Goal: Information Seeking & Learning: Learn about a topic

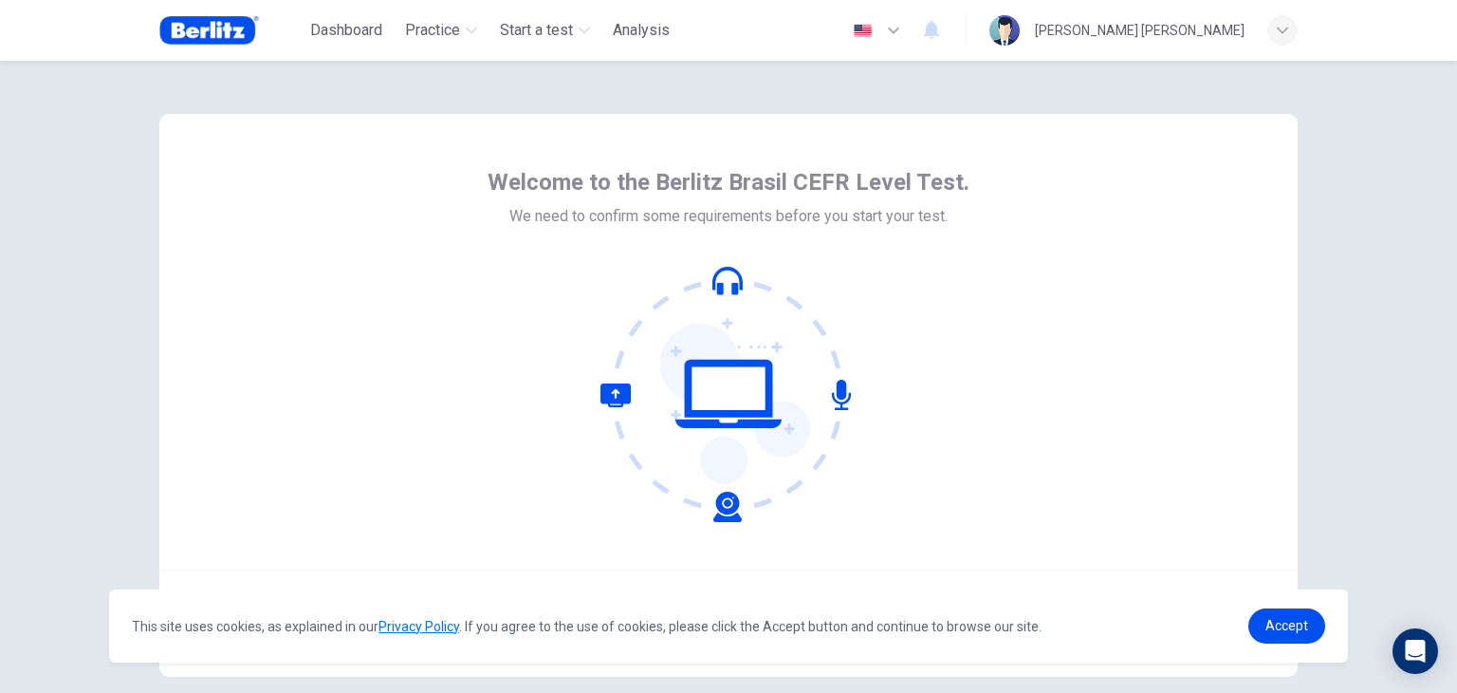
scroll to position [98, 0]
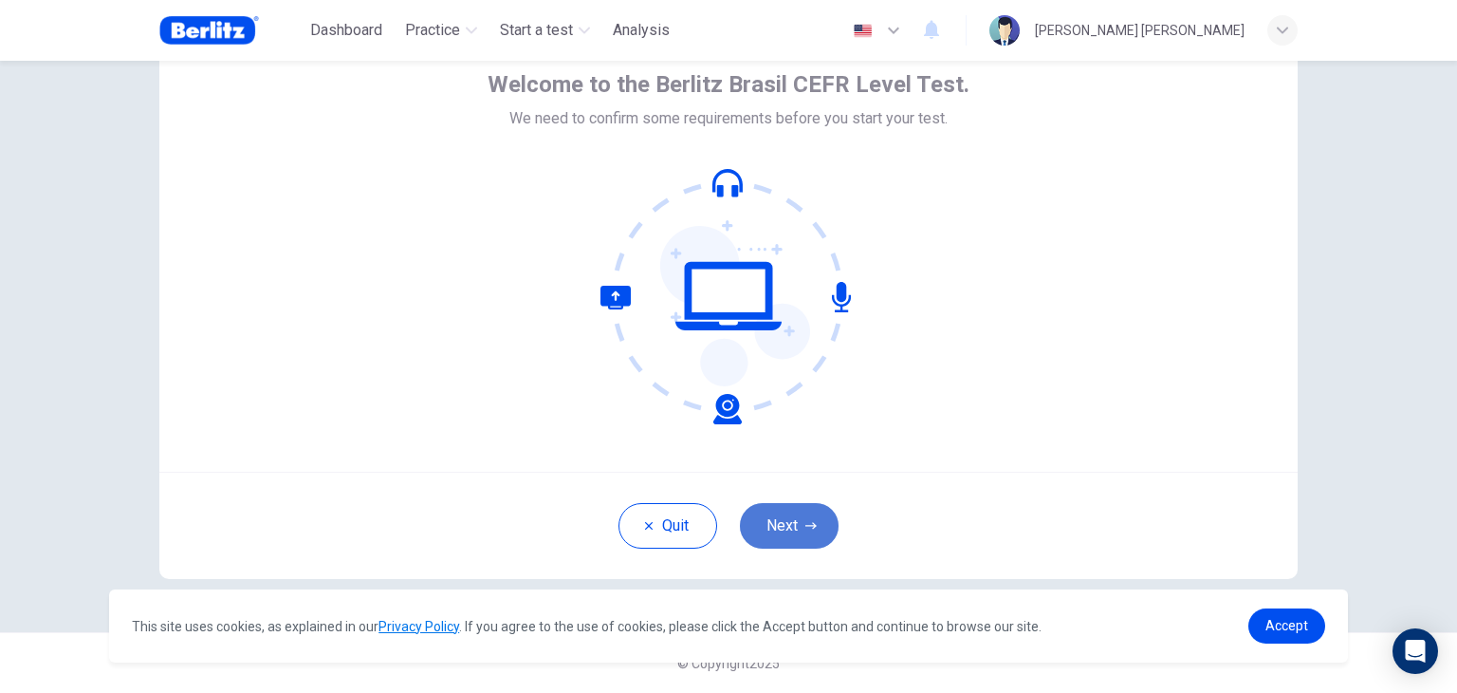
click at [784, 509] on button "Next" at bounding box center [789, 526] width 99 height 46
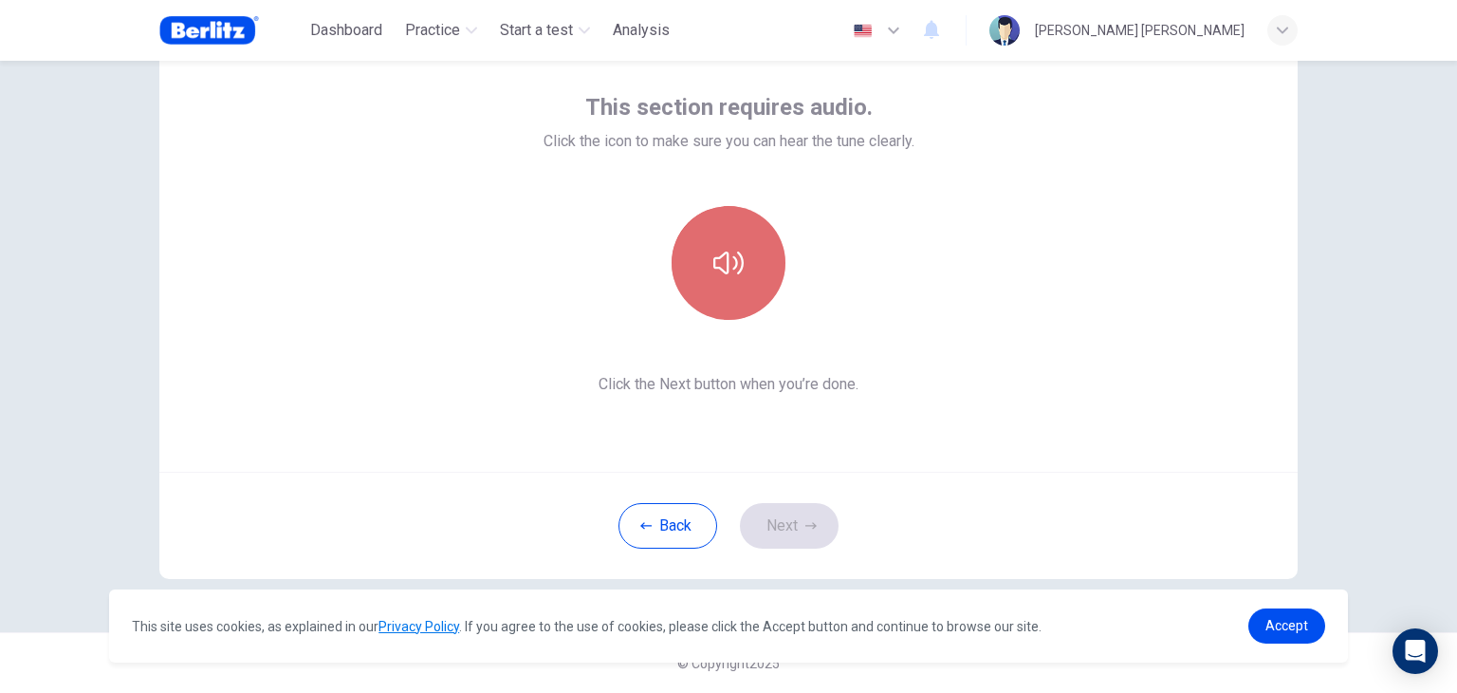
click at [746, 297] on button "button" at bounding box center [729, 263] width 114 height 114
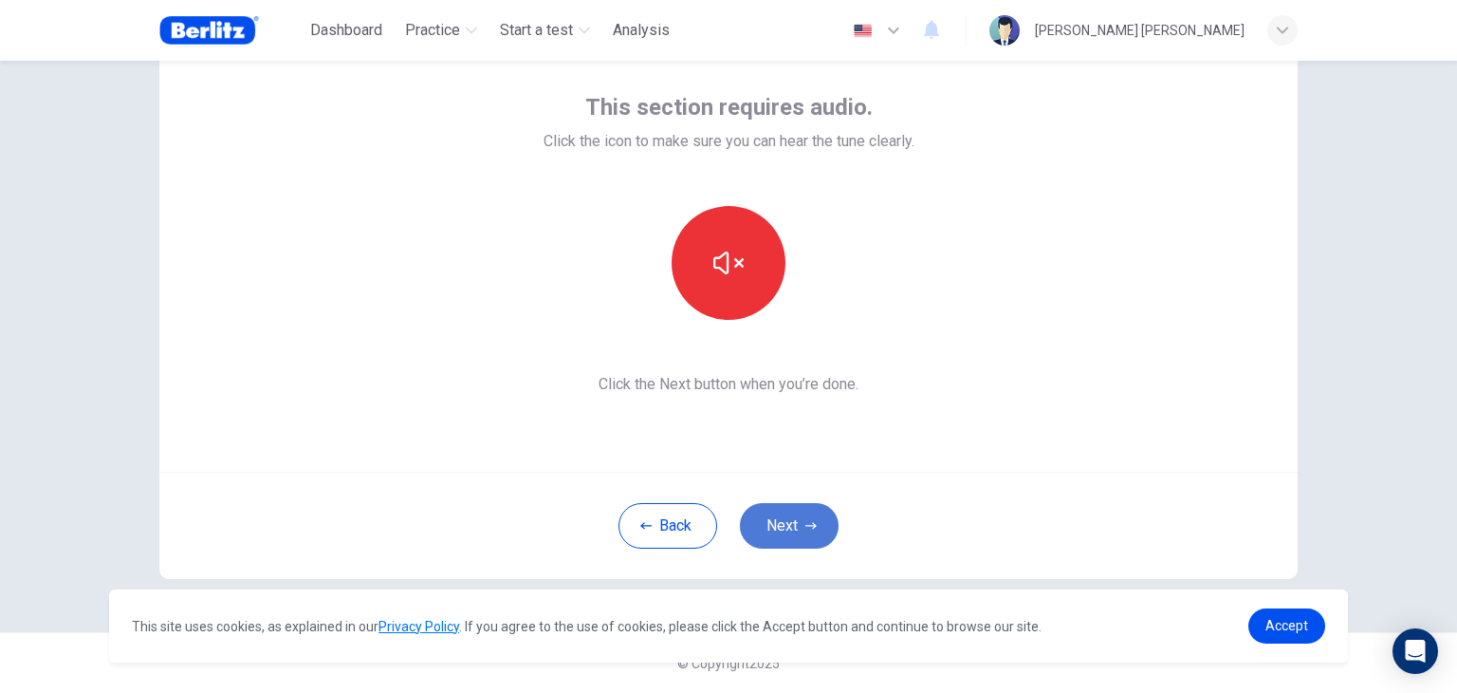
click at [743, 527] on button "Next" at bounding box center [789, 526] width 99 height 46
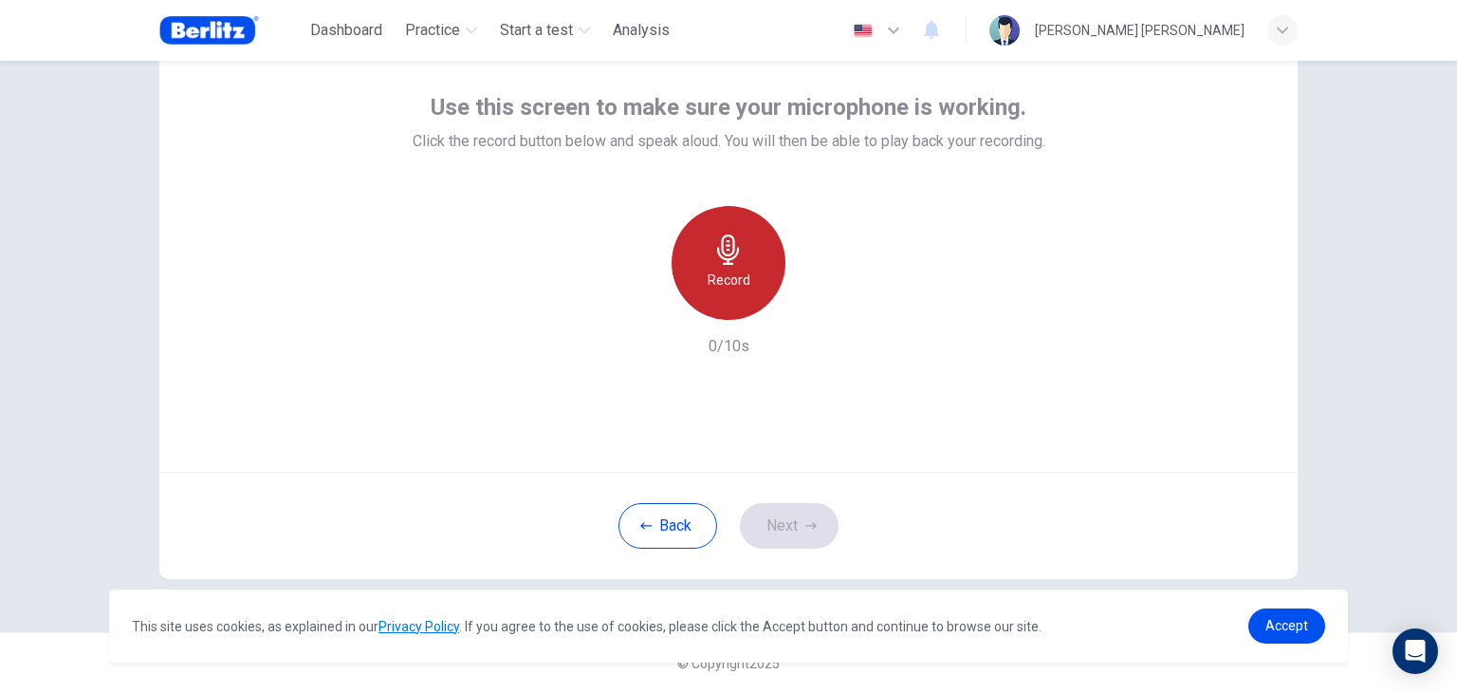
click at [765, 241] on div "Record" at bounding box center [729, 263] width 114 height 114
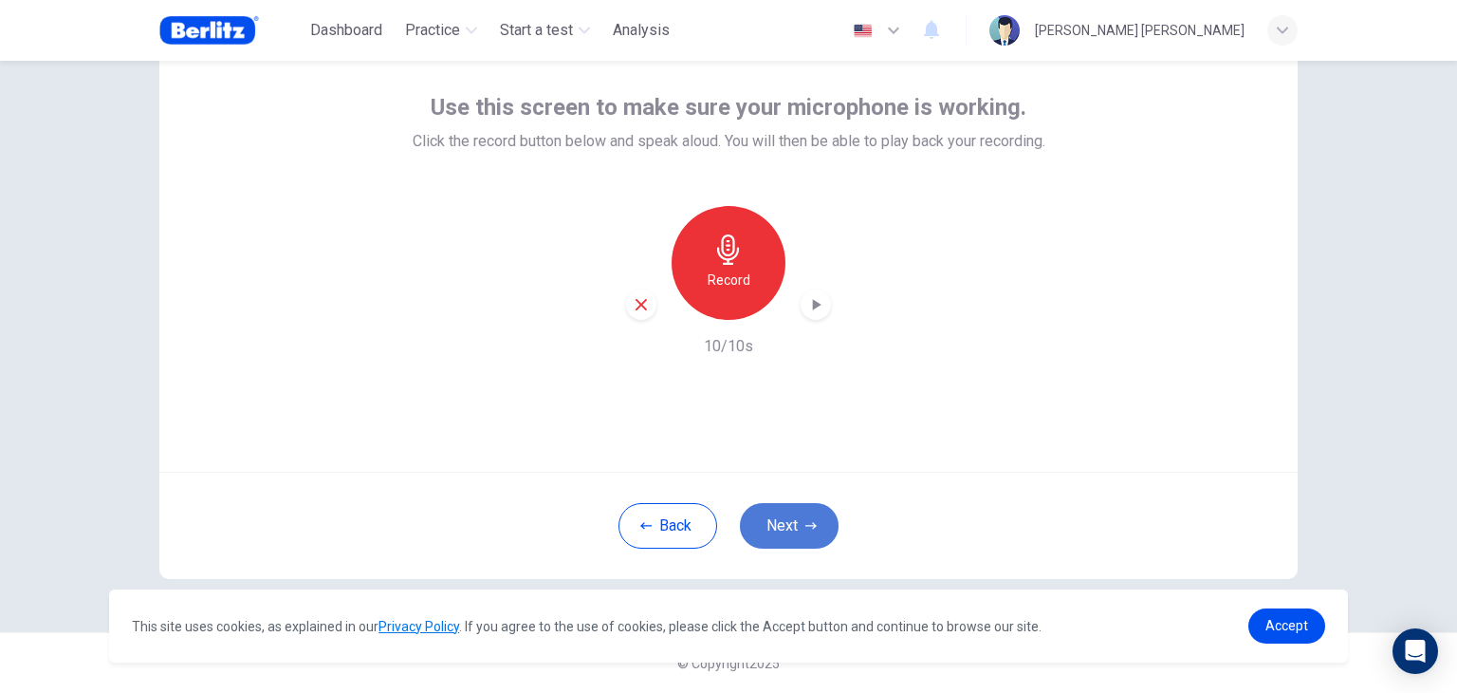
click at [805, 521] on icon "button" at bounding box center [810, 525] width 11 height 11
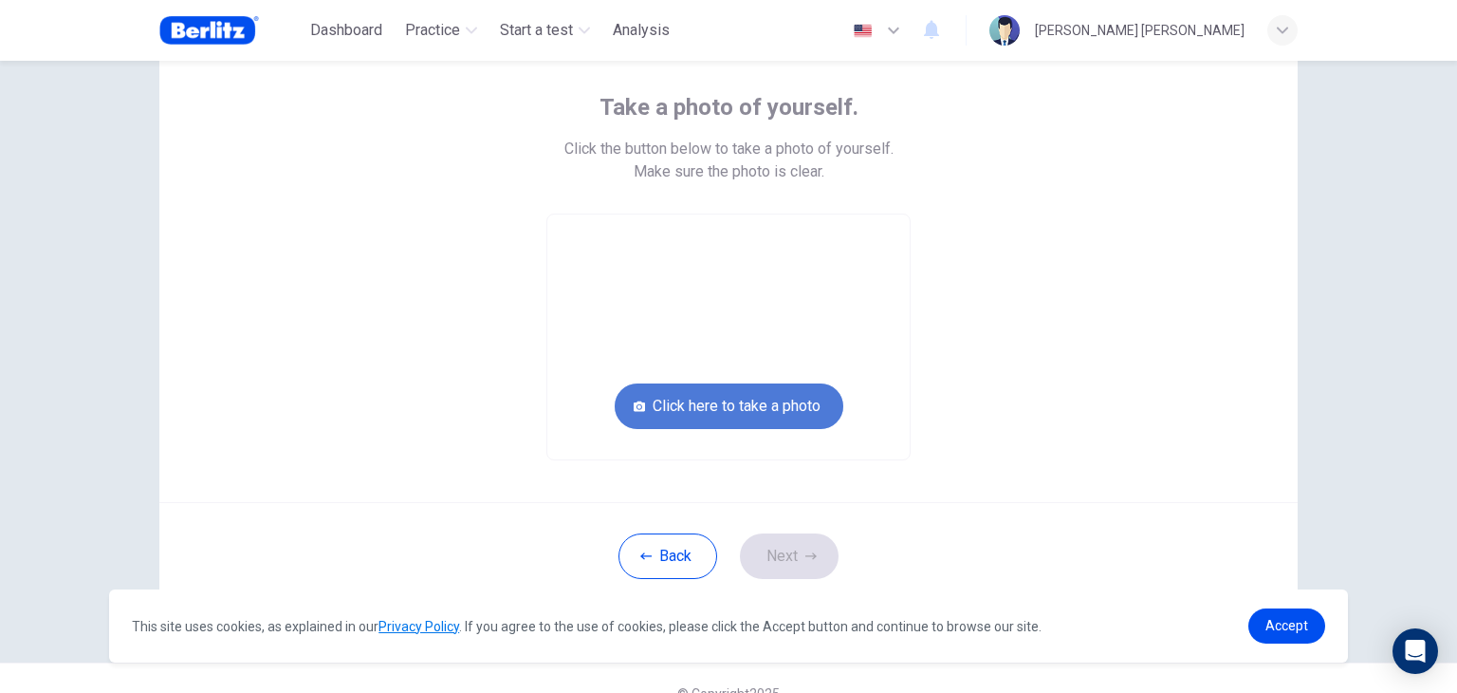
click at [706, 389] on button "Click here to take a photo" at bounding box center [729, 406] width 229 height 46
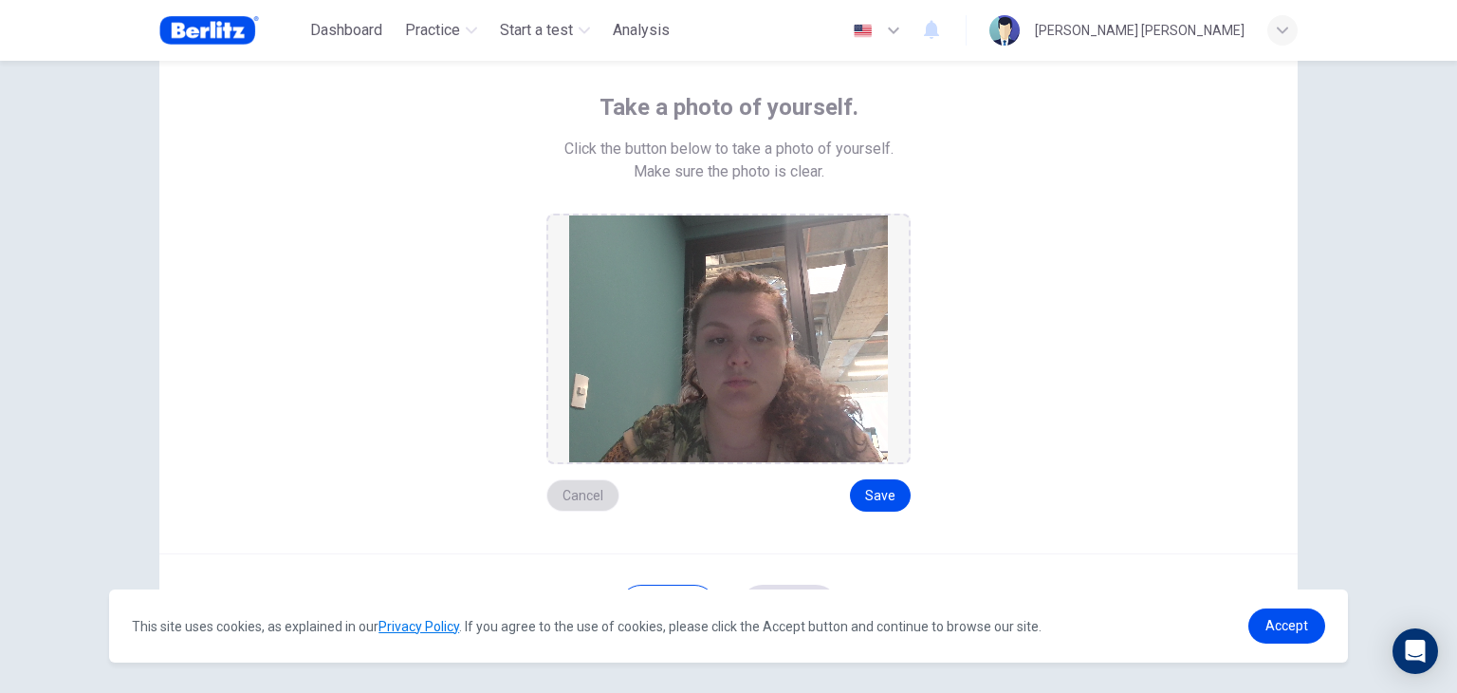
click at [597, 488] on button "Cancel" at bounding box center [582, 495] width 73 height 32
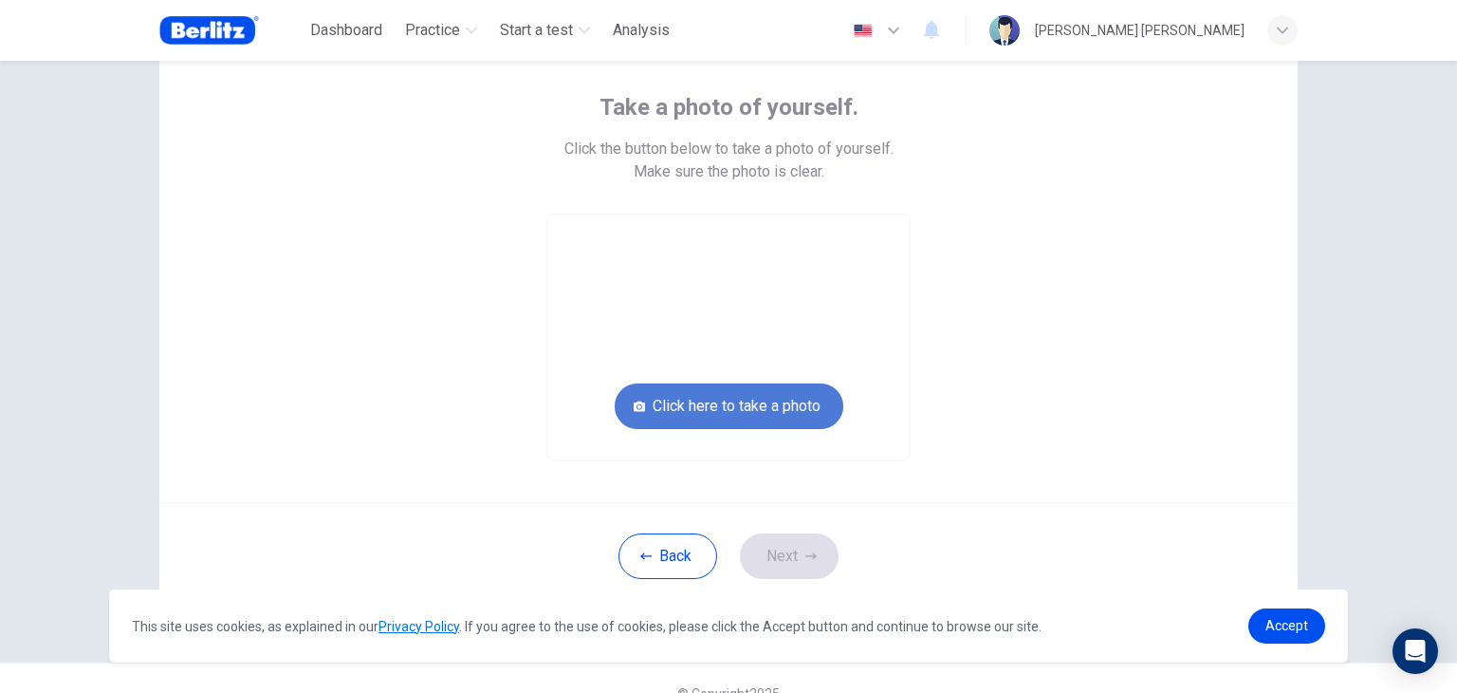
click at [741, 395] on button "Click here to take a photo" at bounding box center [729, 406] width 229 height 46
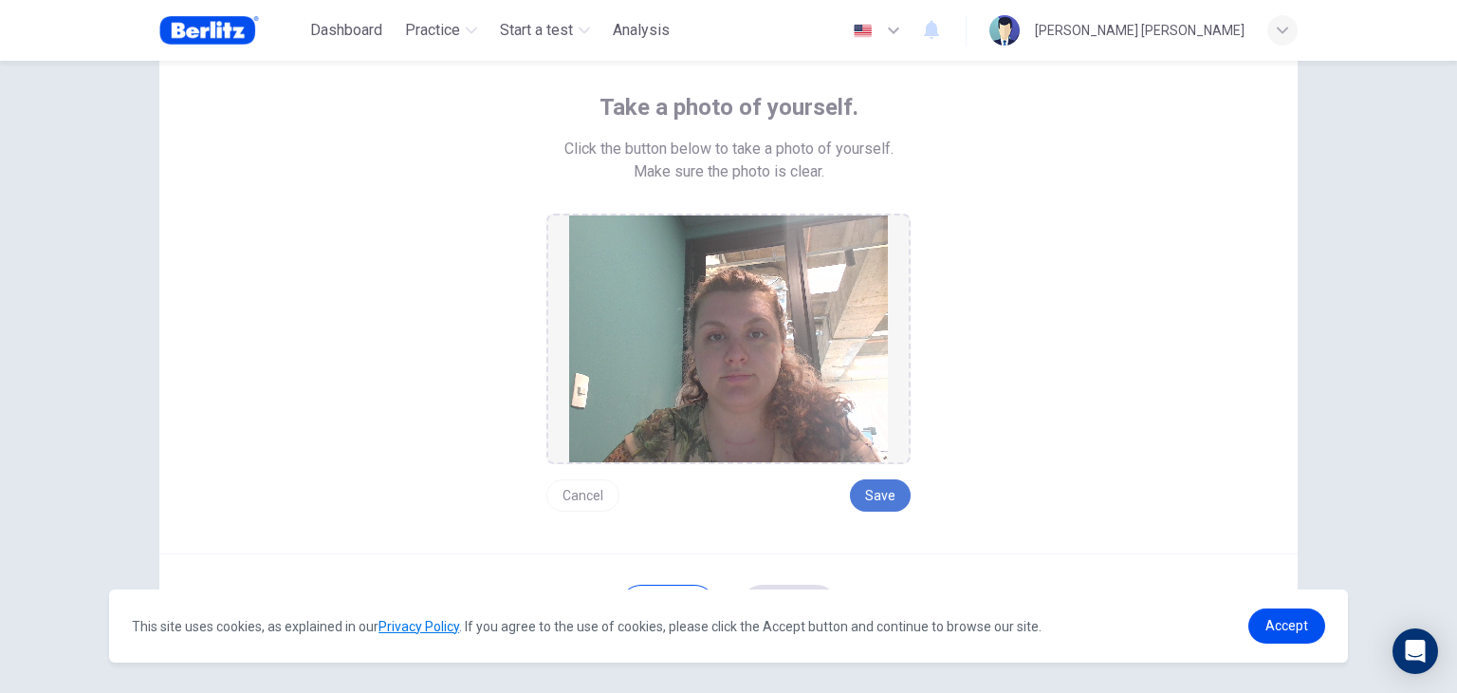
click at [867, 502] on button "Save" at bounding box center [880, 495] width 61 height 32
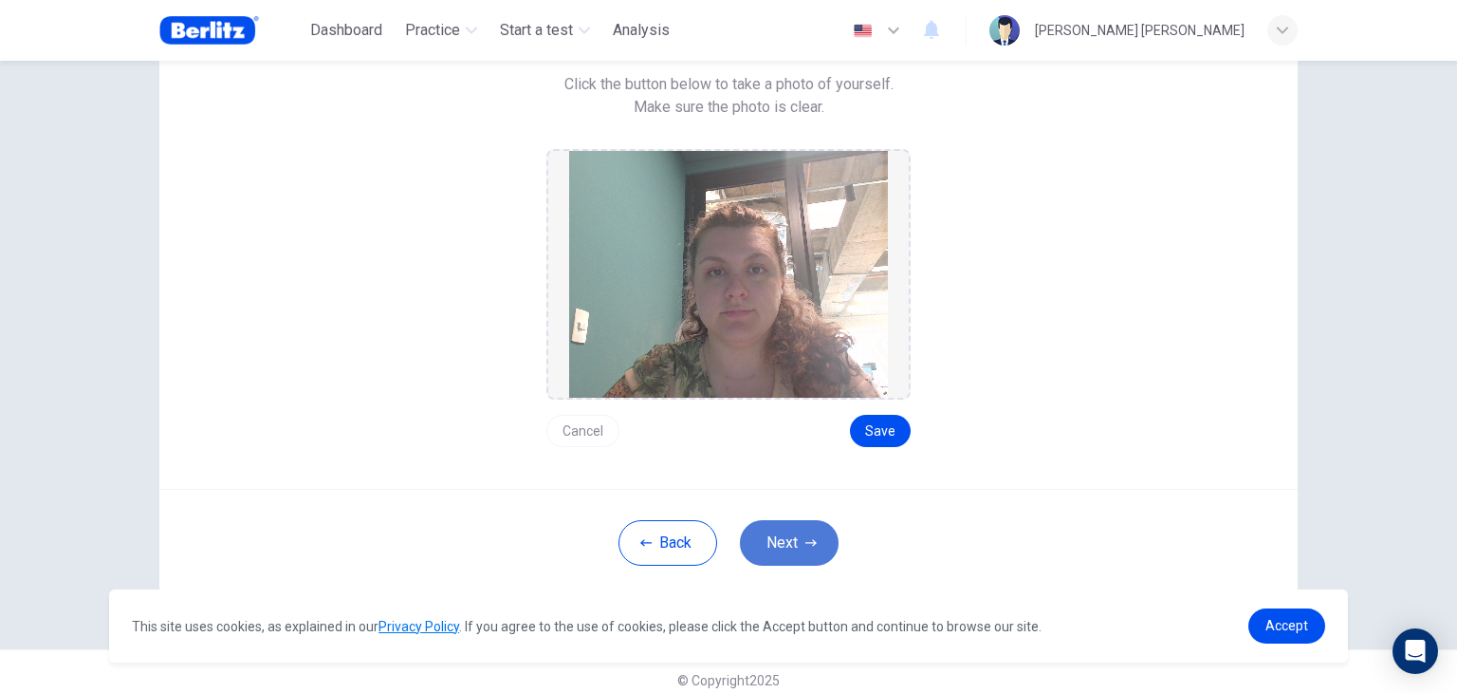
click at [778, 525] on button "Next" at bounding box center [789, 543] width 99 height 46
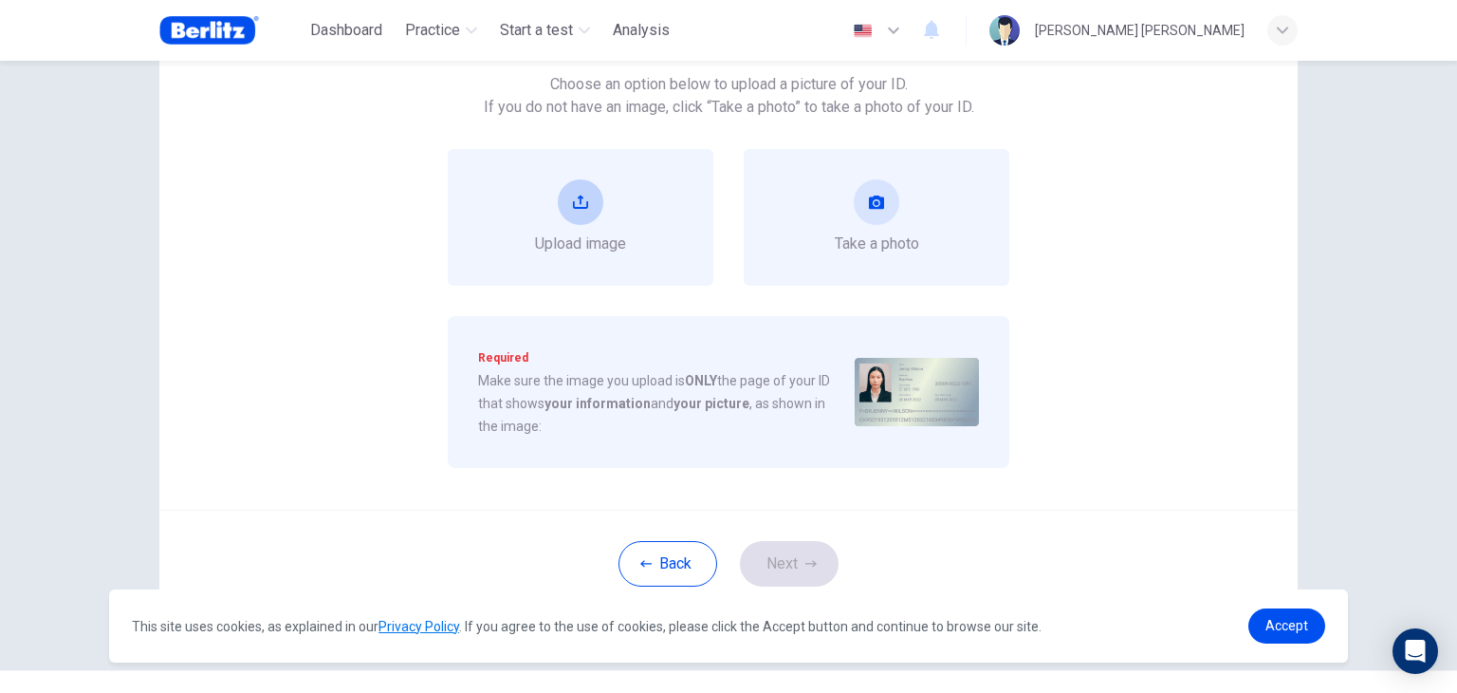
click at [600, 269] on div "Upload image" at bounding box center [581, 217] width 266 height 137
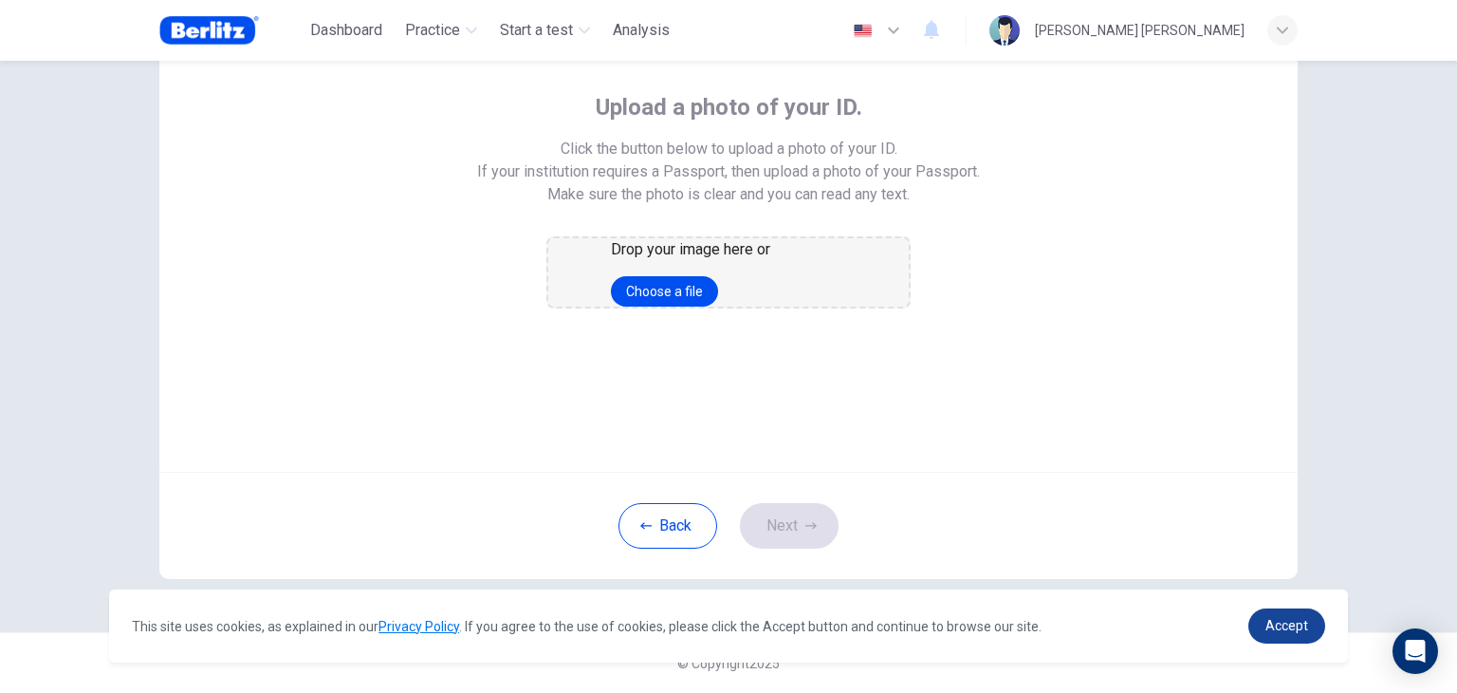
click at [1302, 623] on span "Accept" at bounding box center [1287, 625] width 43 height 15
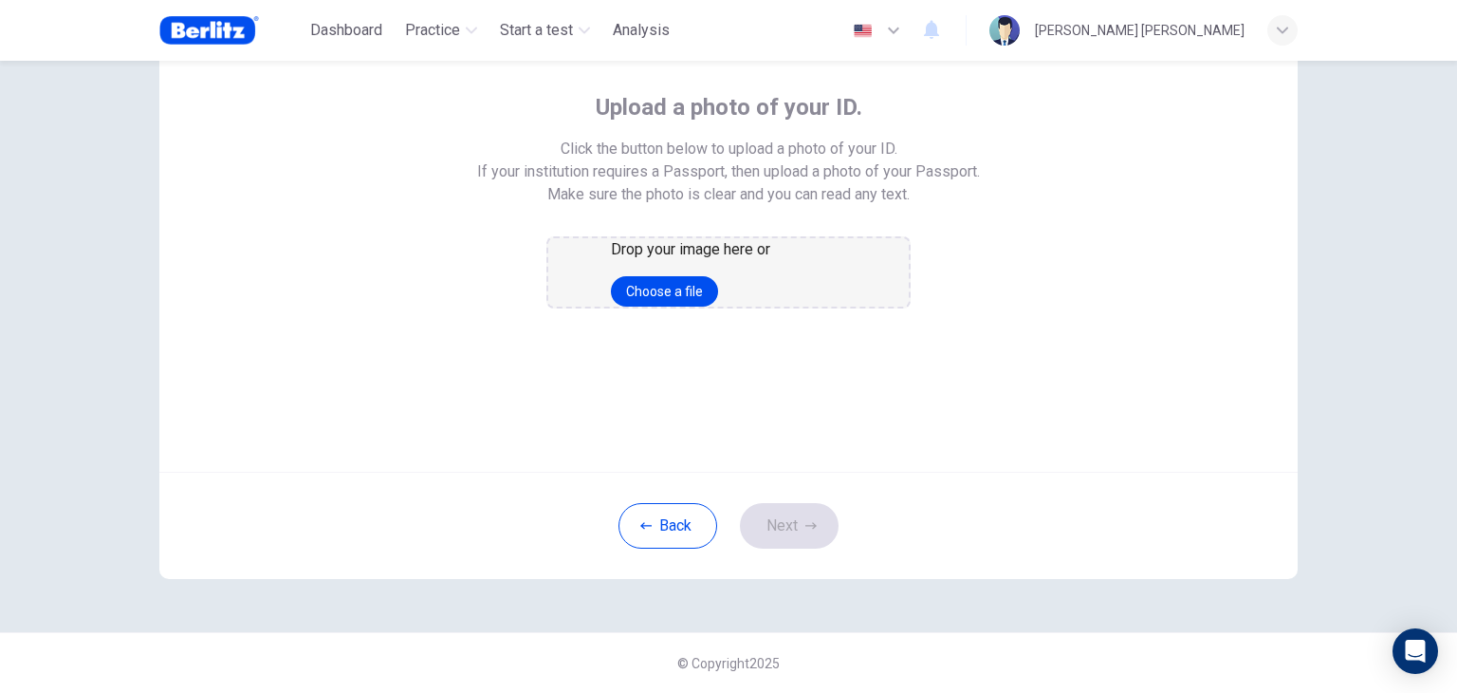
scroll to position [162, 0]
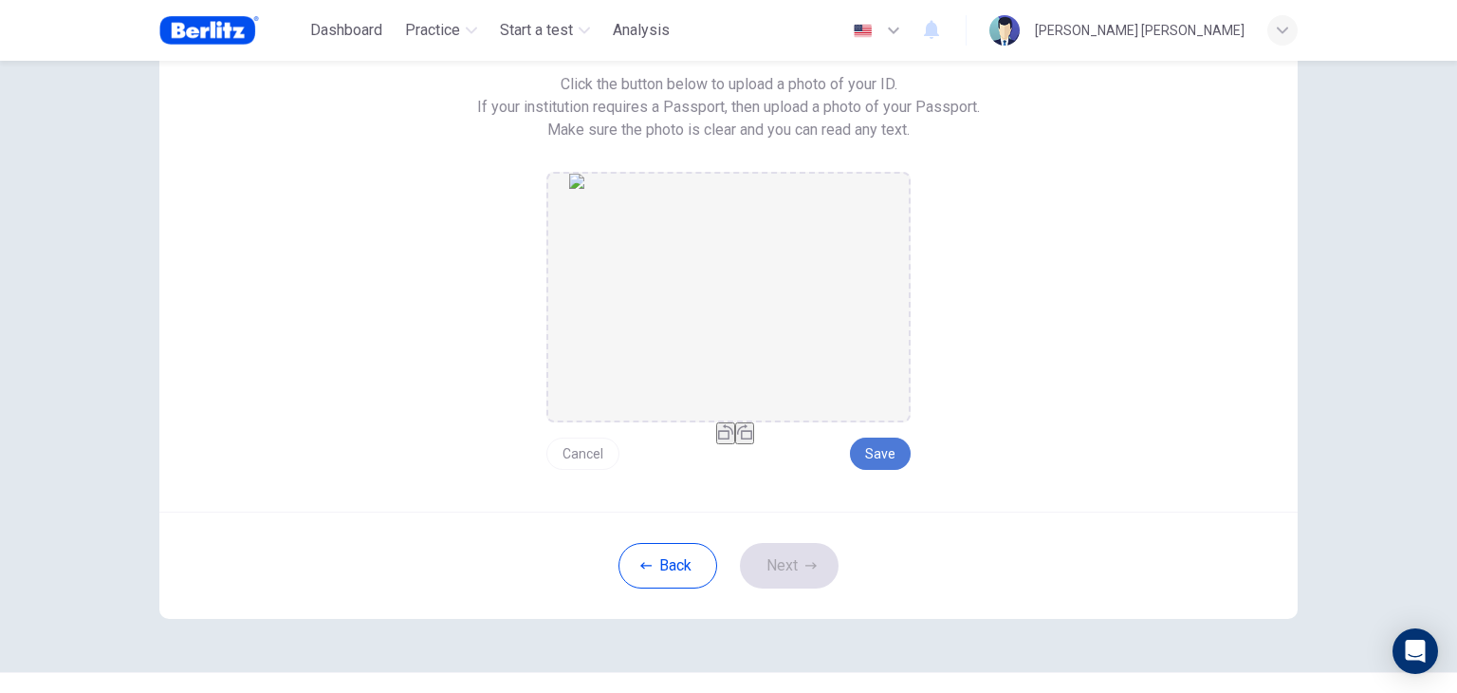
click at [866, 457] on button "Save" at bounding box center [880, 453] width 61 height 32
click at [771, 577] on button "Next" at bounding box center [789, 566] width 99 height 46
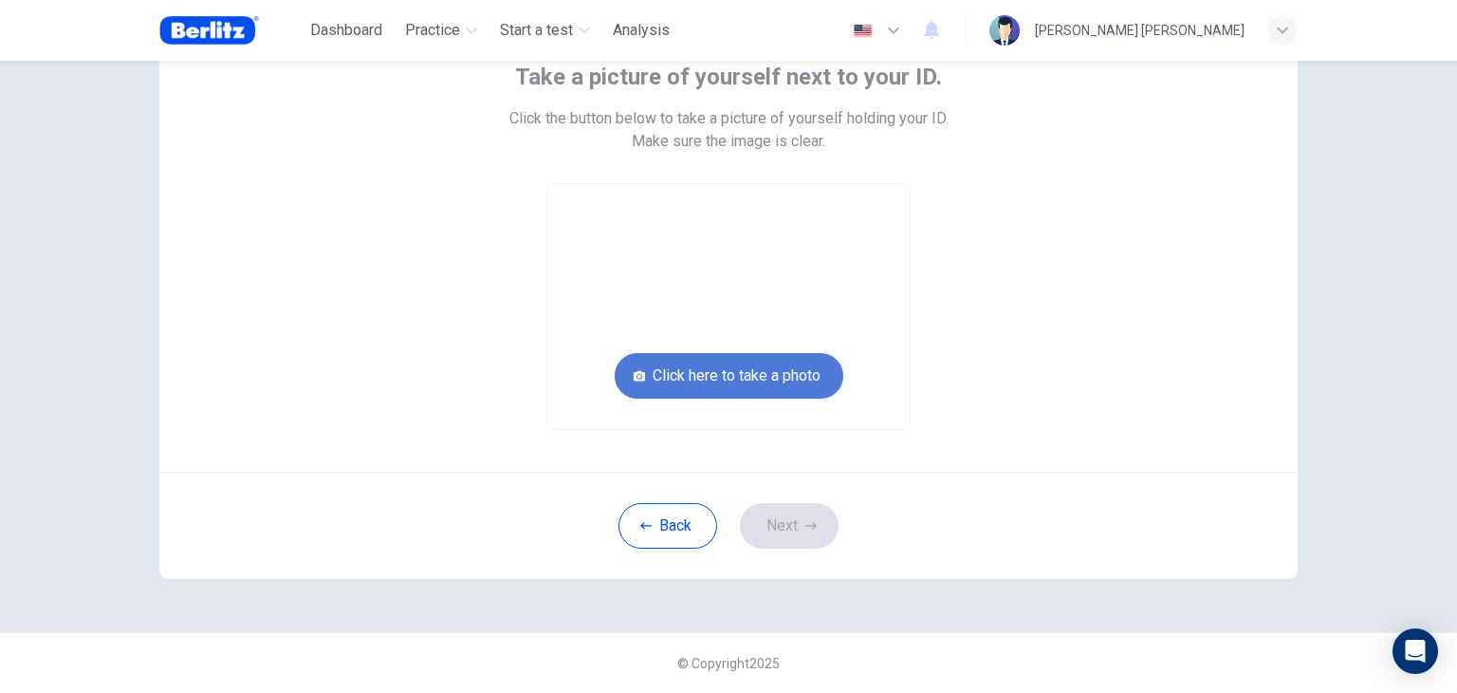
click at [749, 393] on button "Click here to take a photo" at bounding box center [729, 376] width 229 height 46
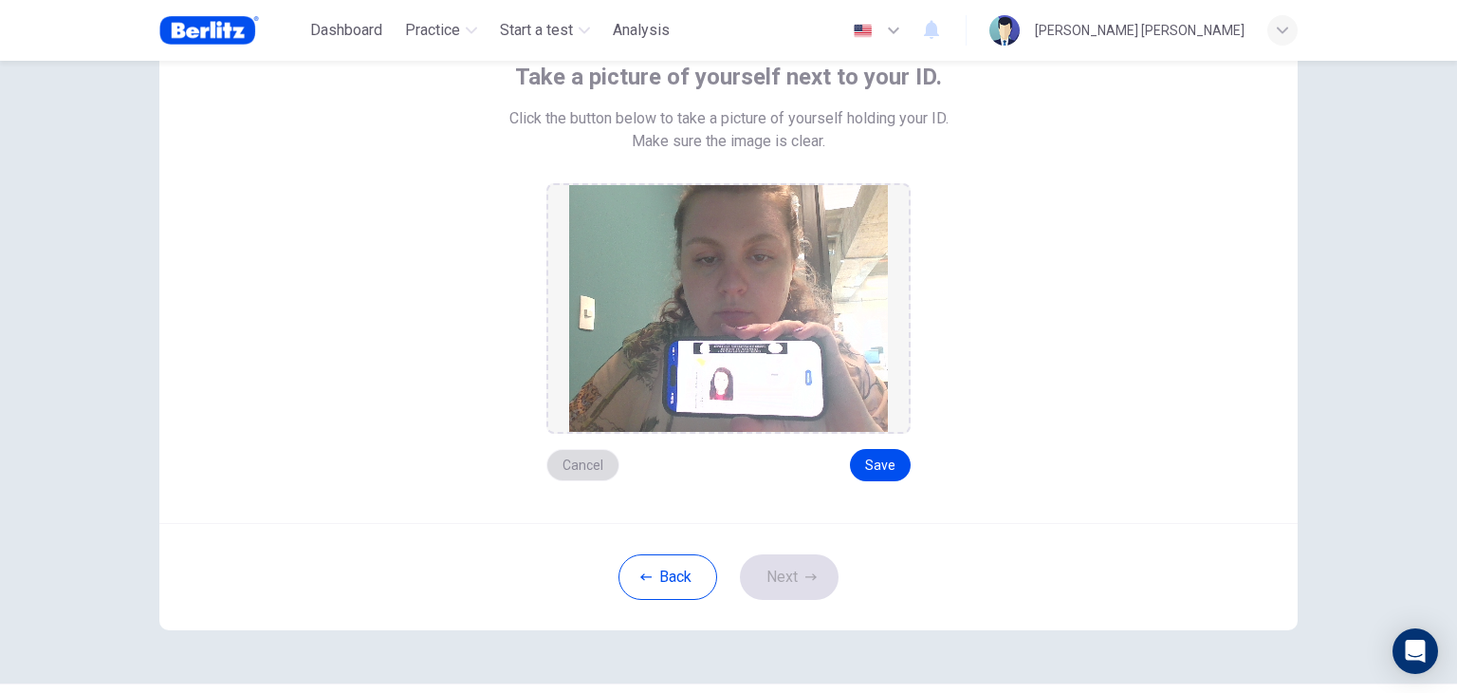
click at [588, 468] on button "Cancel" at bounding box center [582, 465] width 73 height 32
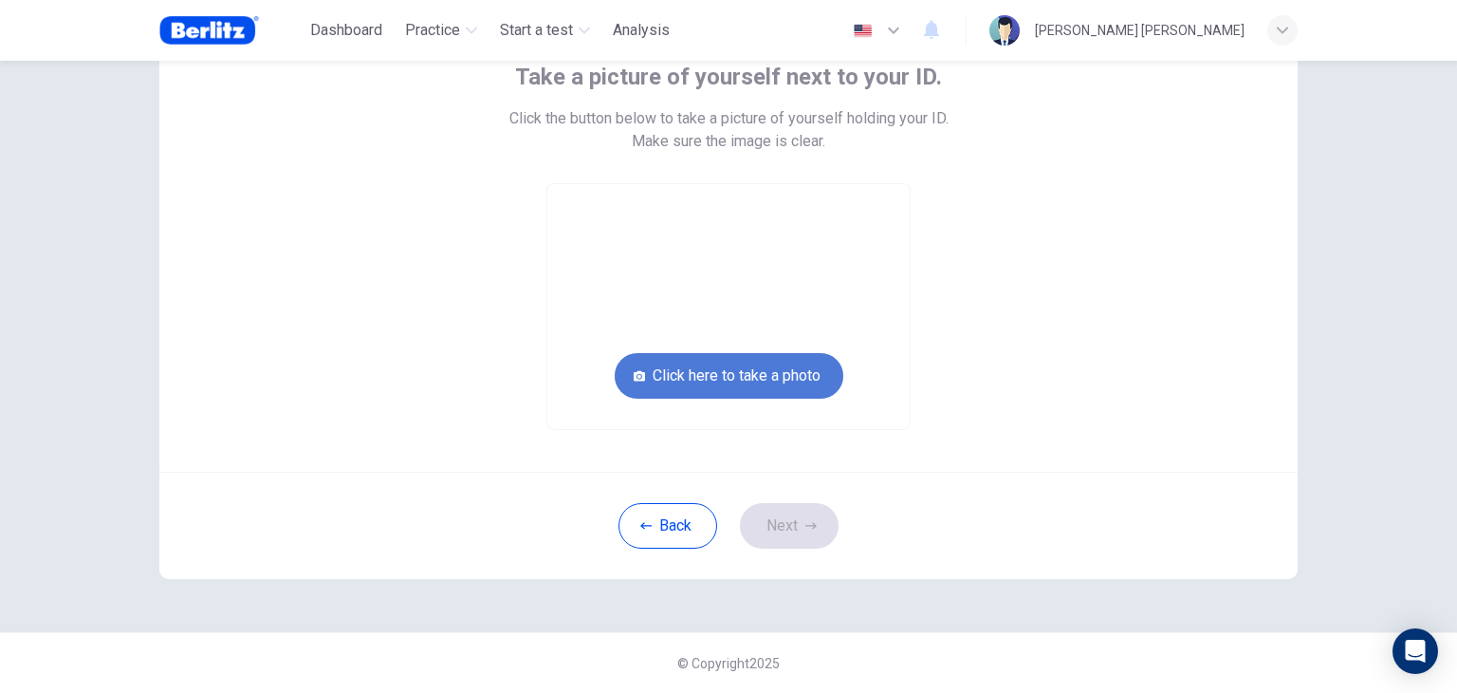
click at [672, 355] on button "Click here to take a photo" at bounding box center [729, 376] width 229 height 46
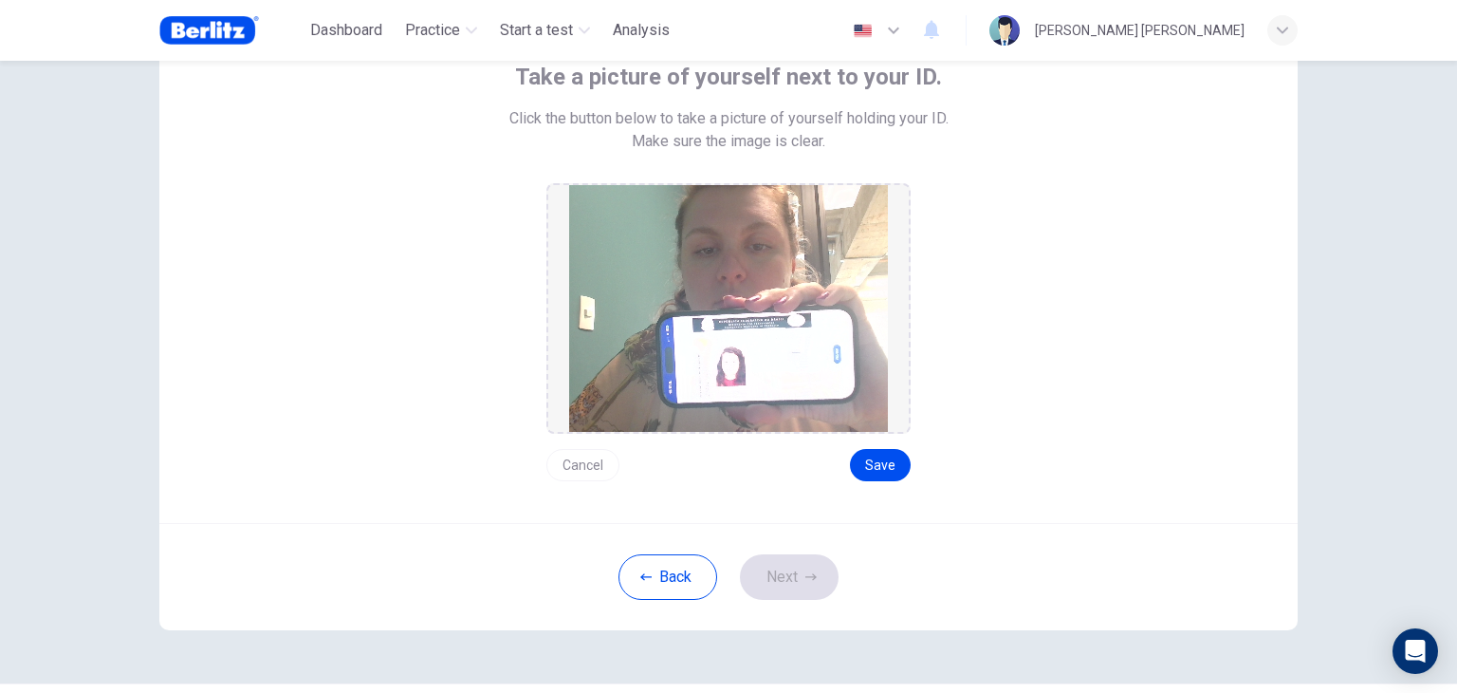
click at [846, 457] on div "Cancel Save" at bounding box center [728, 457] width 364 height 47
click at [862, 454] on button "Save" at bounding box center [880, 465] width 61 height 32
click at [778, 564] on button "Next" at bounding box center [789, 577] width 99 height 46
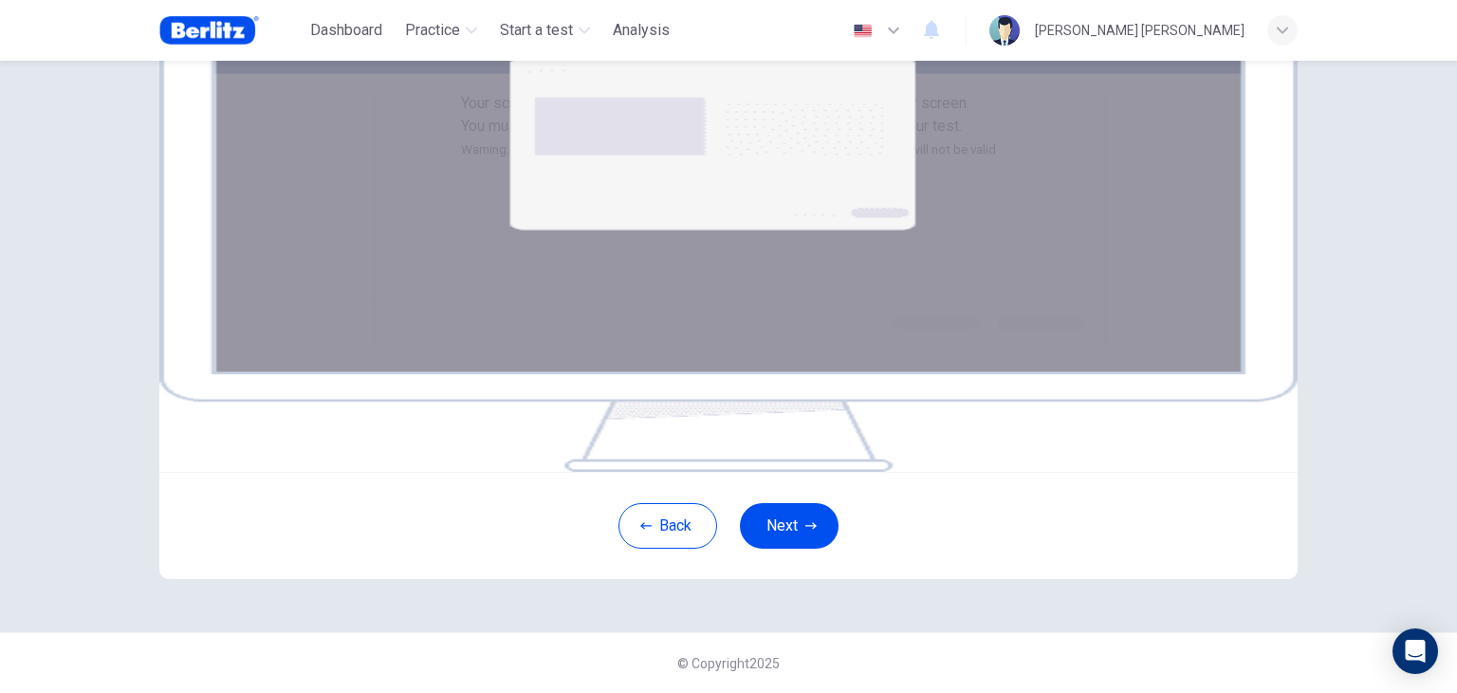
scroll to position [287, 0]
click at [770, 515] on button "Next" at bounding box center [789, 526] width 99 height 46
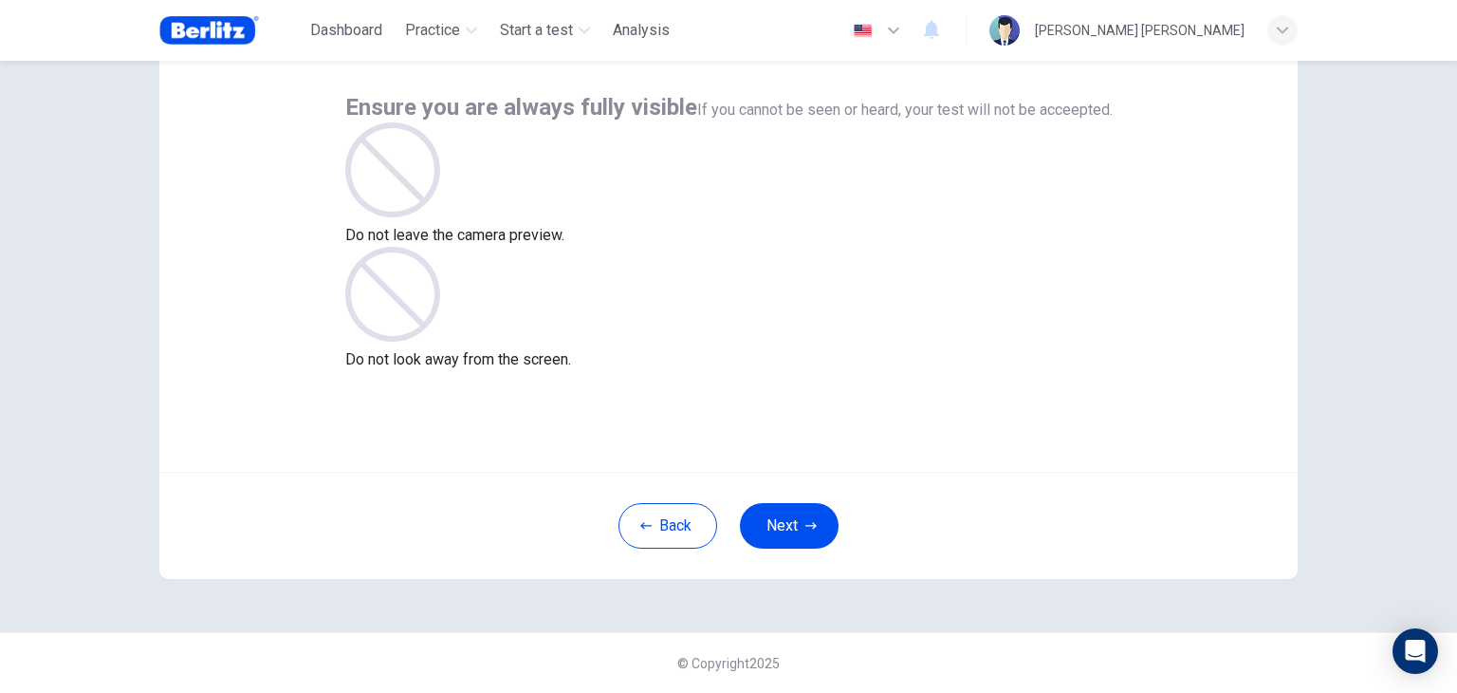
scroll to position [98, 0]
click at [761, 501] on div "Back Next" at bounding box center [728, 524] width 1138 height 107
click at [774, 521] on button "Next" at bounding box center [789, 526] width 99 height 46
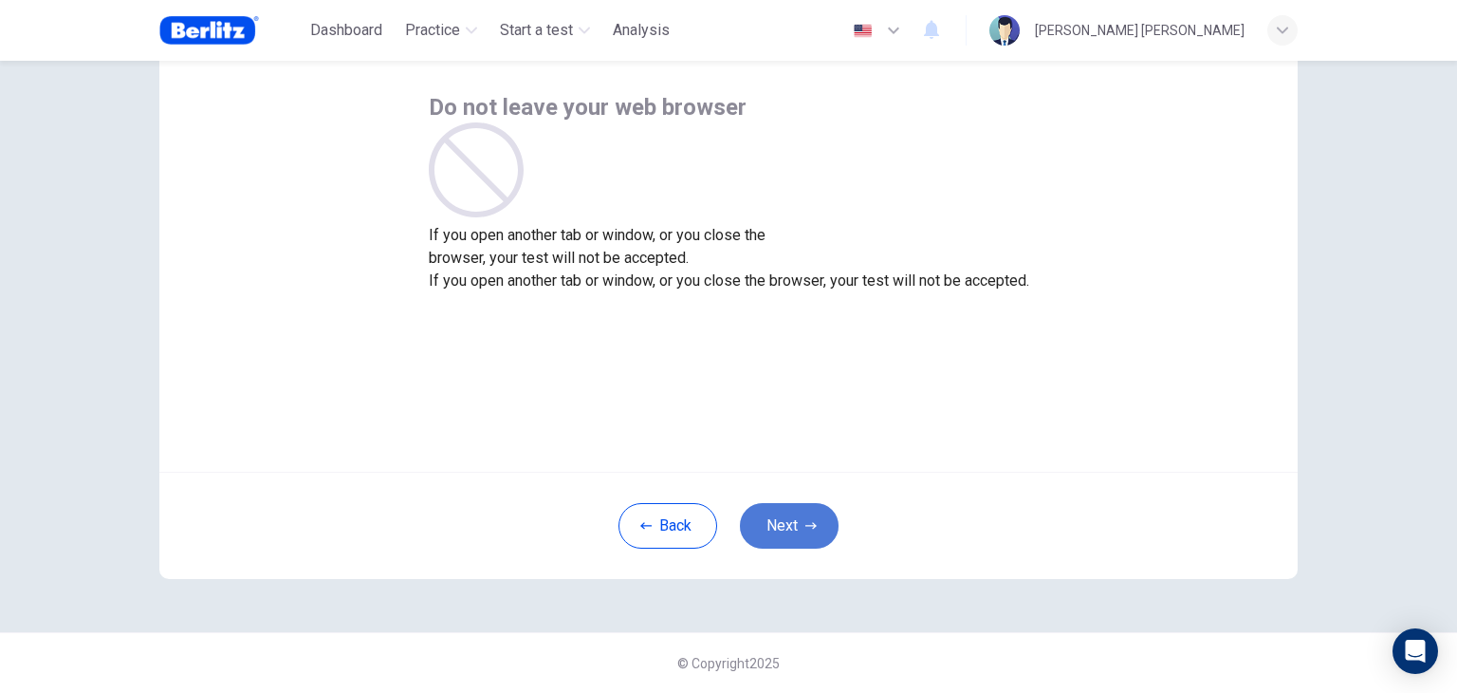
click at [774, 521] on button "Next" at bounding box center [789, 526] width 99 height 46
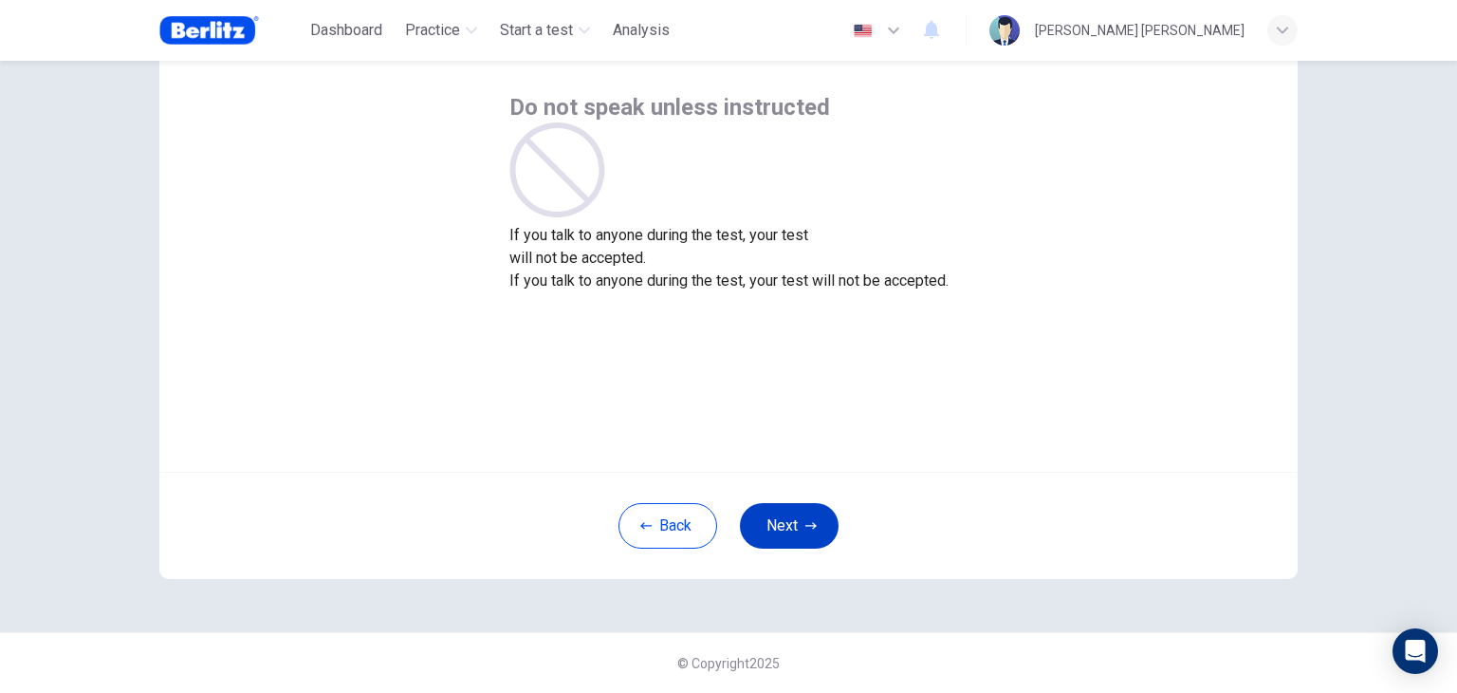
click at [774, 521] on button "Next" at bounding box center [789, 526] width 99 height 46
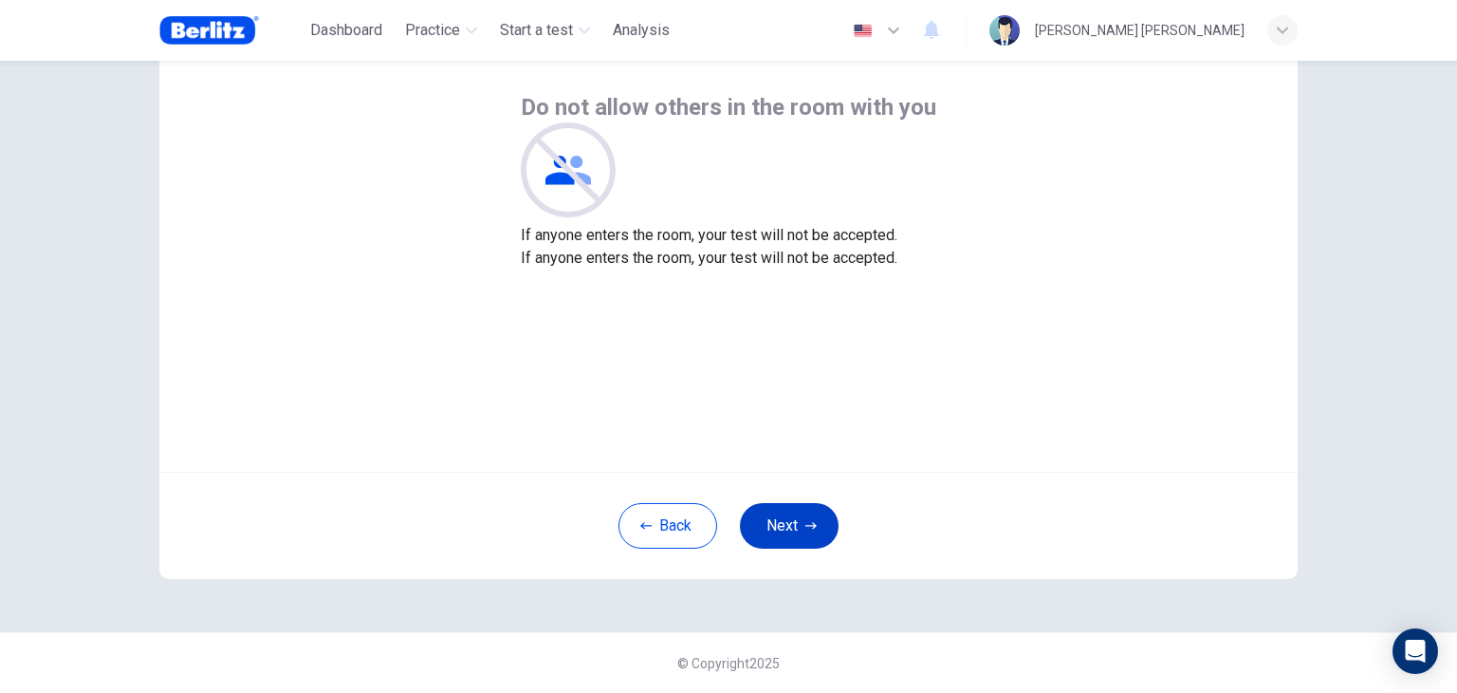
click at [774, 521] on button "Next" at bounding box center [789, 526] width 99 height 46
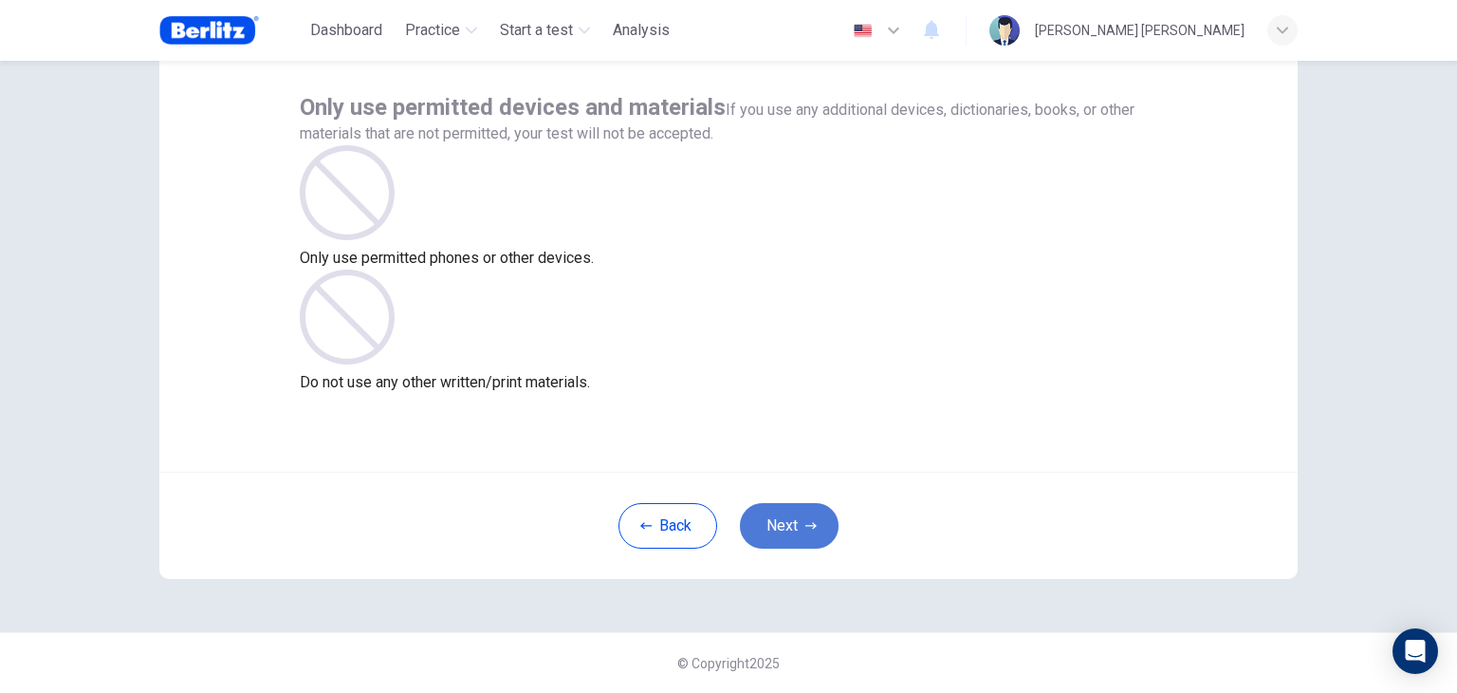
click at [774, 521] on button "Next" at bounding box center [789, 526] width 99 height 46
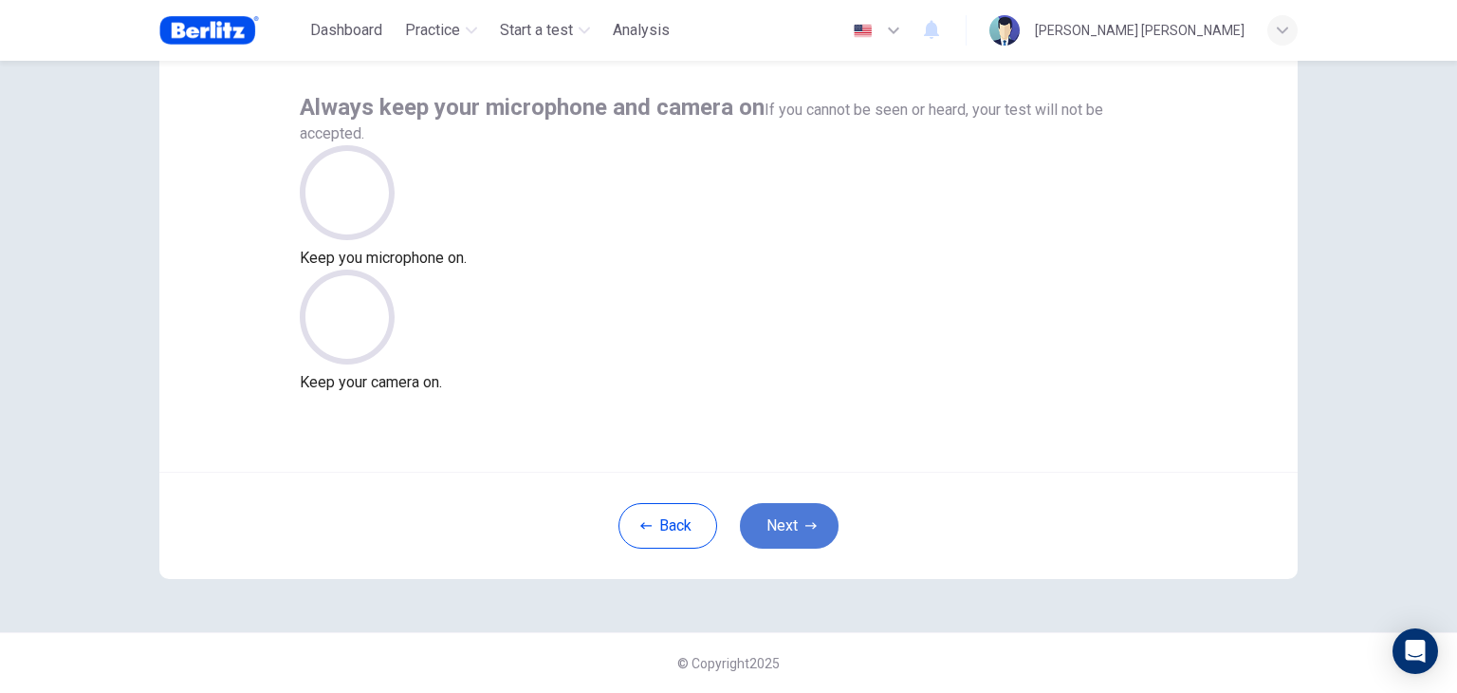
click at [774, 521] on button "Next" at bounding box center [789, 526] width 99 height 46
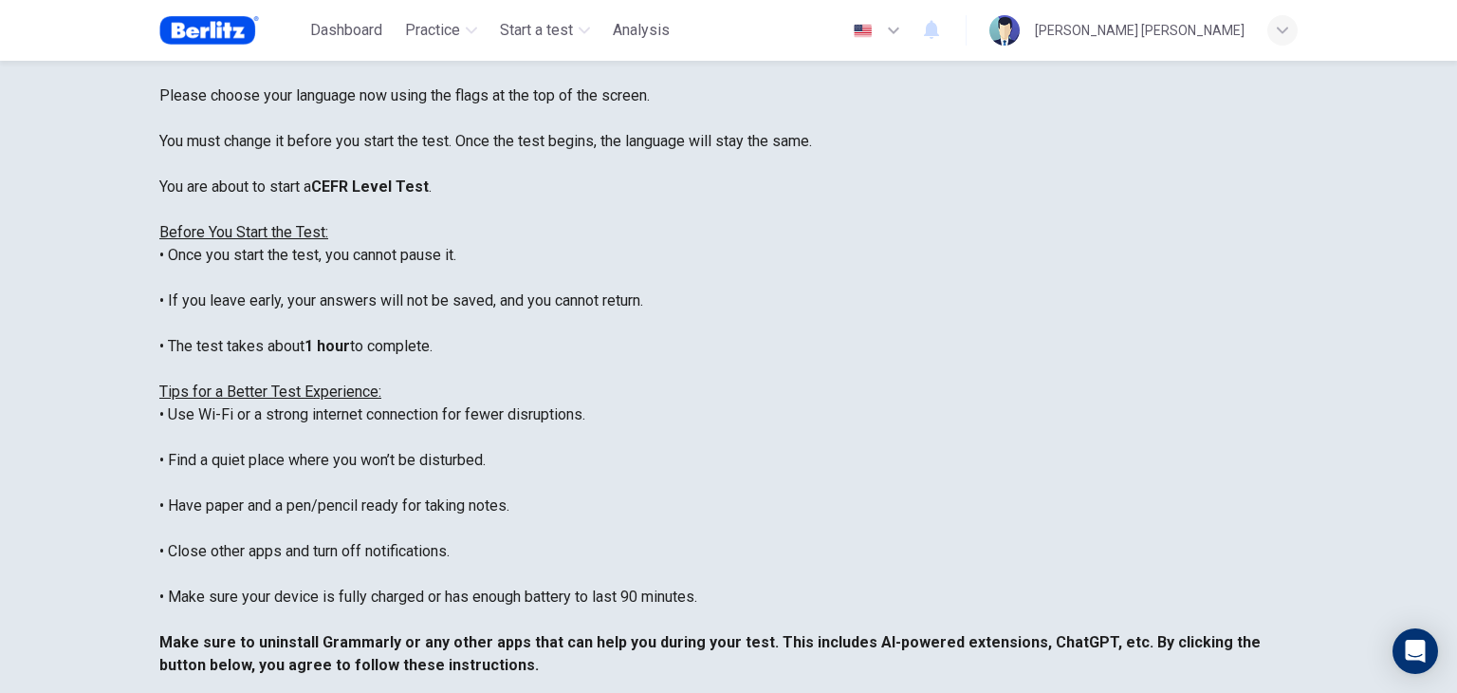
scroll to position [129, 0]
click at [852, 32] on img "button" at bounding box center [863, 31] width 24 height 14
type input "**"
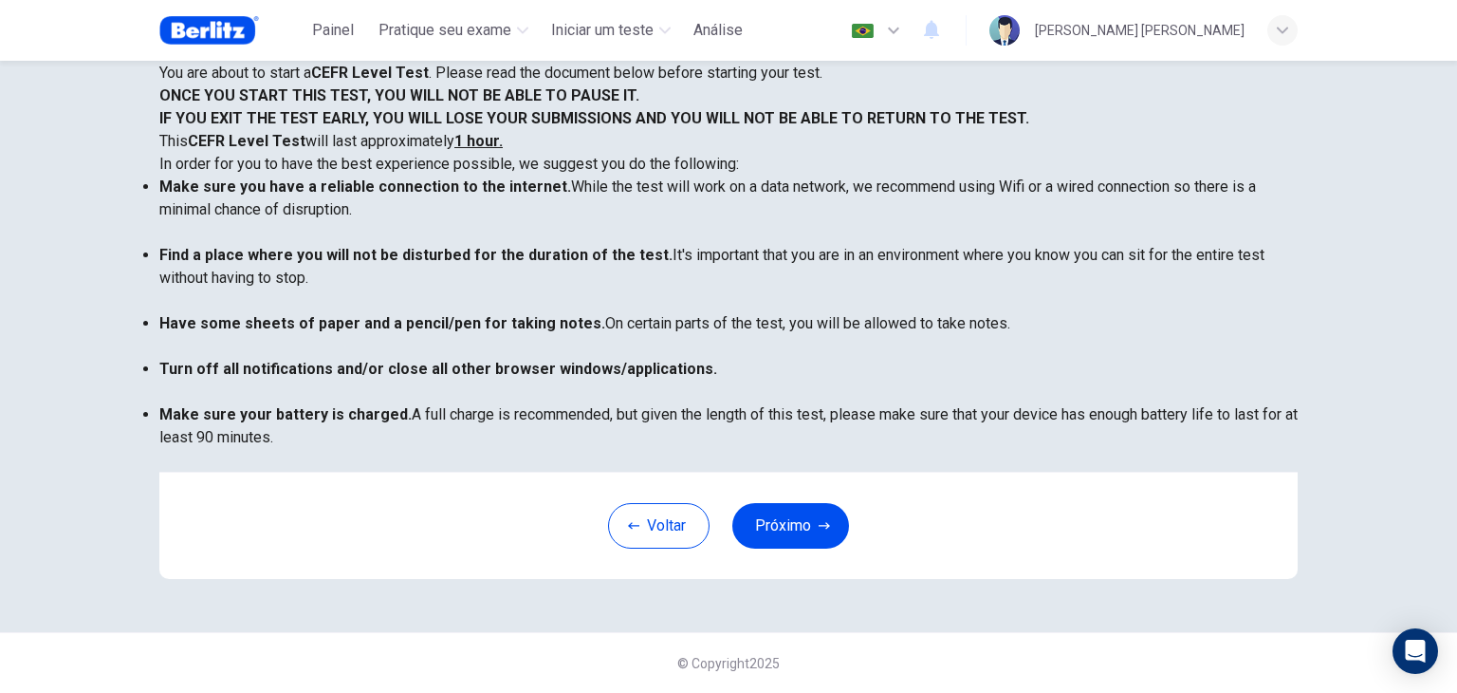
scroll to position [362, 0]
click at [811, 524] on button "Próximo" at bounding box center [790, 526] width 117 height 46
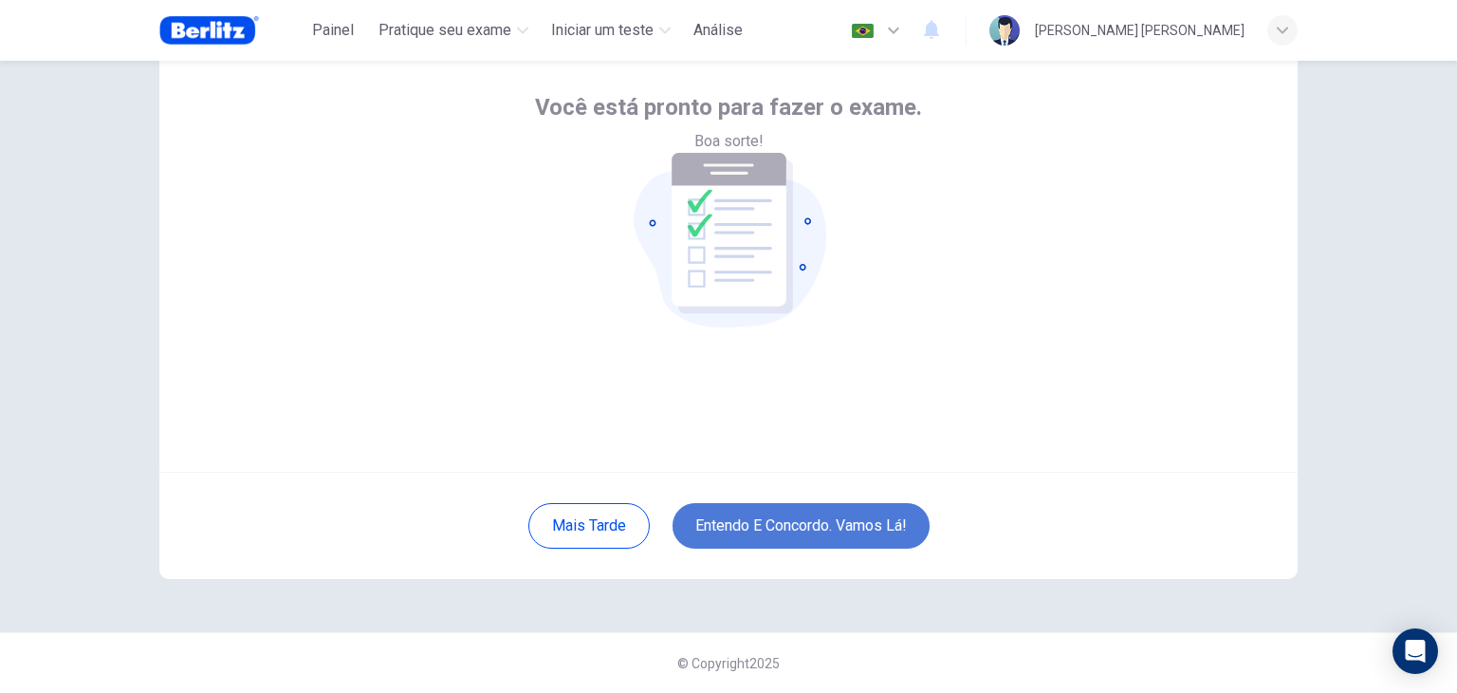
click at [771, 520] on button "Entendo e concordo. Vamos lá!" at bounding box center [801, 526] width 257 height 46
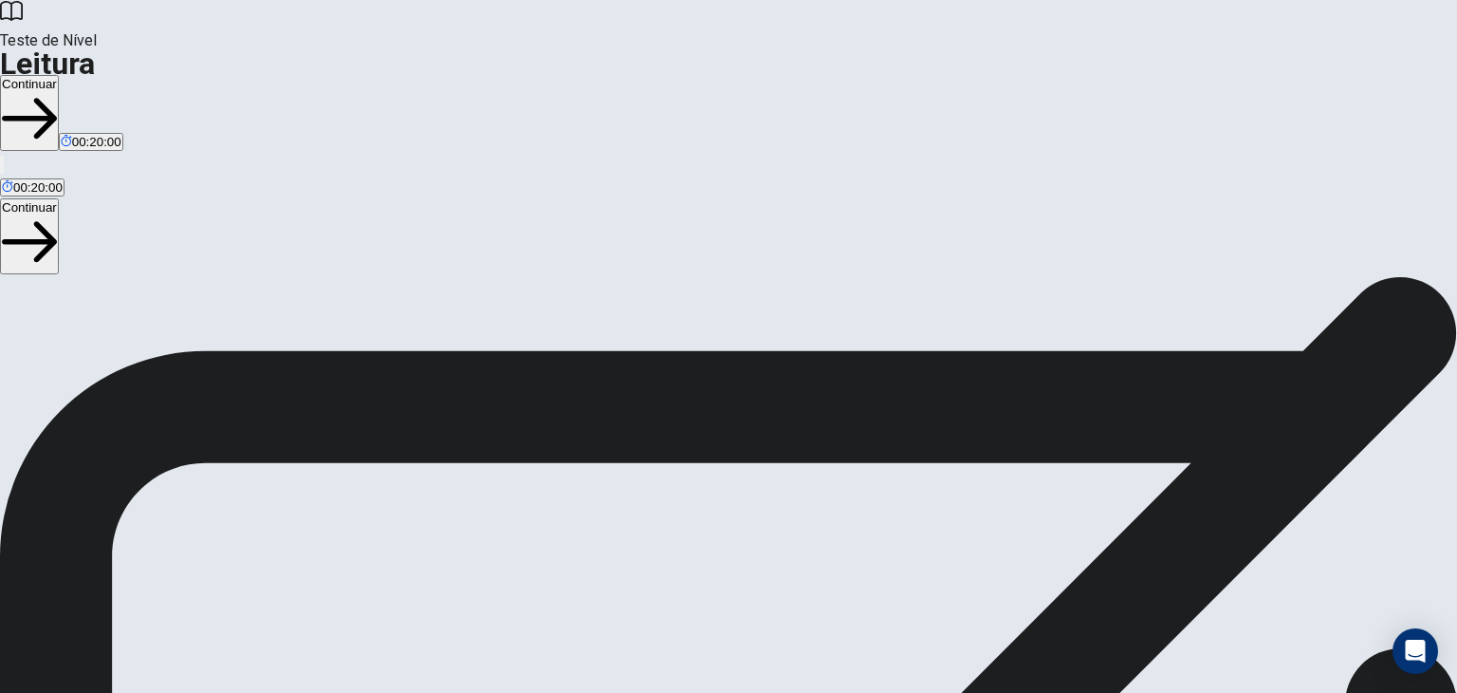
click at [59, 75] on button "Continuar" at bounding box center [29, 113] width 59 height 76
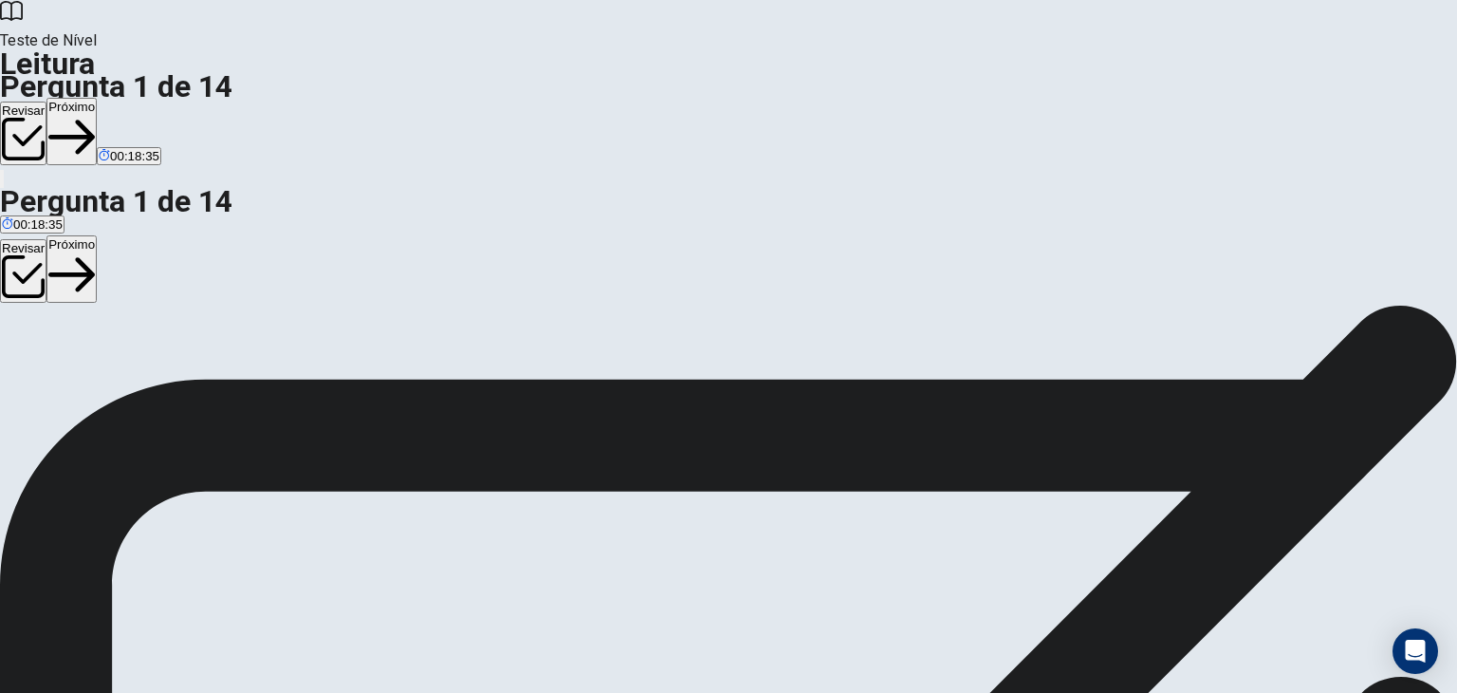
click at [1053, 53] on div "Teste de [PERSON_NAME] Pergunta 1 de 14 Revisar Próximo 00:18:35" at bounding box center [728, 95] width 1457 height 190
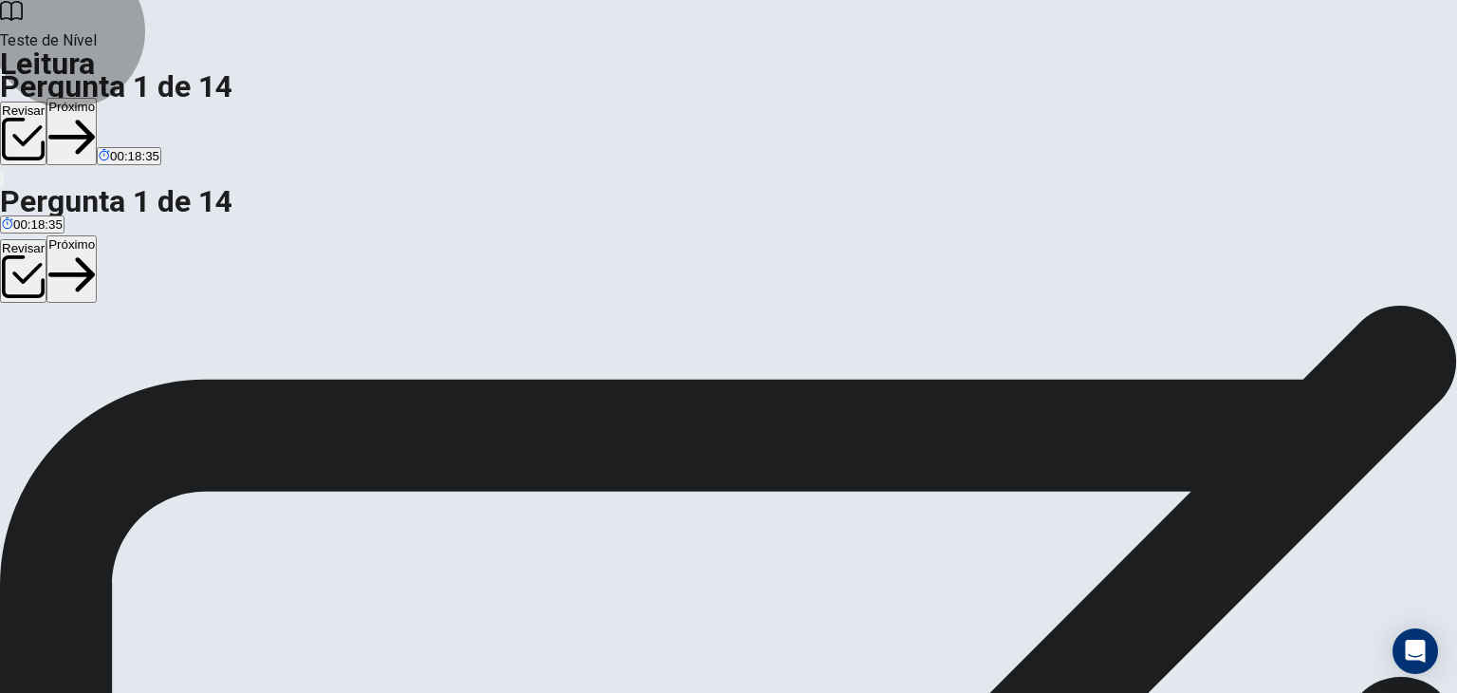
click at [97, 98] on button "Próximo" at bounding box center [71, 131] width 50 height 67
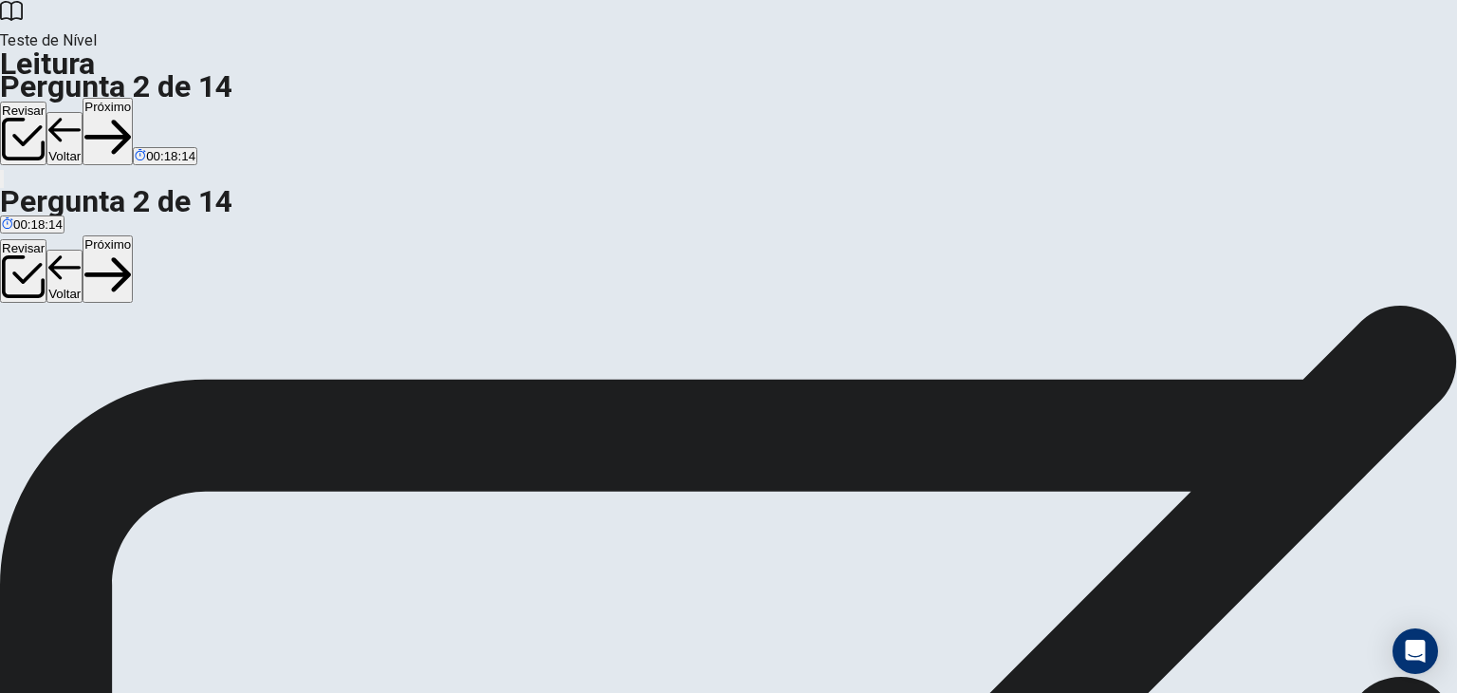
click at [133, 98] on button "Próximo" at bounding box center [108, 131] width 50 height 67
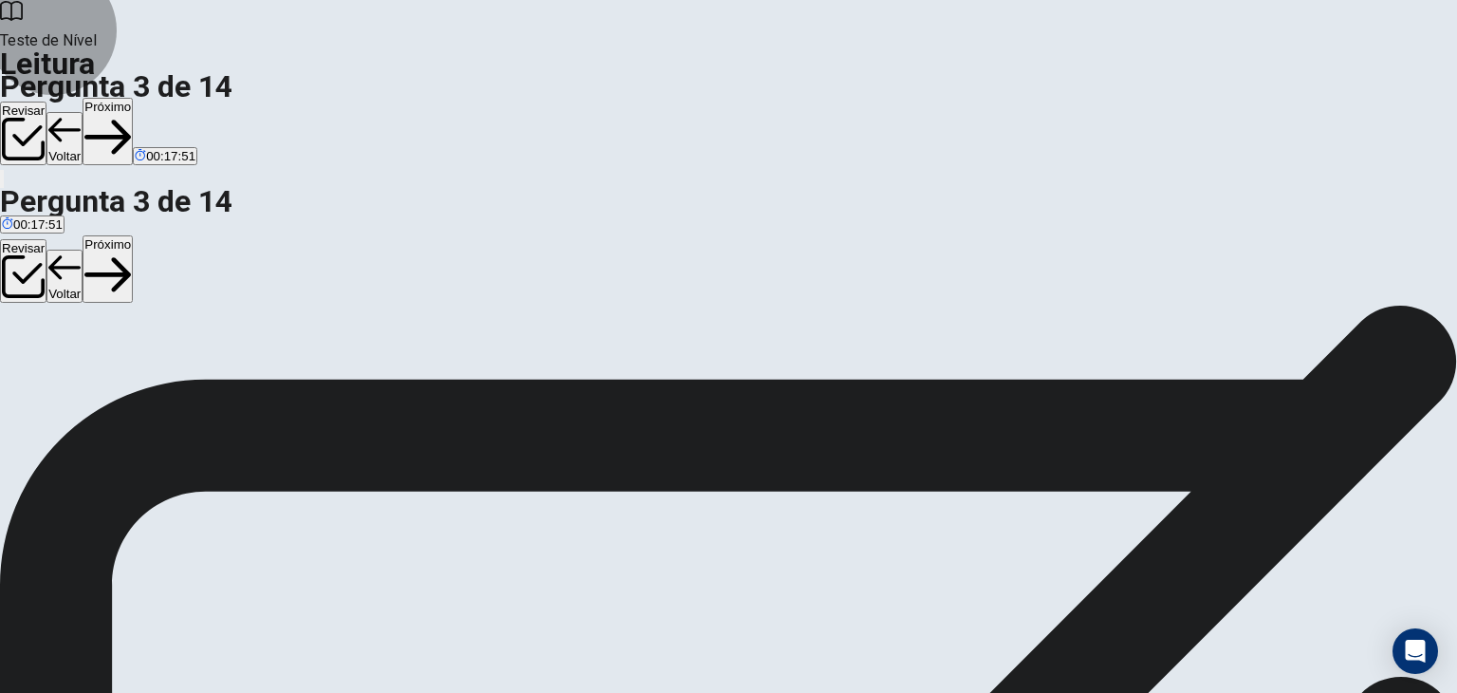
click at [133, 98] on button "Próximo" at bounding box center [108, 131] width 50 height 67
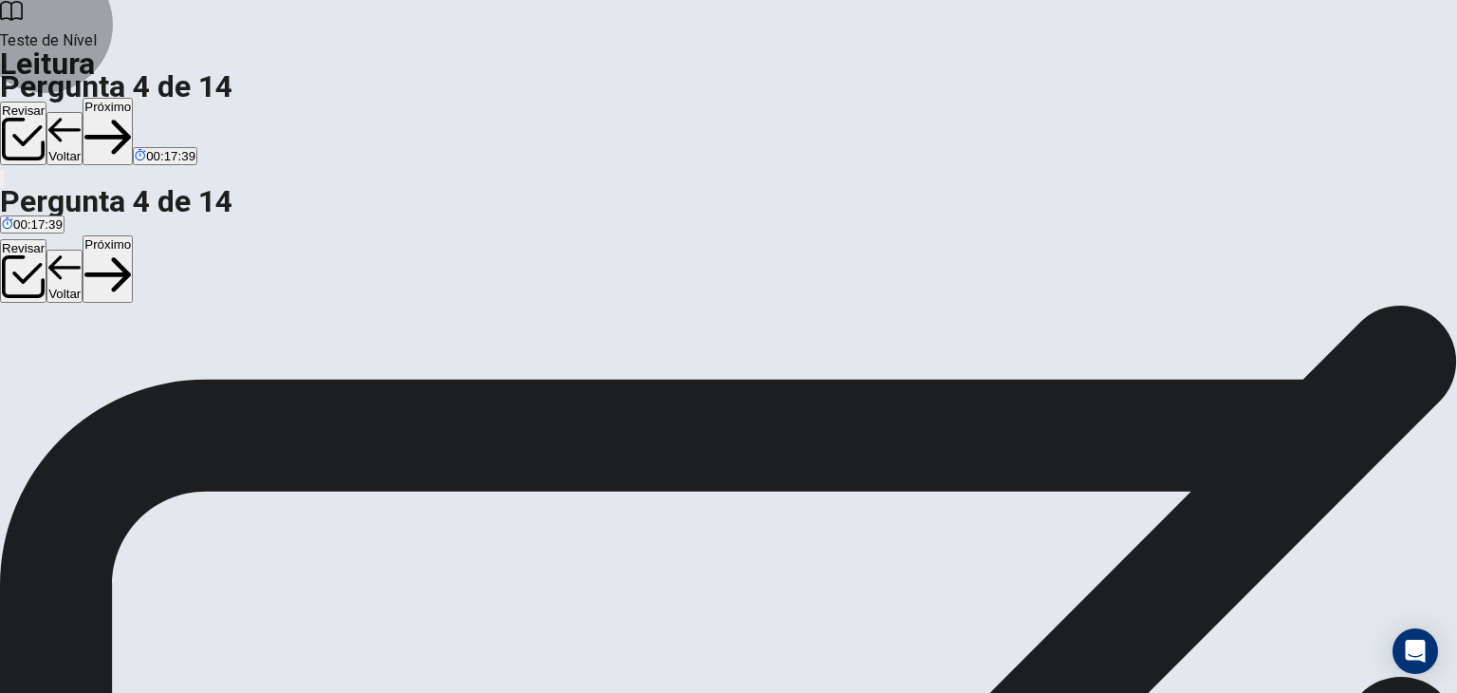
click at [133, 98] on button "Próximo" at bounding box center [108, 131] width 50 height 67
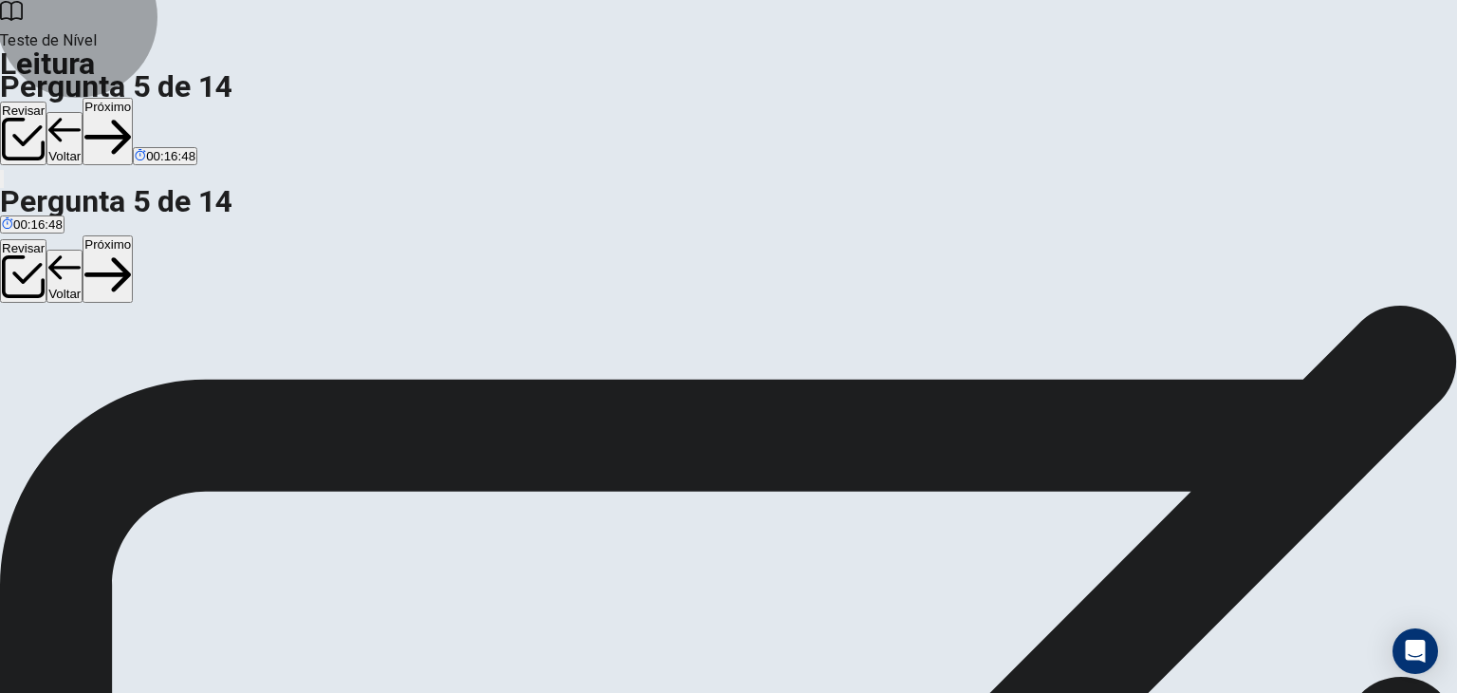
click at [133, 98] on button "Próximo" at bounding box center [108, 131] width 50 height 67
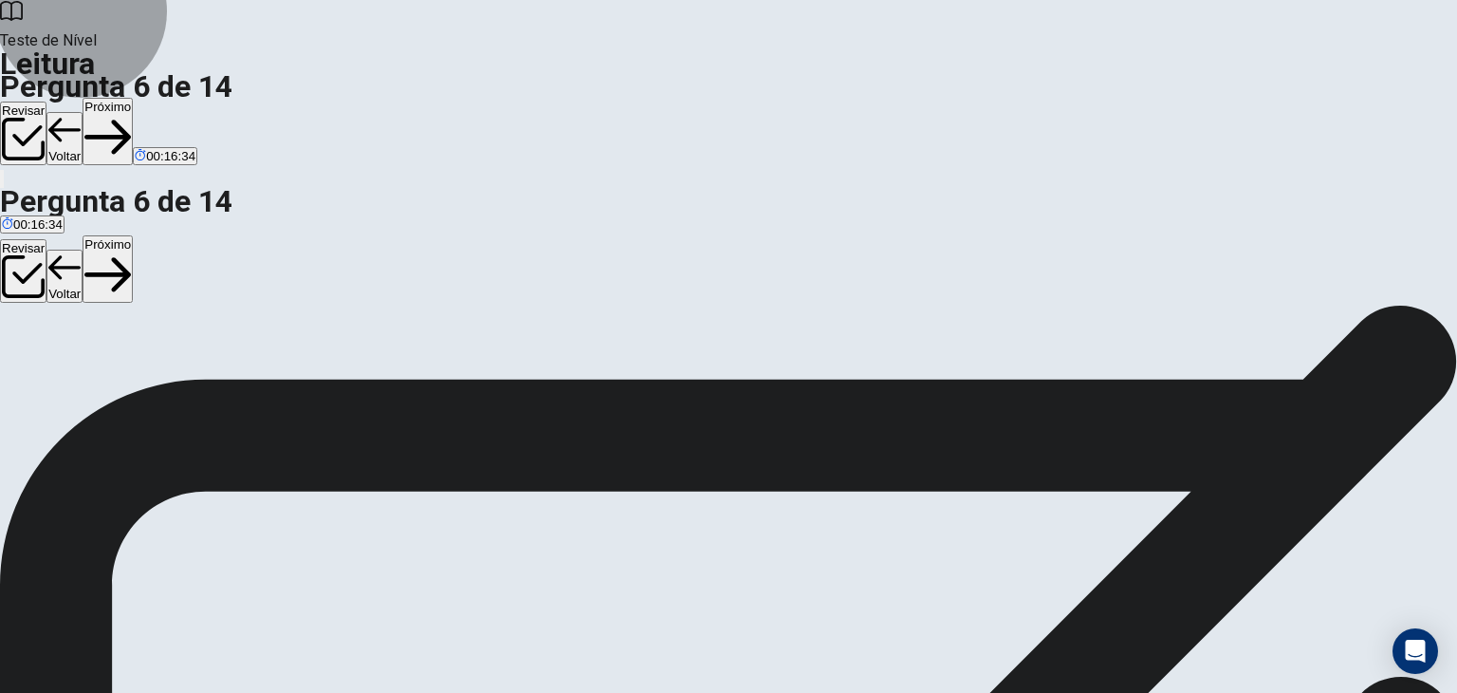
click at [133, 98] on button "Próximo" at bounding box center [108, 131] width 50 height 67
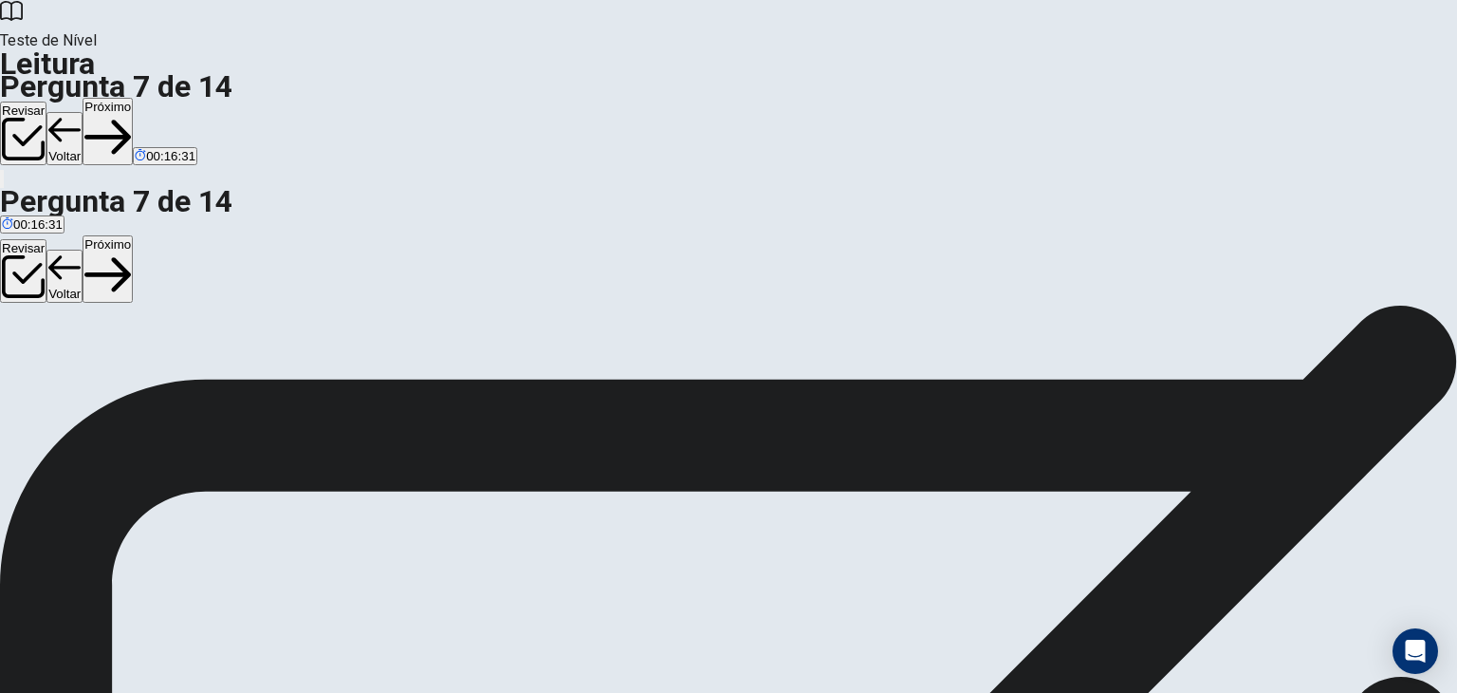
scroll to position [362, 0]
click at [133, 98] on button "Próximo" at bounding box center [108, 131] width 50 height 67
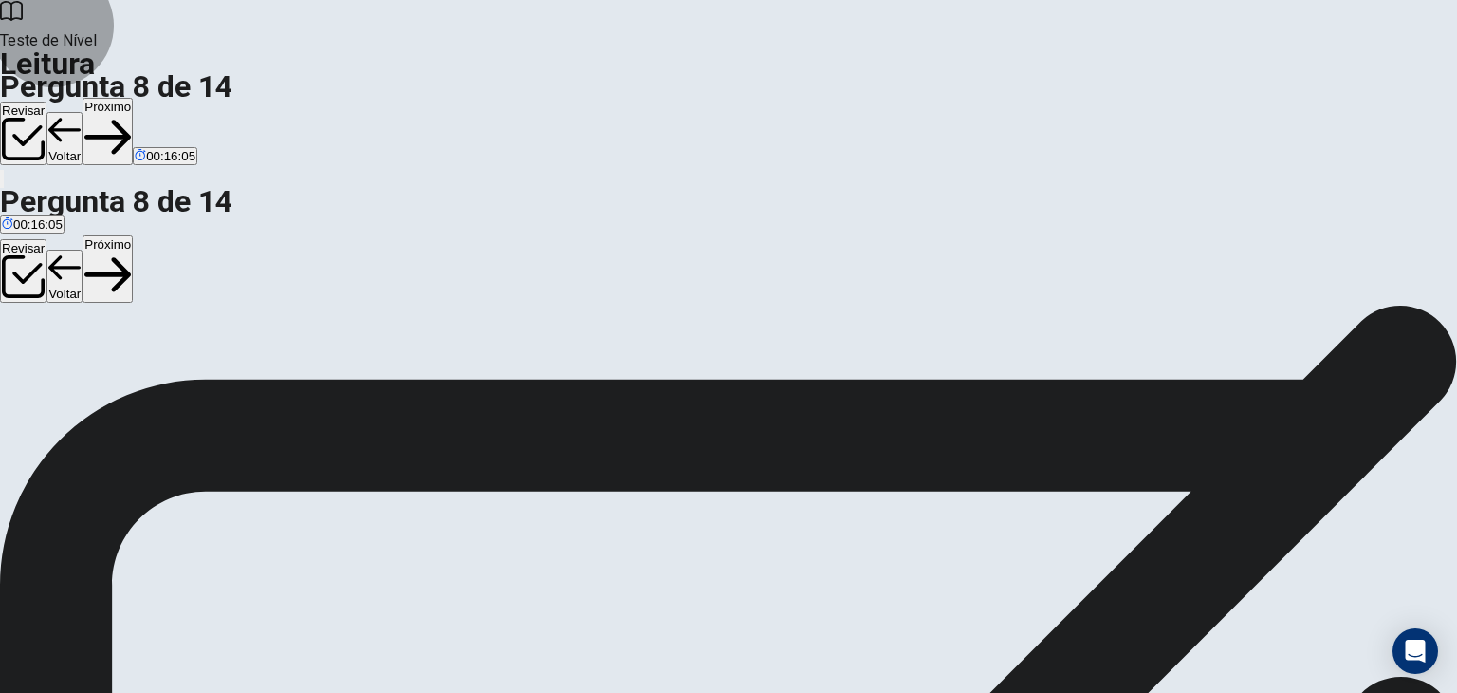
click at [133, 98] on button "Próximo" at bounding box center [108, 131] width 50 height 67
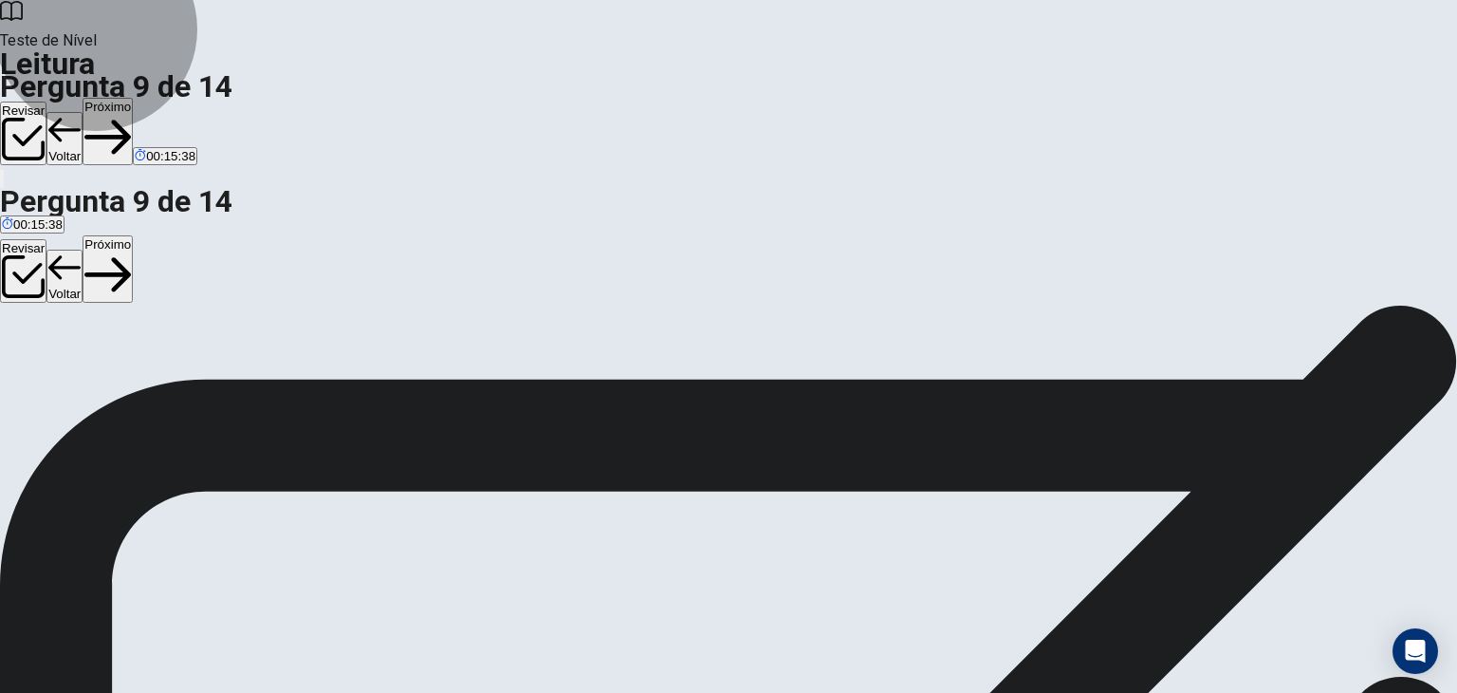
click at [133, 98] on button "Próximo" at bounding box center [108, 131] width 50 height 67
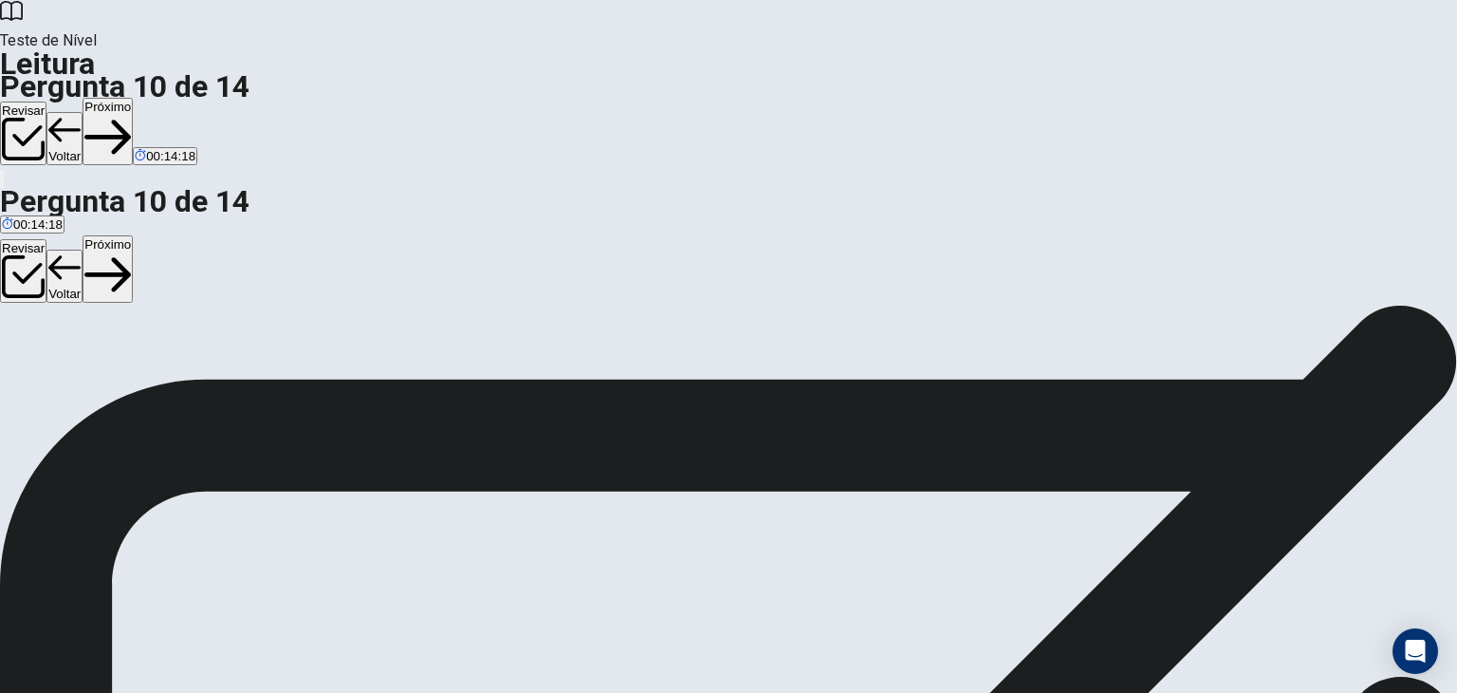
scroll to position [72, 0]
click at [133, 98] on button "Próximo" at bounding box center [108, 131] width 50 height 67
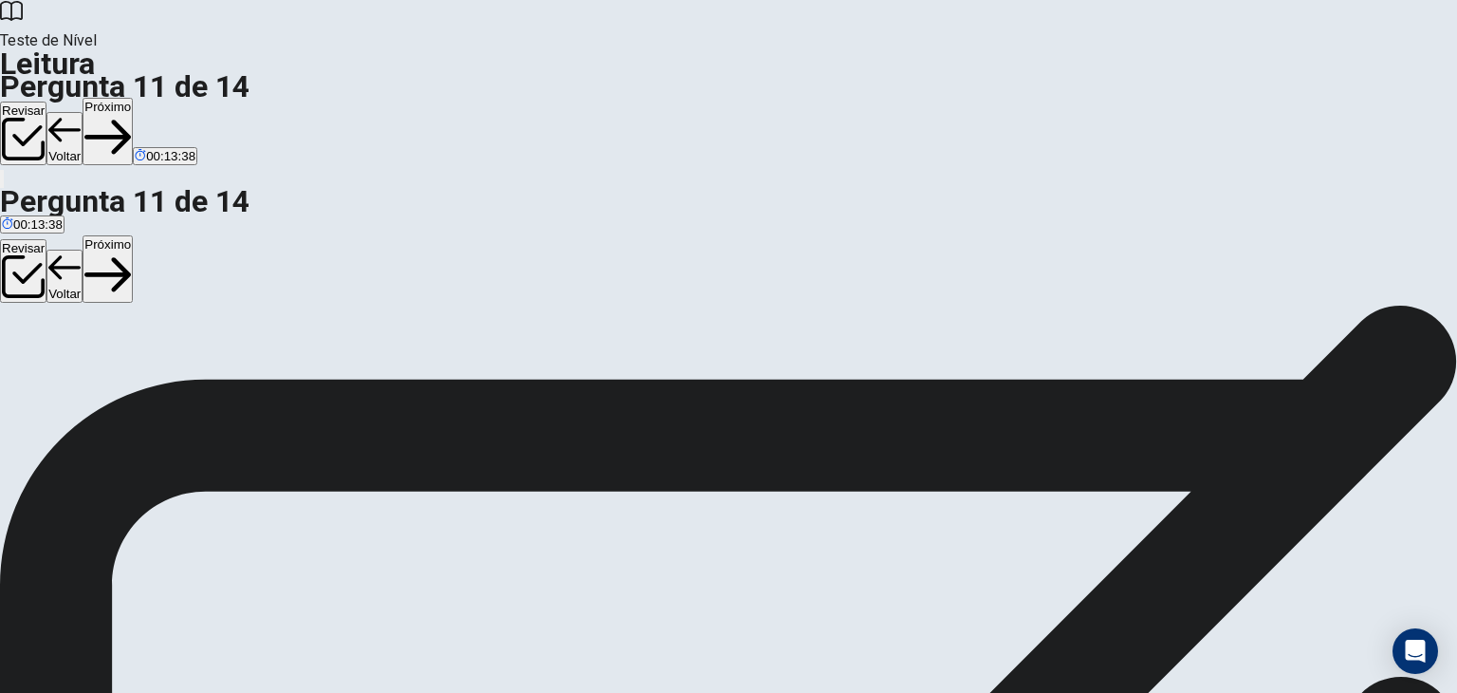
click at [133, 98] on button "Próximo" at bounding box center [108, 131] width 50 height 67
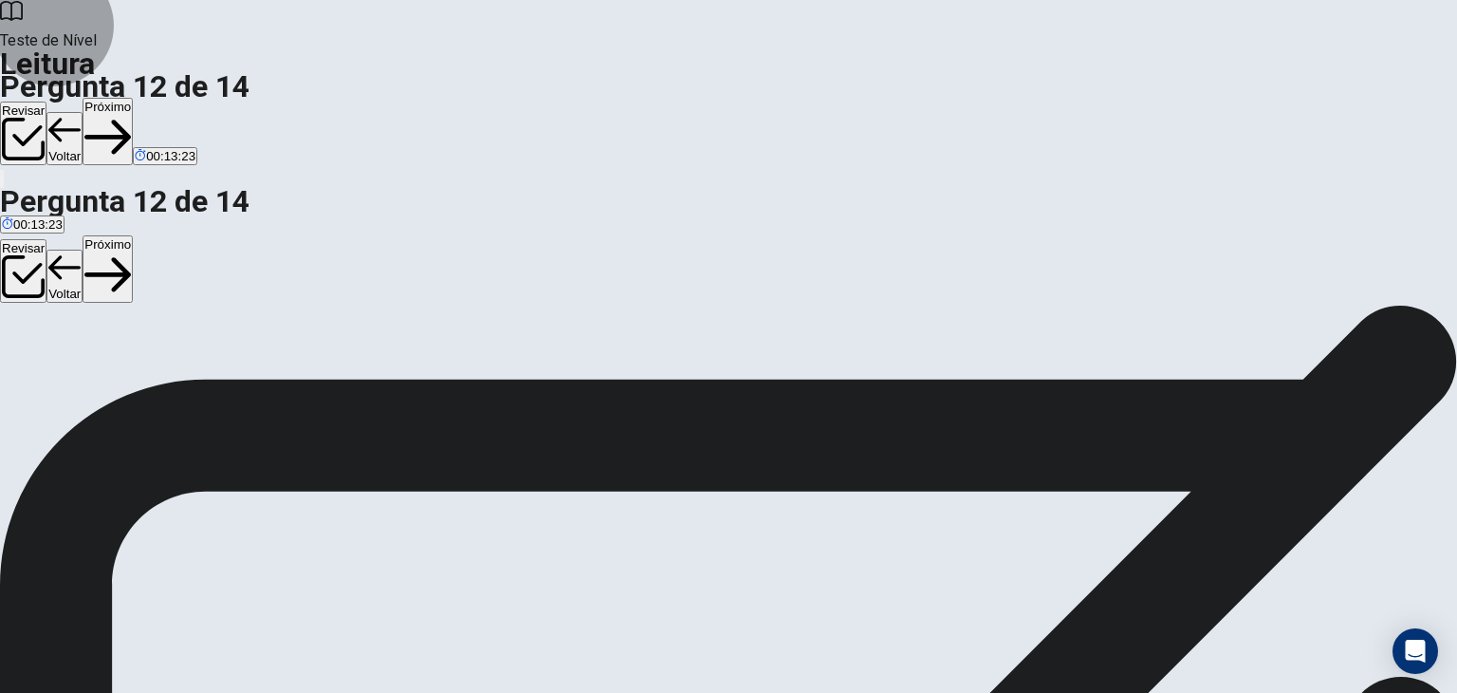
click at [133, 98] on button "Próximo" at bounding box center [108, 131] width 50 height 67
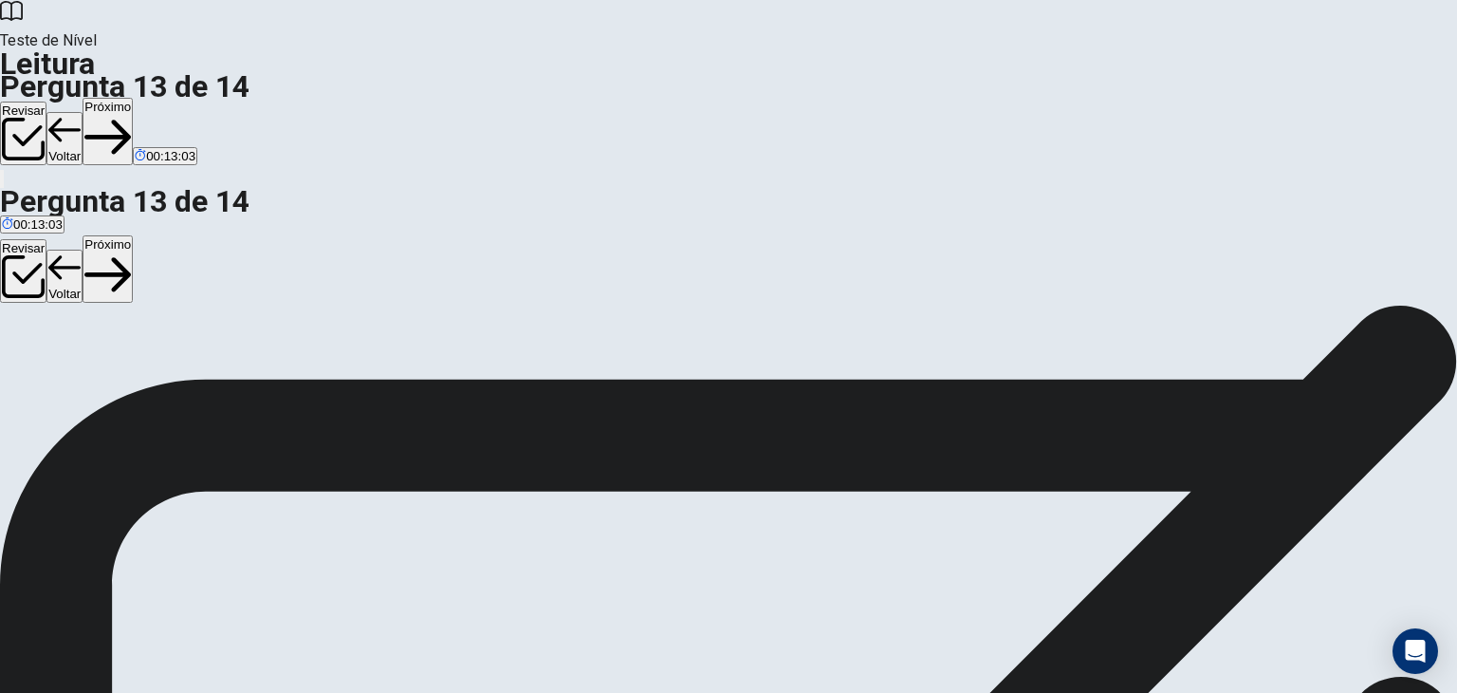
click at [133, 98] on button "Próximo" at bounding box center [108, 131] width 50 height 67
drag, startPoint x: 256, startPoint y: 333, endPoint x: 578, endPoint y: 313, distance: 322.2
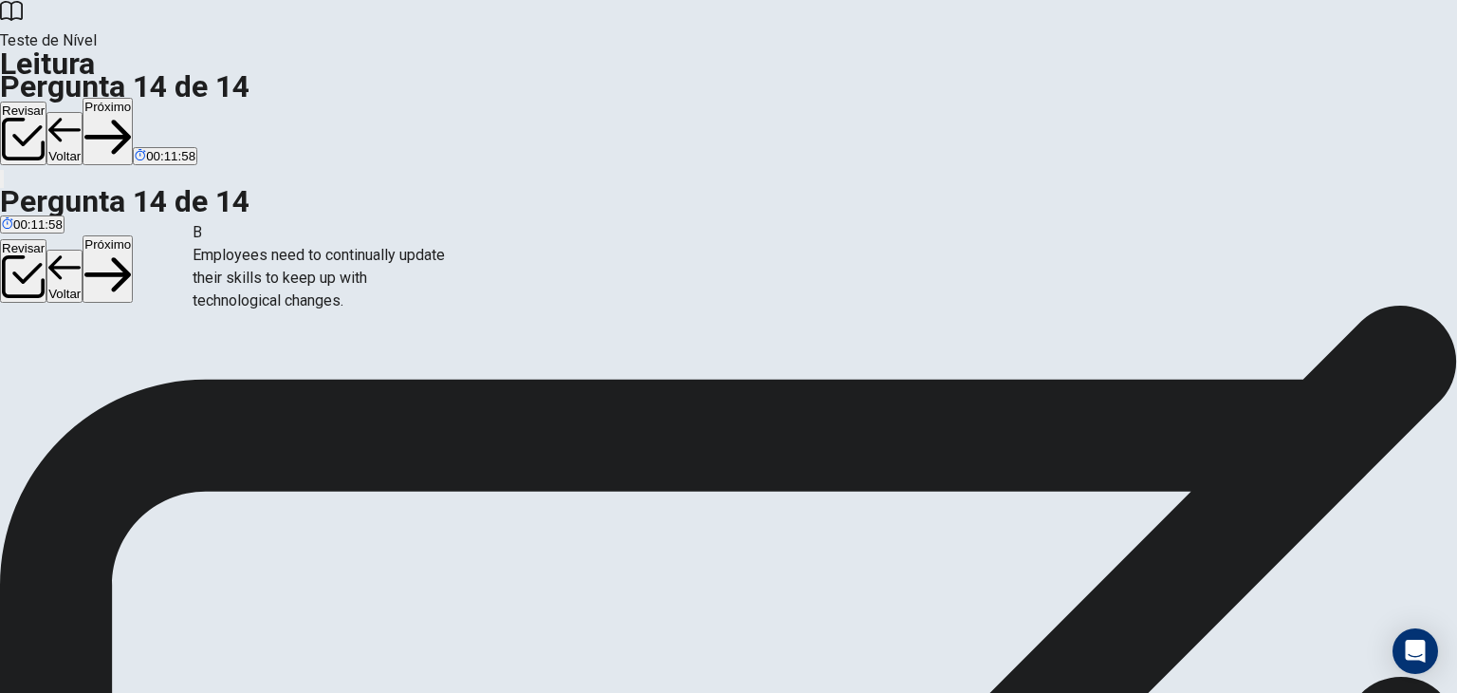
scroll to position [37, 0]
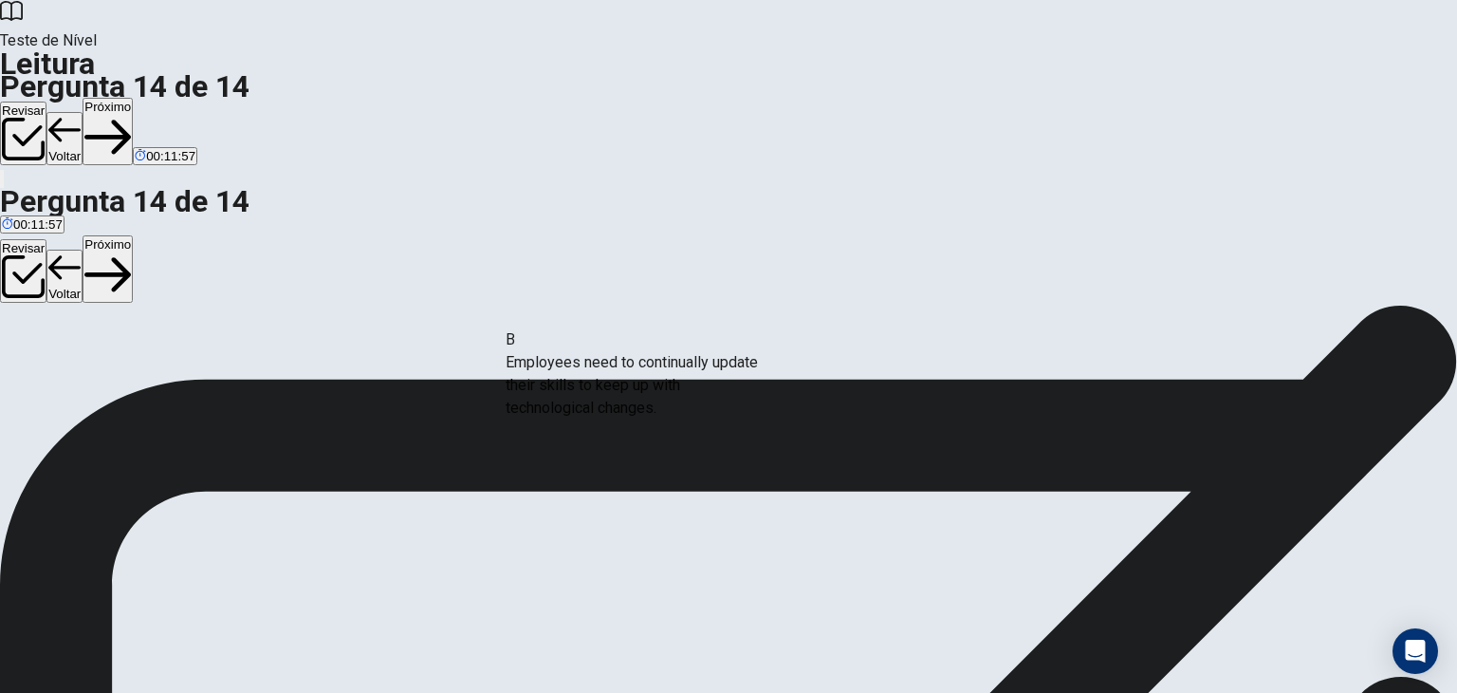
drag, startPoint x: 349, startPoint y: 309, endPoint x: 685, endPoint y: 420, distance: 353.7
drag, startPoint x: 342, startPoint y: 335, endPoint x: 700, endPoint y: 475, distance: 385.1
click at [133, 98] on button "Próximo" at bounding box center [108, 131] width 50 height 67
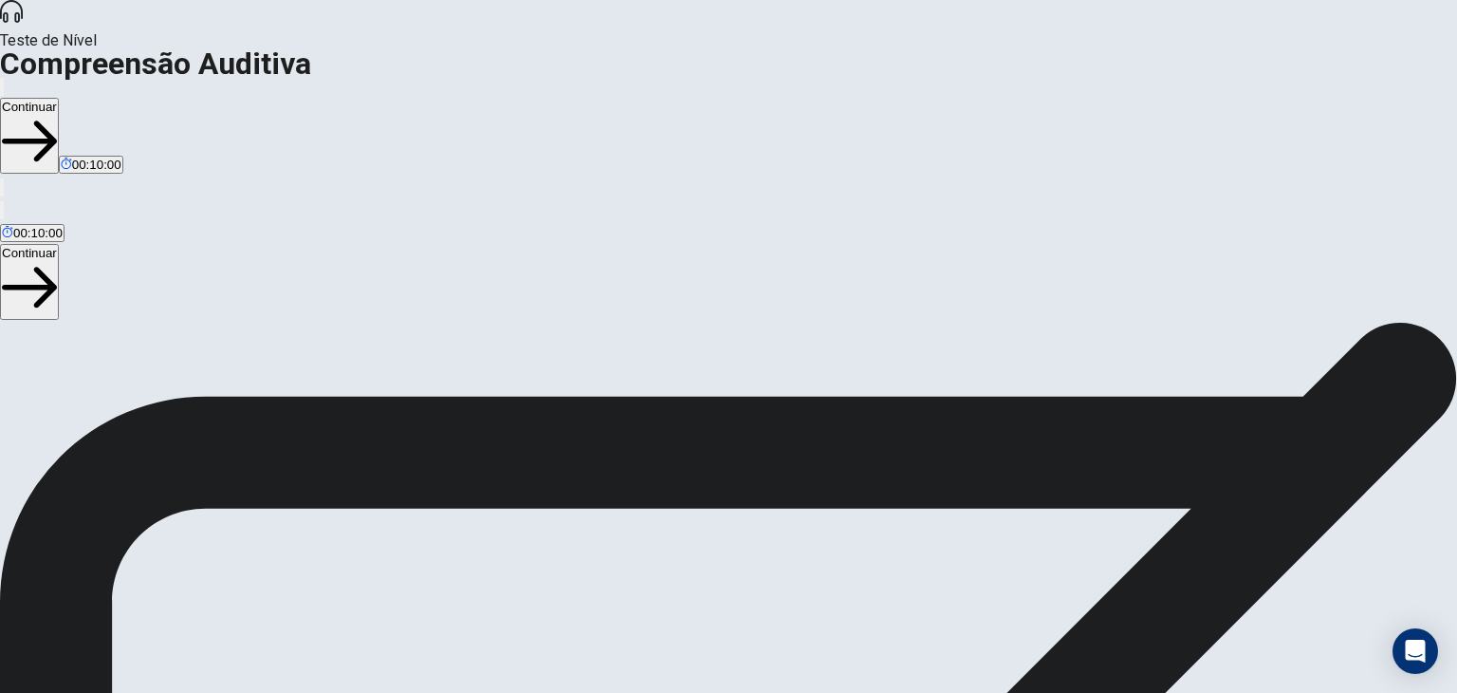
scroll to position [201, 0]
click at [59, 98] on button "Continuar" at bounding box center [29, 136] width 59 height 76
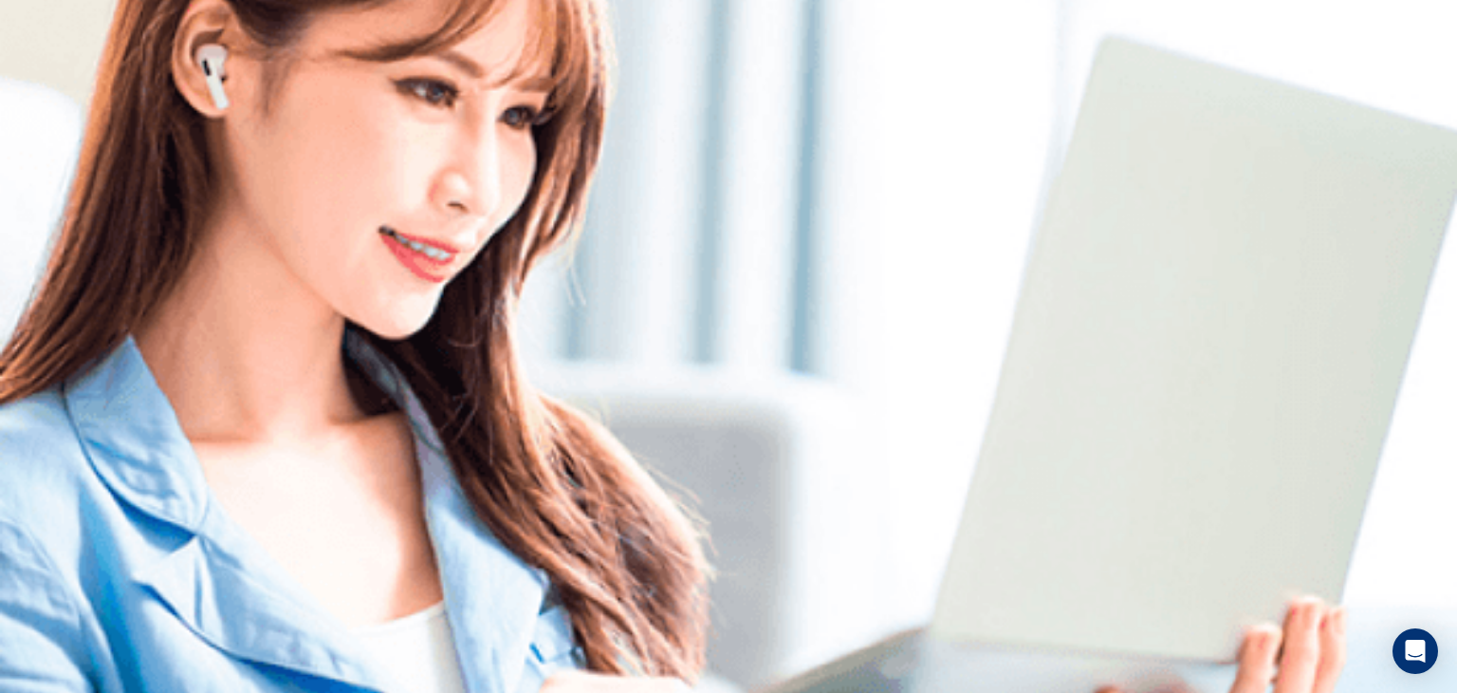
click at [26, 284] on div "Listen to this clip about Weekend Plans, then answer the questions. You can tak…" at bounding box center [728, 284] width 1457 height 0
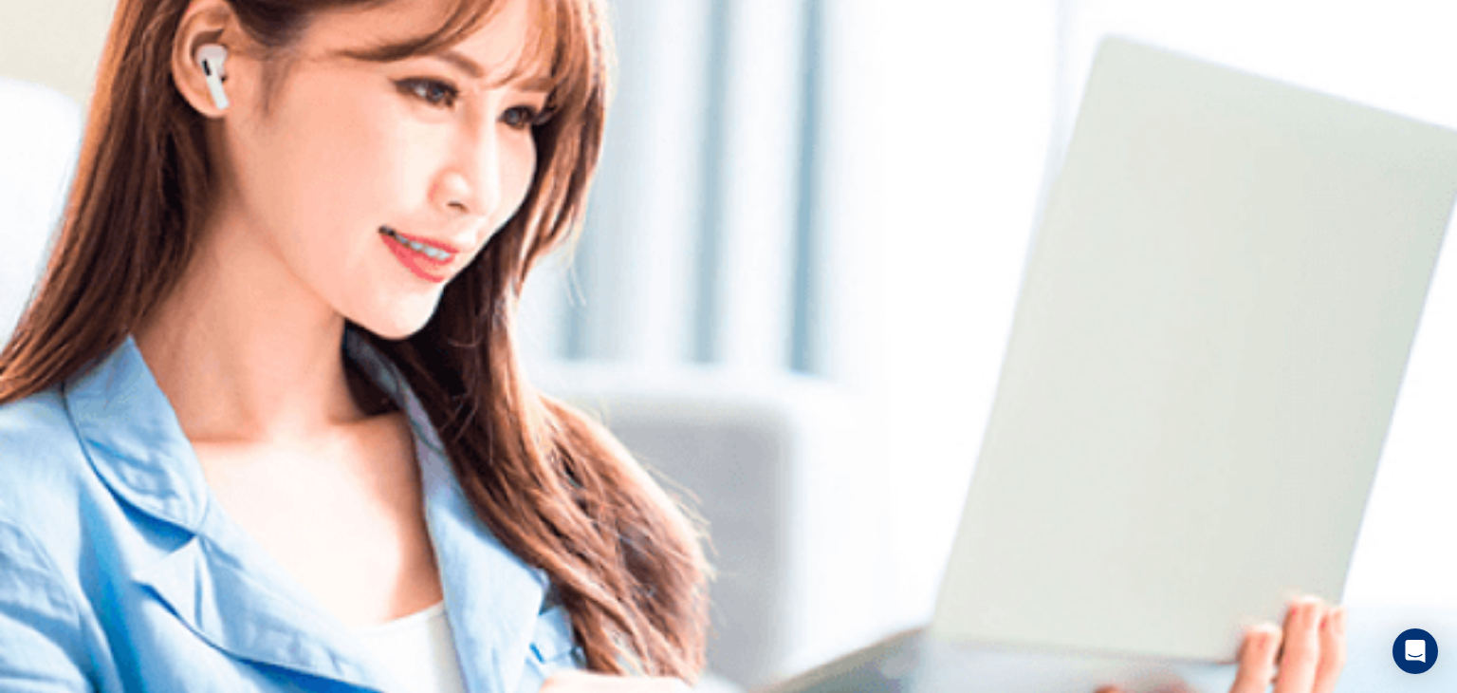
click at [61, 284] on div "Listen to this clip about Weekend Plans, then answer the questions. You can tak…" at bounding box center [728, 284] width 1457 height 0
click at [50, 284] on div "Listen to this clip about Weekend Plans, then answer the questions. You can tak…" at bounding box center [728, 284] width 1457 height 0
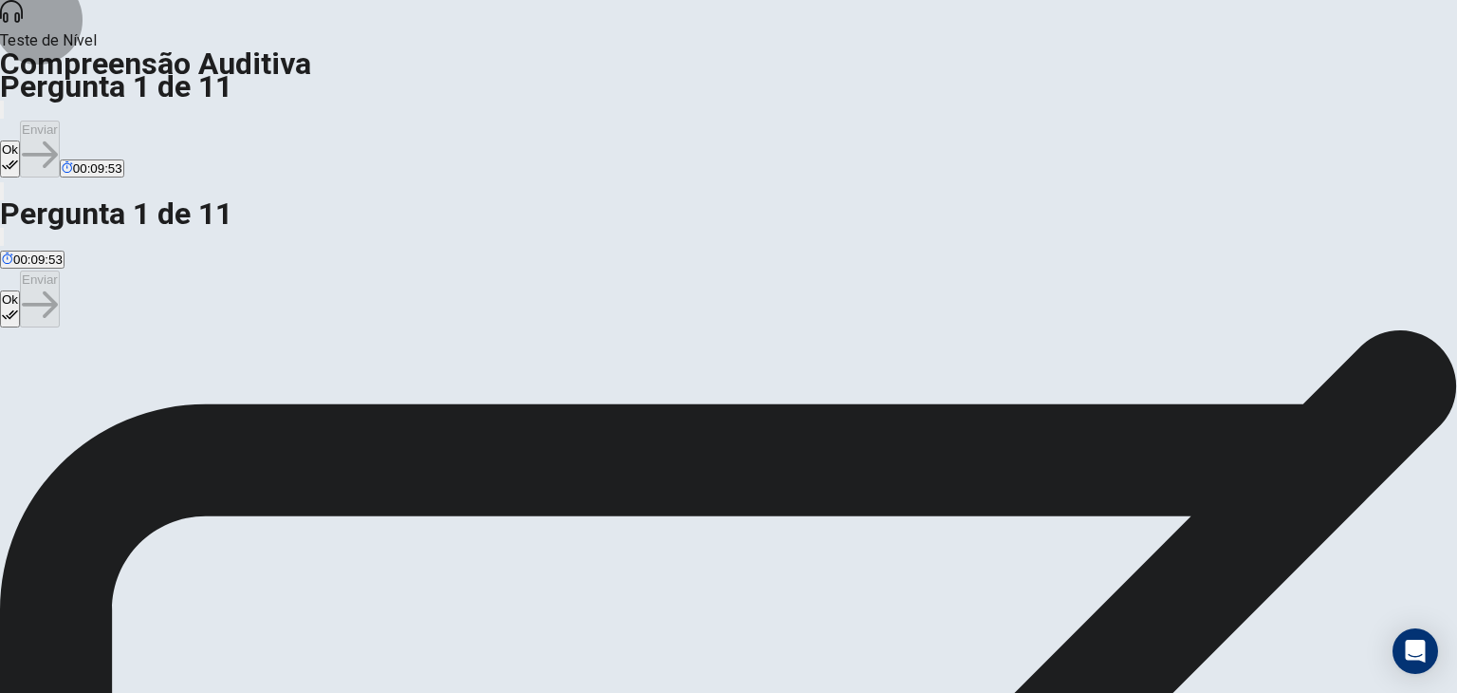
click at [20, 140] on button "Ok" at bounding box center [10, 158] width 20 height 37
click at [60, 120] on button "Enviar" at bounding box center [40, 148] width 40 height 57
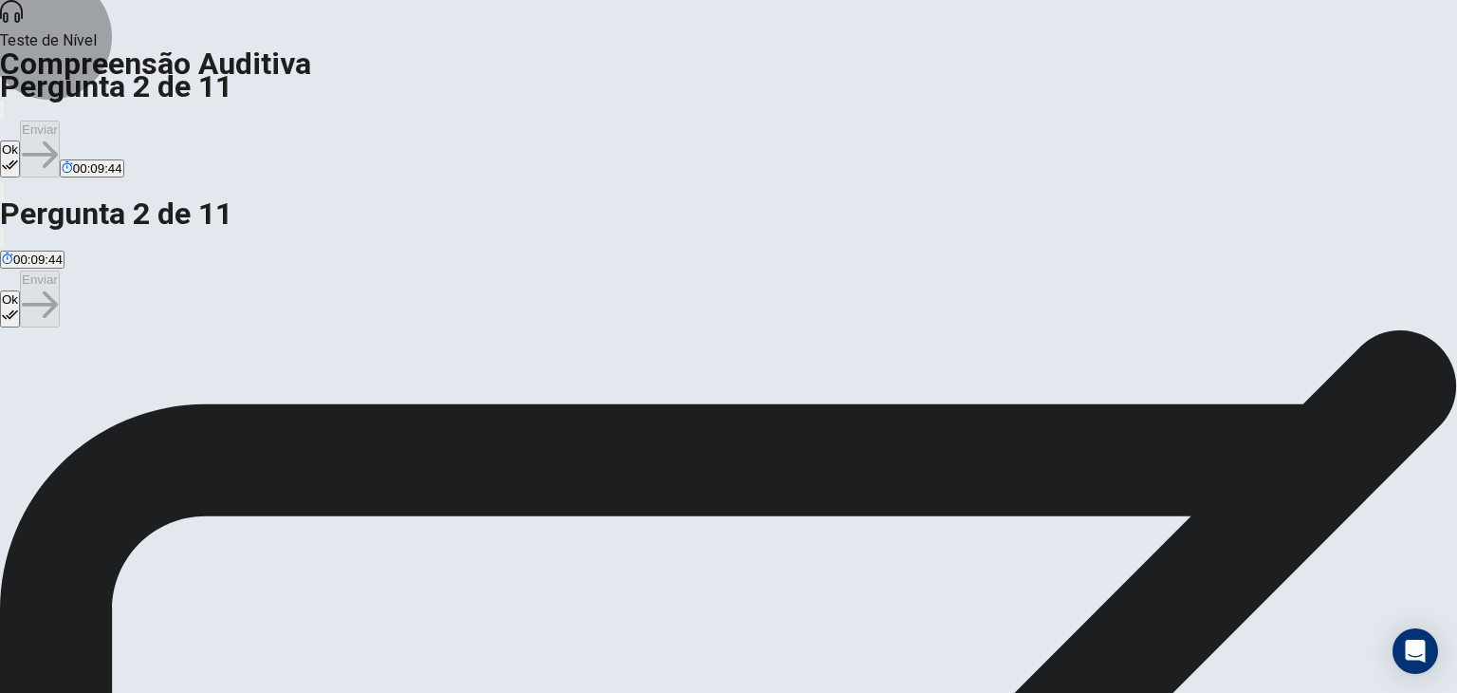
click at [20, 140] on button "Ok" at bounding box center [10, 158] width 20 height 37
click at [60, 120] on button "Enviar" at bounding box center [40, 148] width 40 height 57
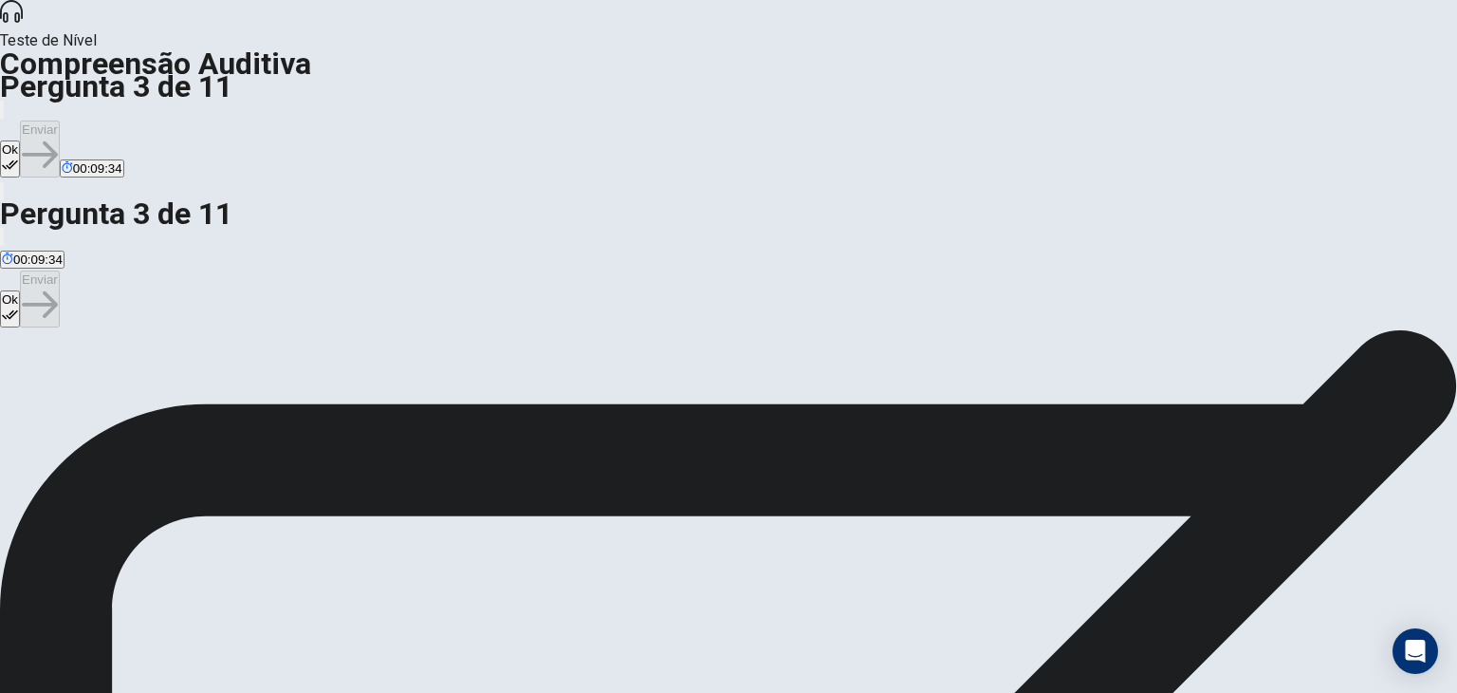
click at [20, 140] on button "Ok" at bounding box center [10, 158] width 20 height 37
click at [60, 120] on button "Enviar" at bounding box center [40, 148] width 40 height 57
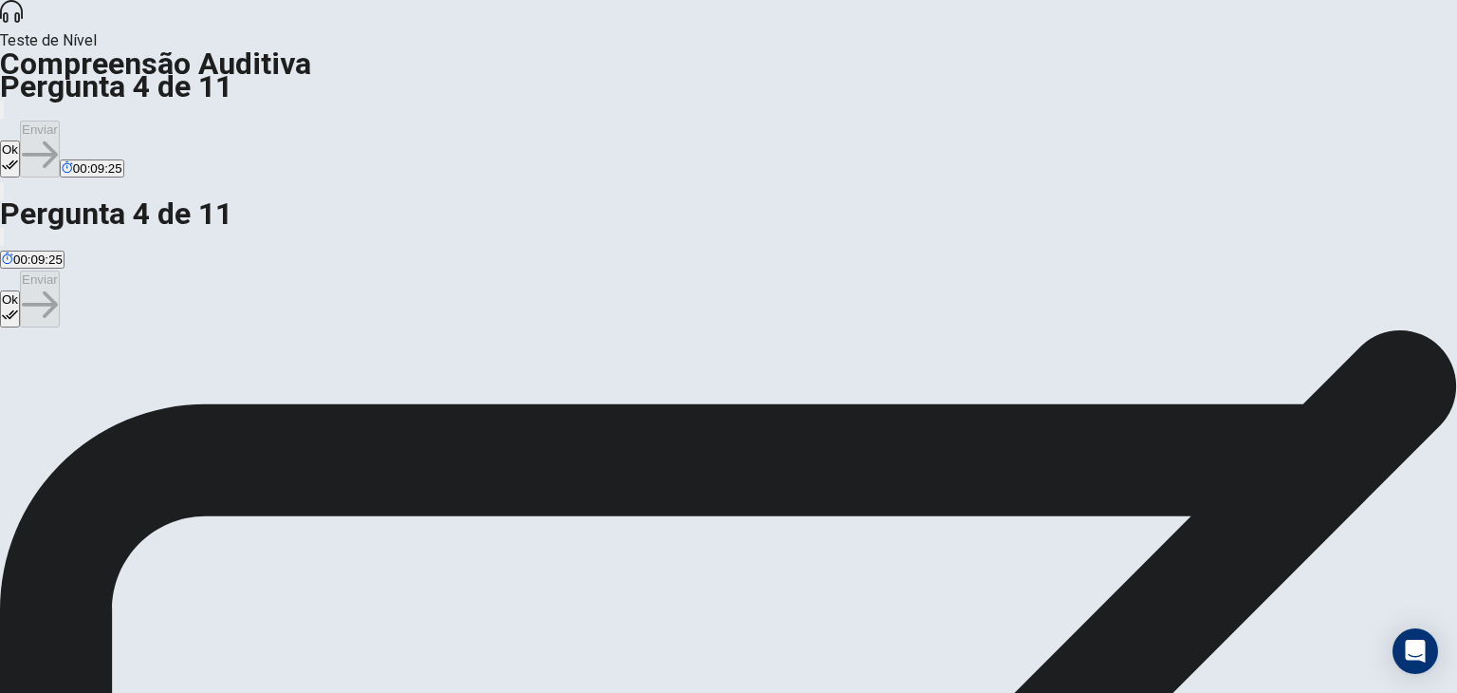
click at [20, 140] on button "Ok" at bounding box center [10, 158] width 20 height 37
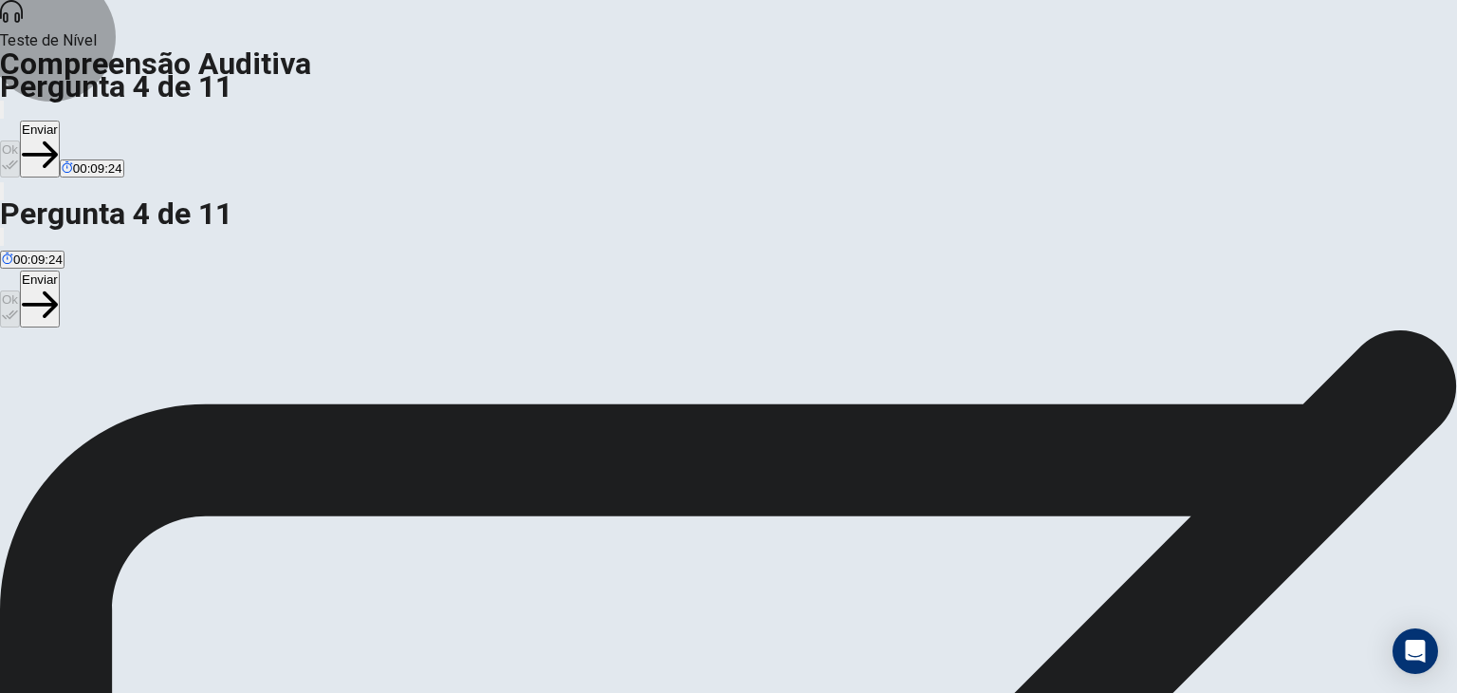
click at [60, 120] on button "Enviar" at bounding box center [40, 148] width 40 height 57
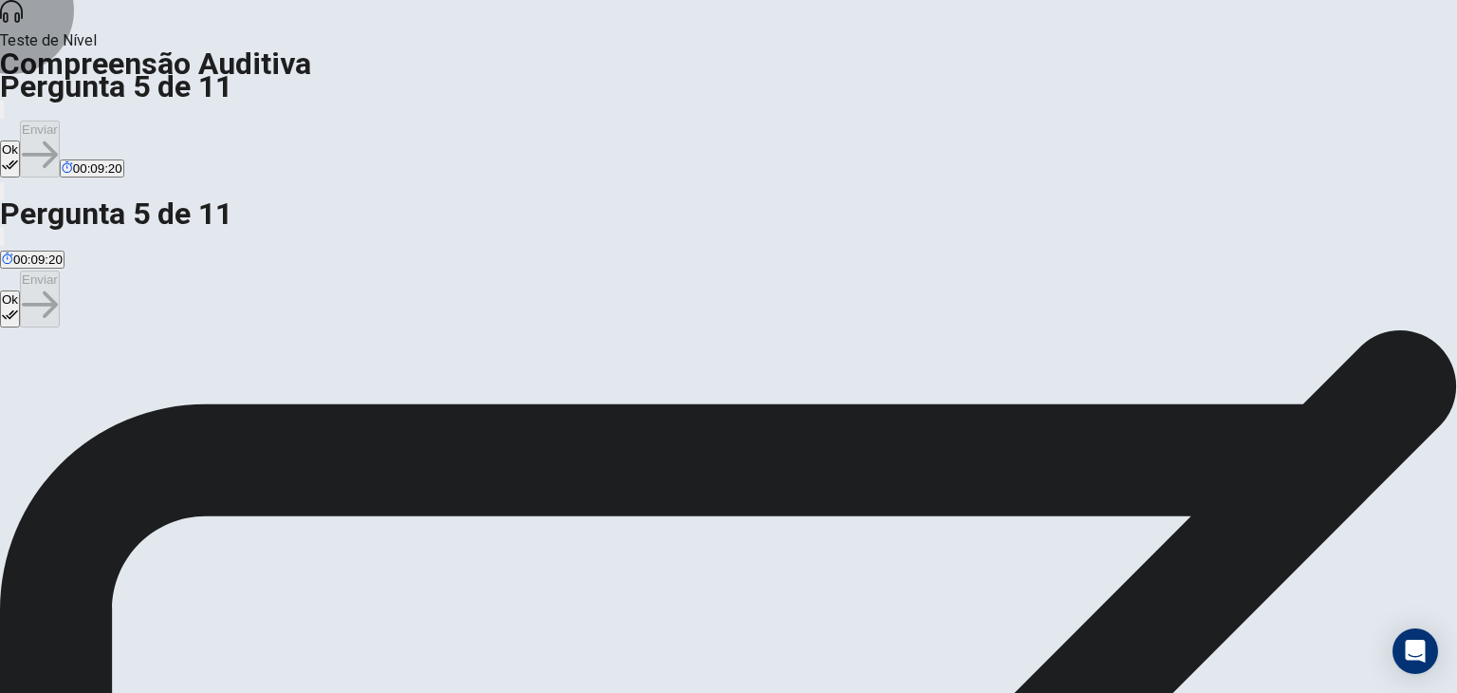
click at [20, 140] on button "Ok" at bounding box center [10, 158] width 20 height 37
click at [1093, 98] on div "Ok Enviar 00:09:19" at bounding box center [728, 139] width 1457 height 82
click at [58, 137] on icon "button" at bounding box center [40, 155] width 36 height 36
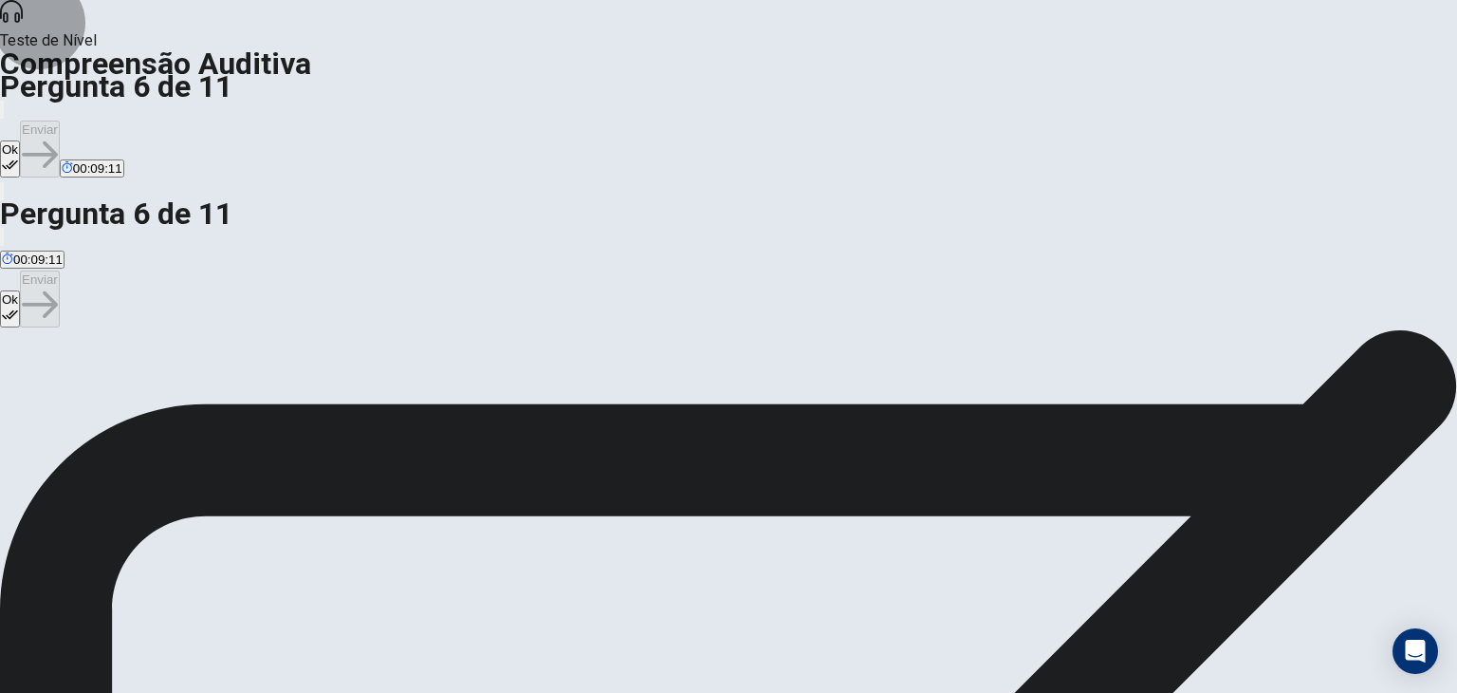
click at [18, 157] on icon "button" at bounding box center [10, 165] width 16 height 16
click at [60, 120] on button "Enviar" at bounding box center [40, 148] width 40 height 57
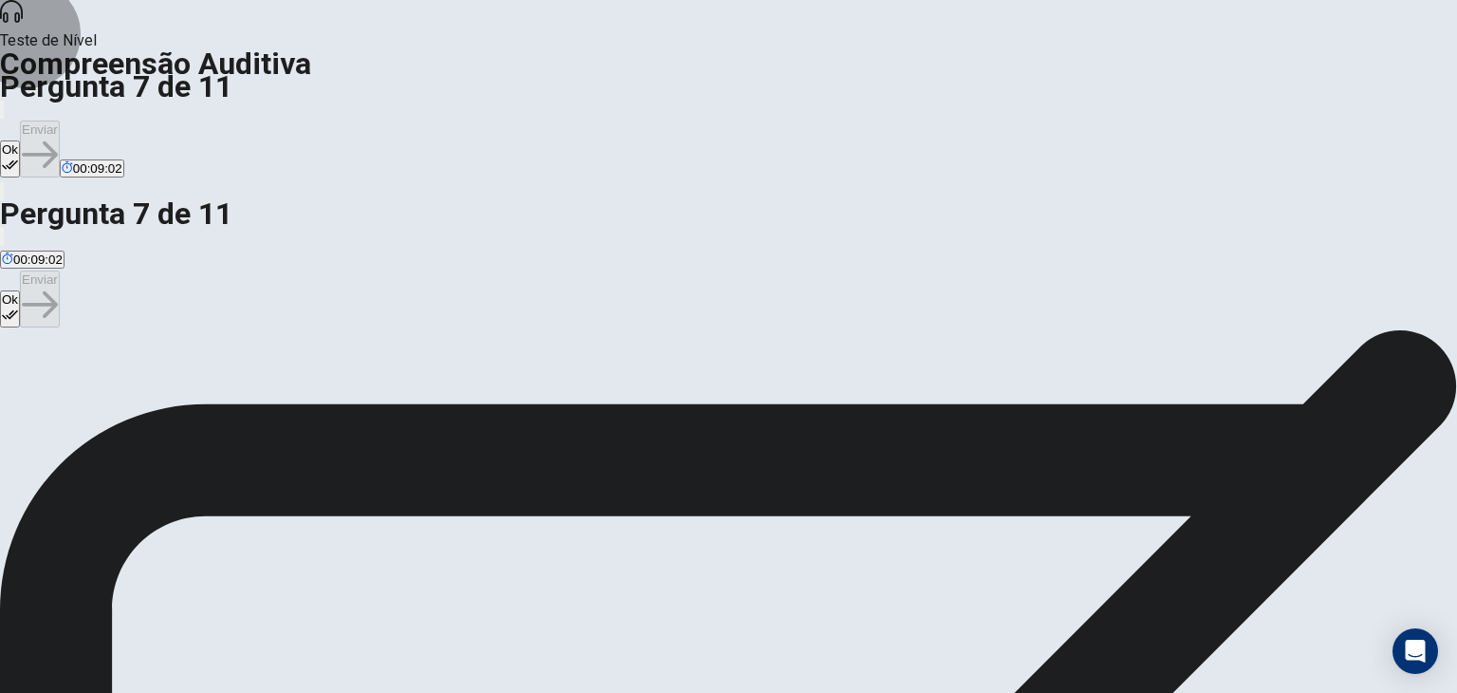
click at [20, 140] on button "Ok" at bounding box center [10, 158] width 20 height 37
click at [60, 120] on button "Enviar" at bounding box center [40, 148] width 40 height 57
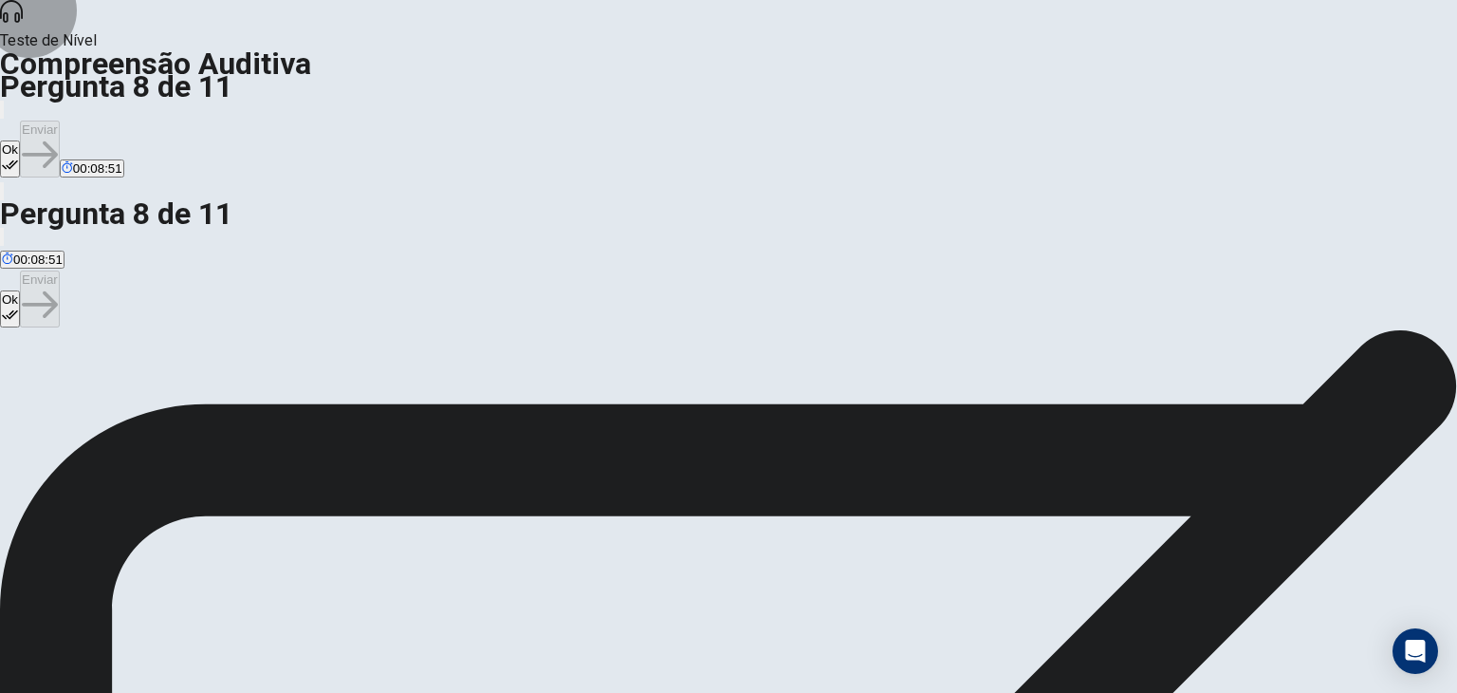
click at [20, 140] on button "Ok" at bounding box center [10, 158] width 20 height 37
click at [60, 120] on button "Enviar" at bounding box center [40, 148] width 40 height 57
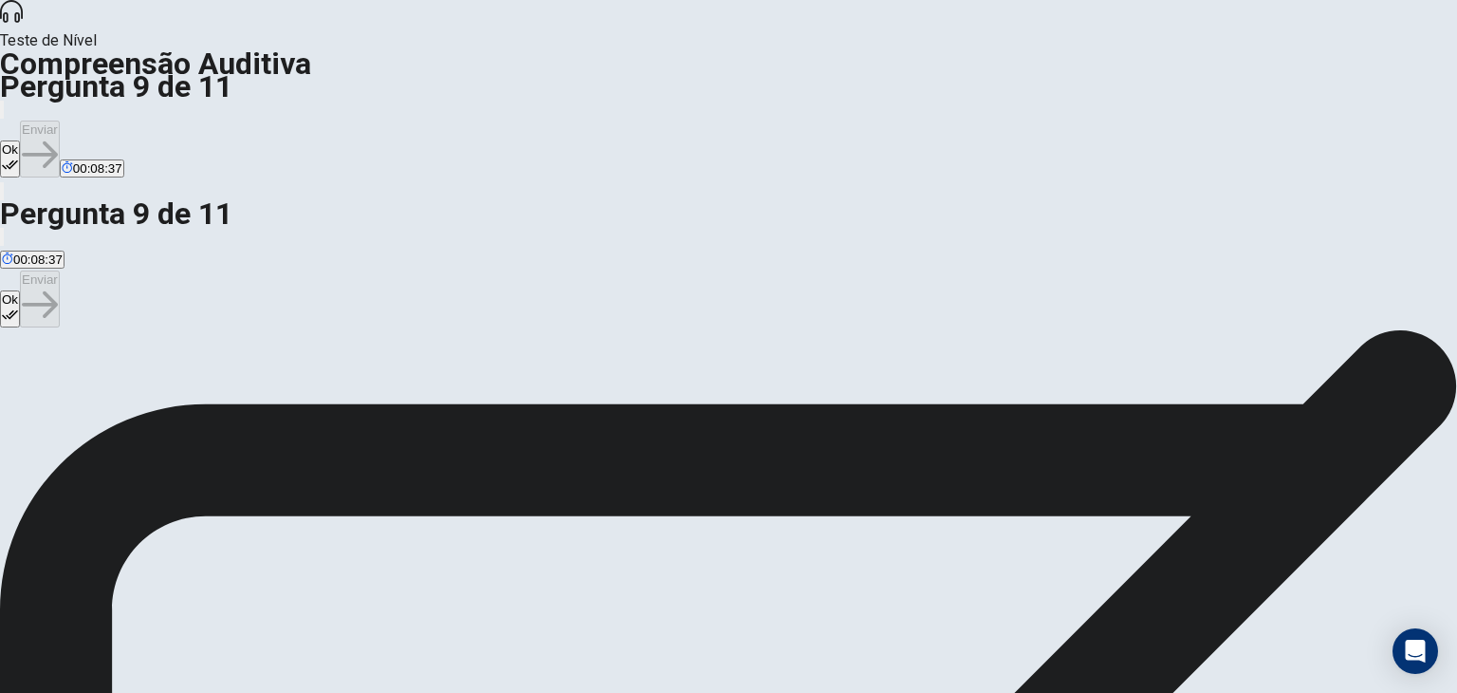
scroll to position [0, 0]
click at [934, 54] on div "Teste de Nível Compreensão Auditiva Pergunta 9 de 11 Ok Enviar 00:08:36" at bounding box center [728, 101] width 1457 height 202
click at [20, 140] on button "Ok" at bounding box center [10, 158] width 20 height 37
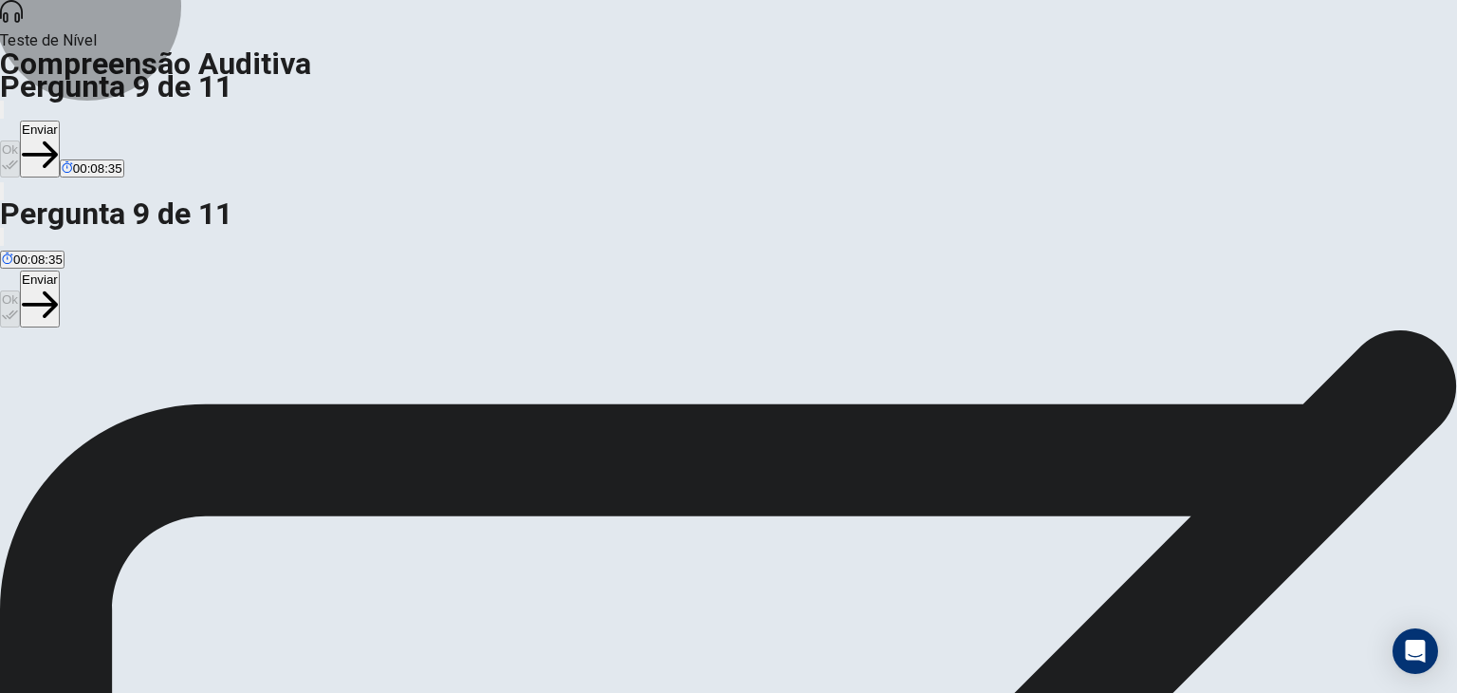
click at [60, 120] on button "Enviar" at bounding box center [40, 148] width 40 height 57
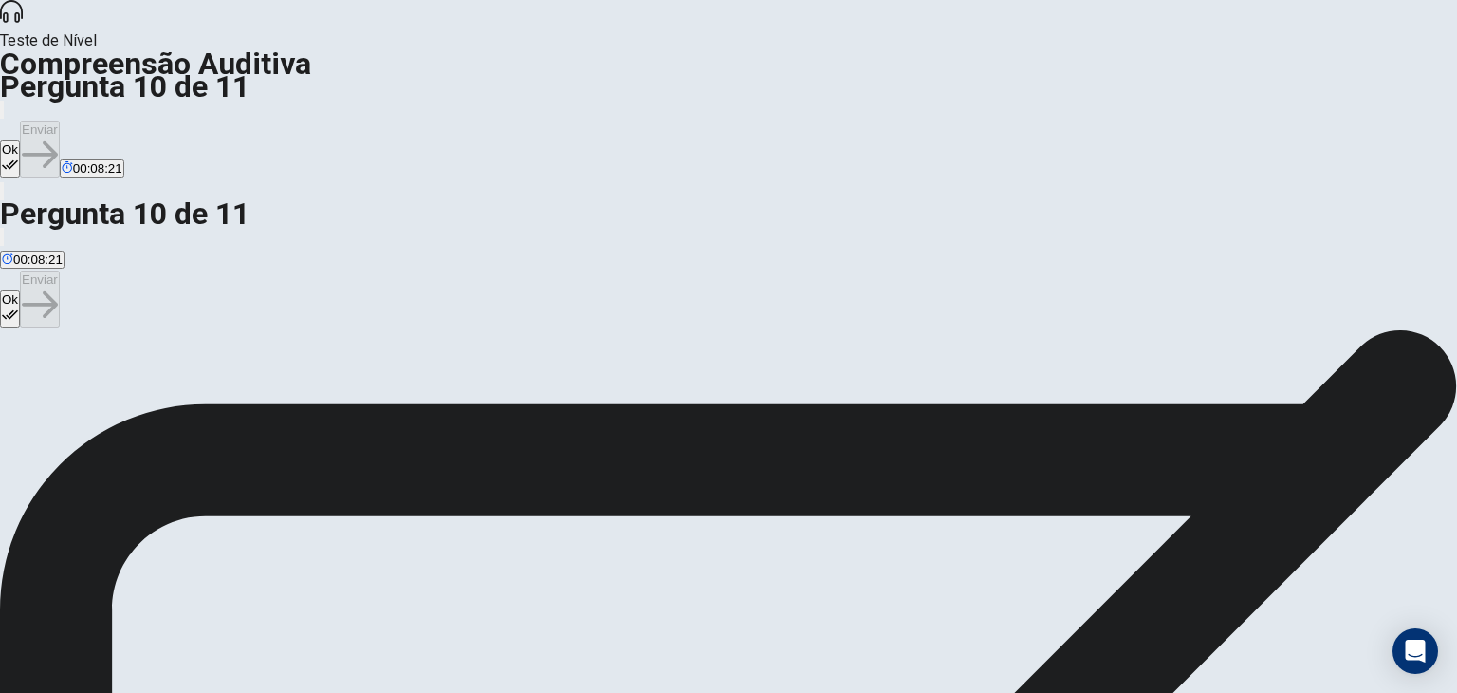
click at [20, 140] on button "Ok" at bounding box center [10, 158] width 20 height 37
click at [60, 120] on button "Enviar" at bounding box center [40, 148] width 40 height 57
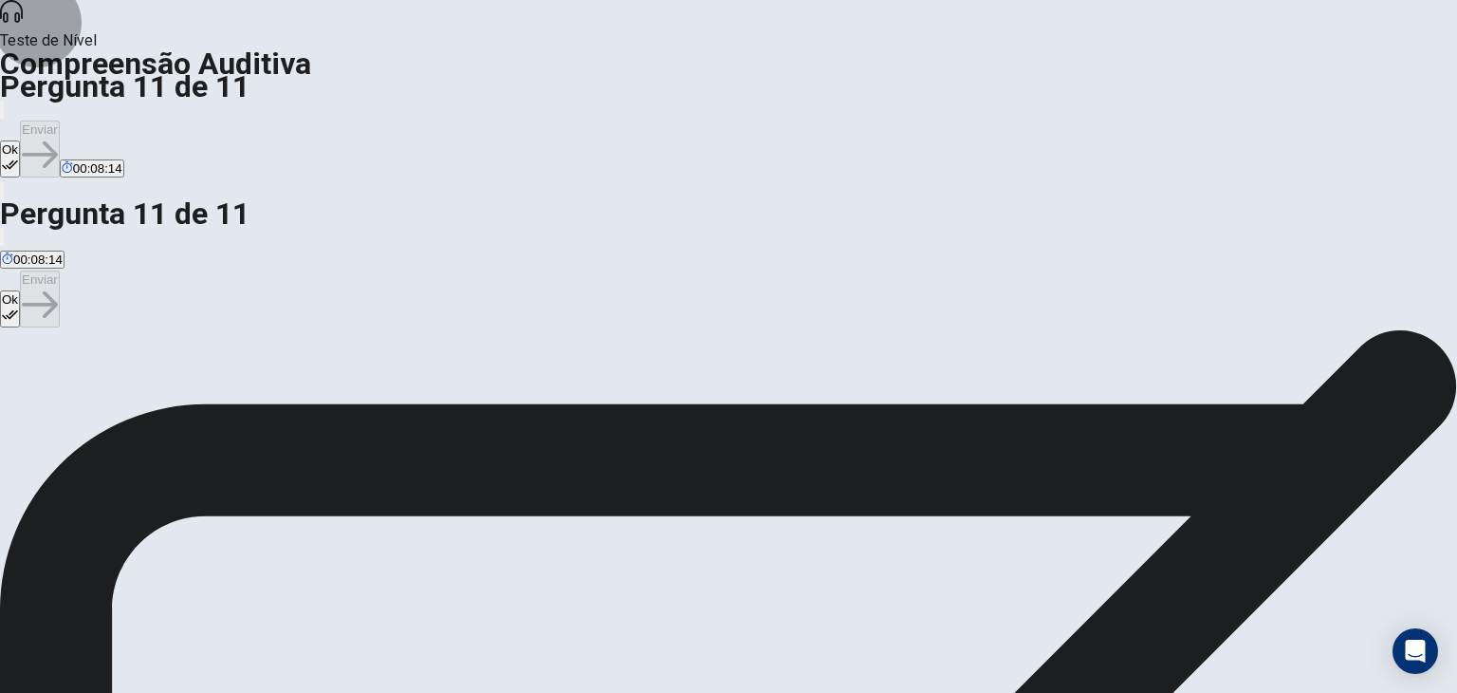
click at [20, 140] on button "Ok" at bounding box center [10, 158] width 20 height 37
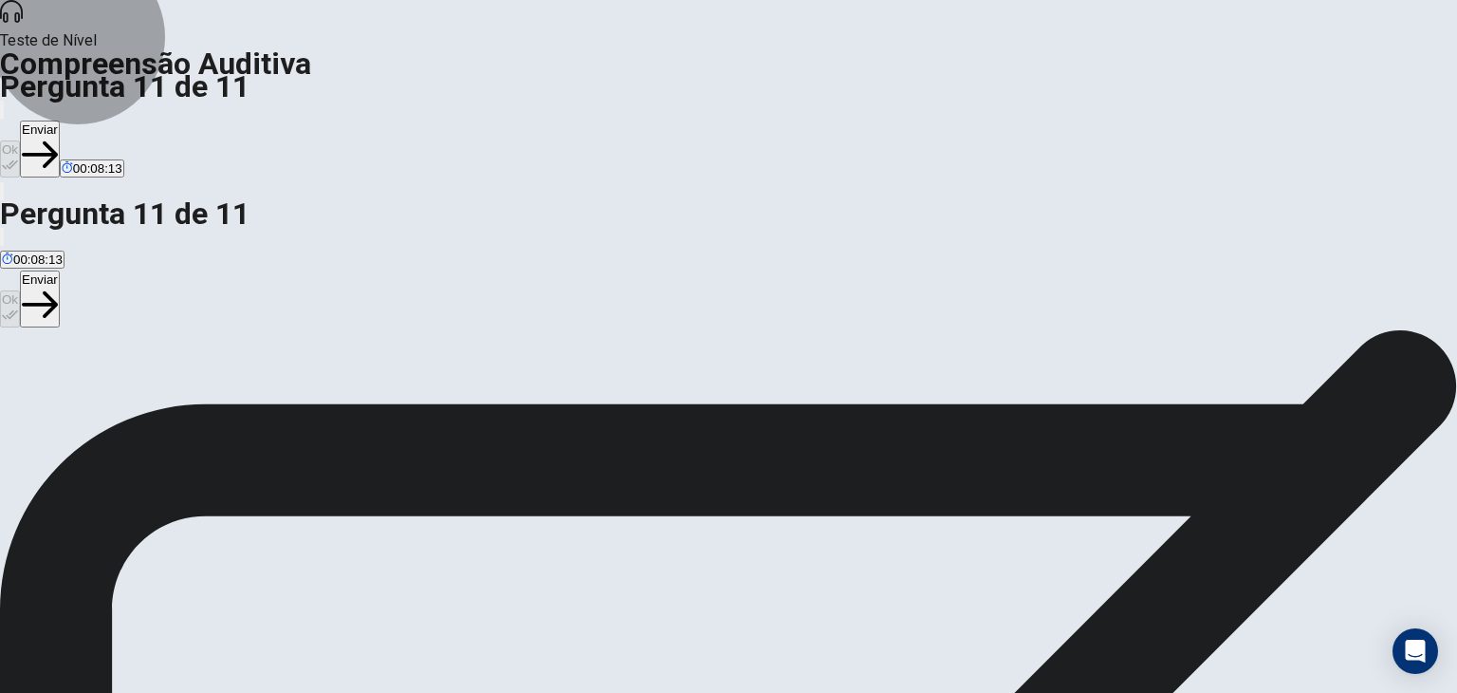
click at [60, 120] on button "Enviar" at bounding box center [40, 148] width 40 height 57
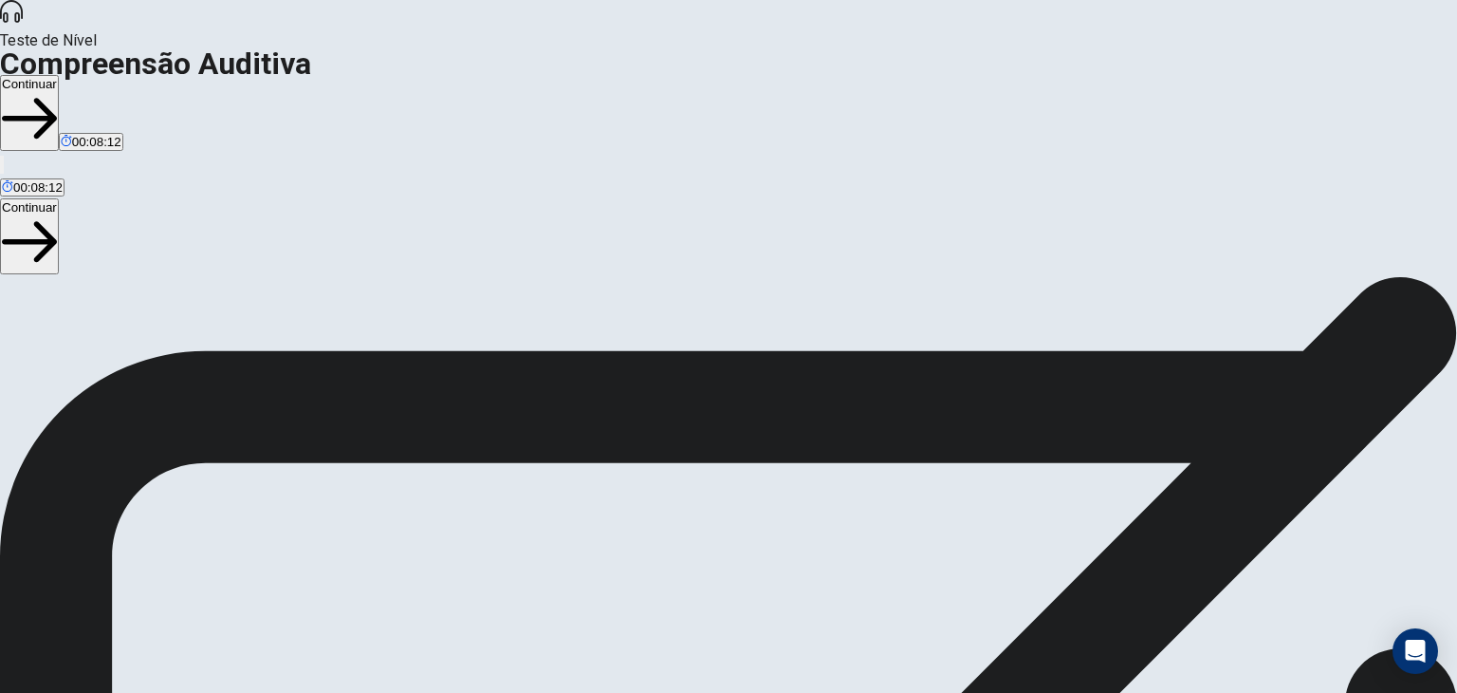
scroll to position [23, 0]
click at [59, 75] on button "Continuar" at bounding box center [29, 113] width 59 height 76
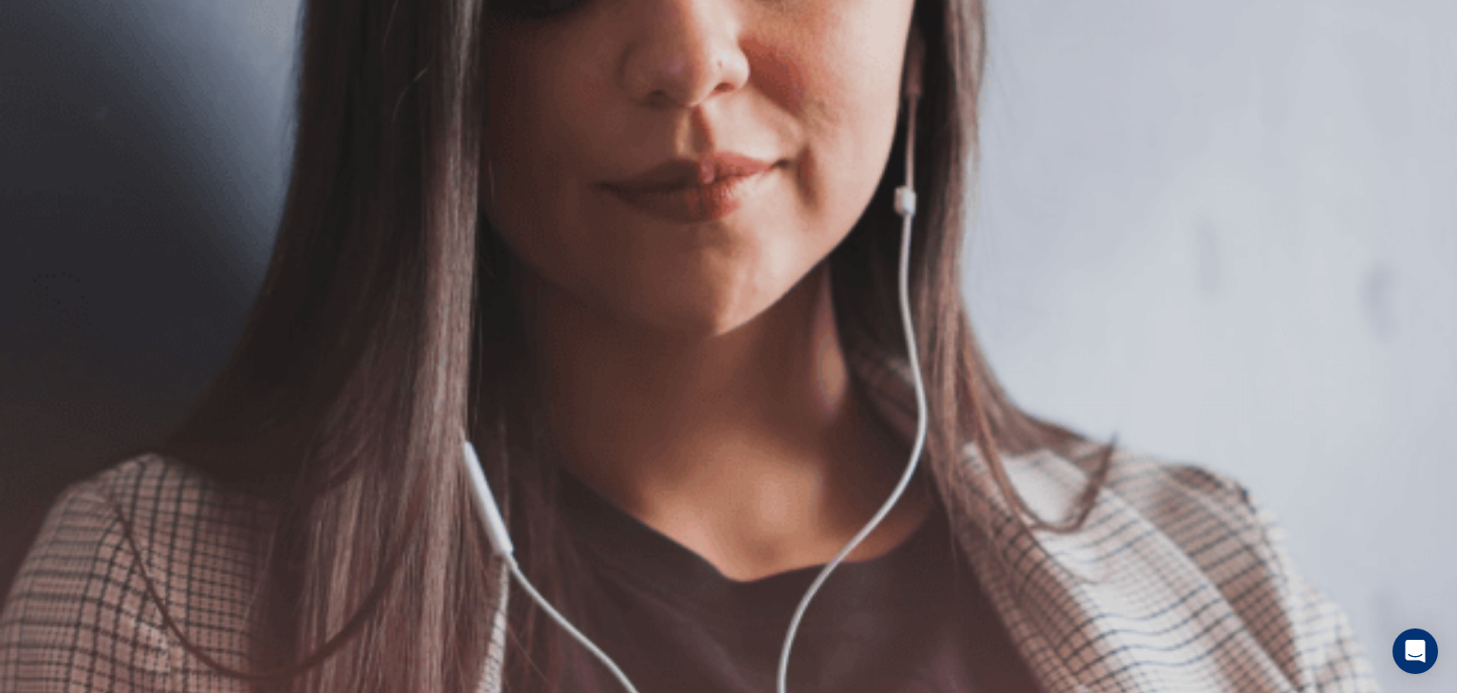
scroll to position [171, 0]
click at [59, 98] on button "Continuar" at bounding box center [29, 136] width 59 height 76
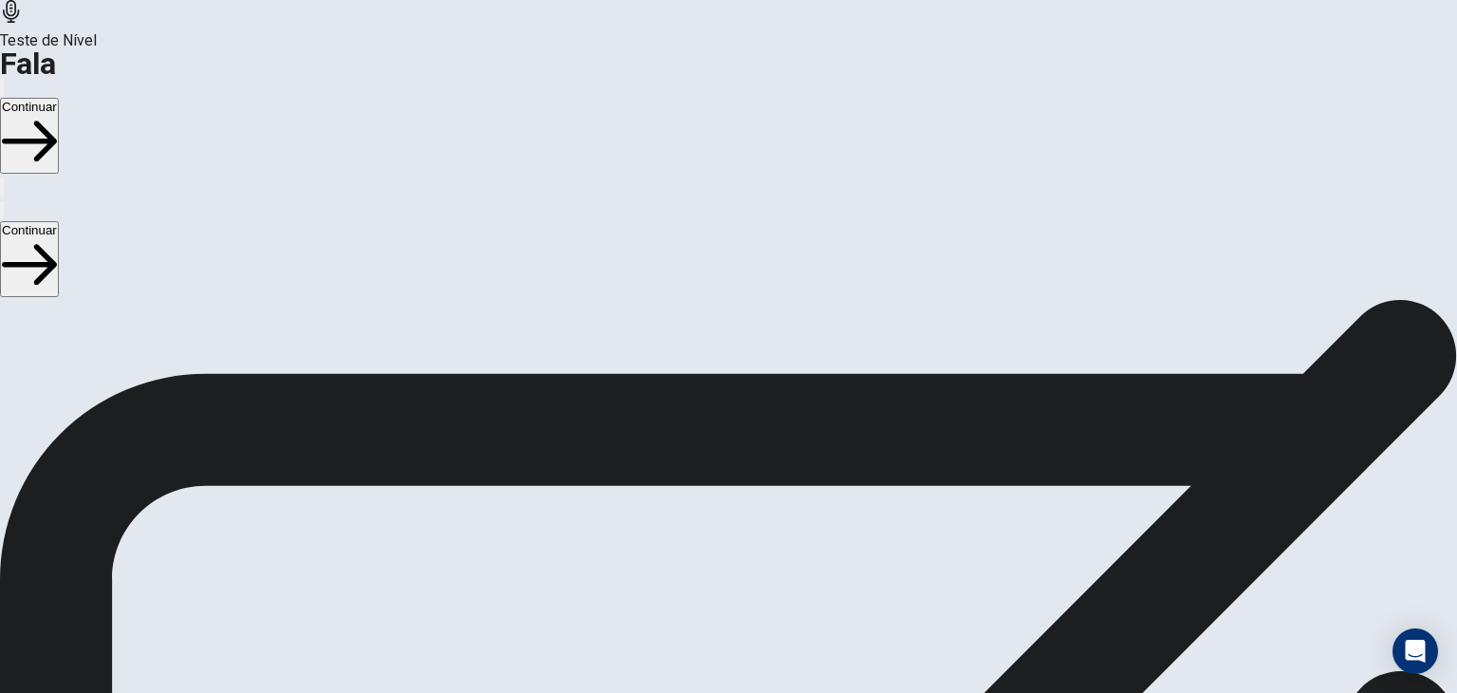
click at [59, 98] on button "Continuar" at bounding box center [29, 136] width 59 height 76
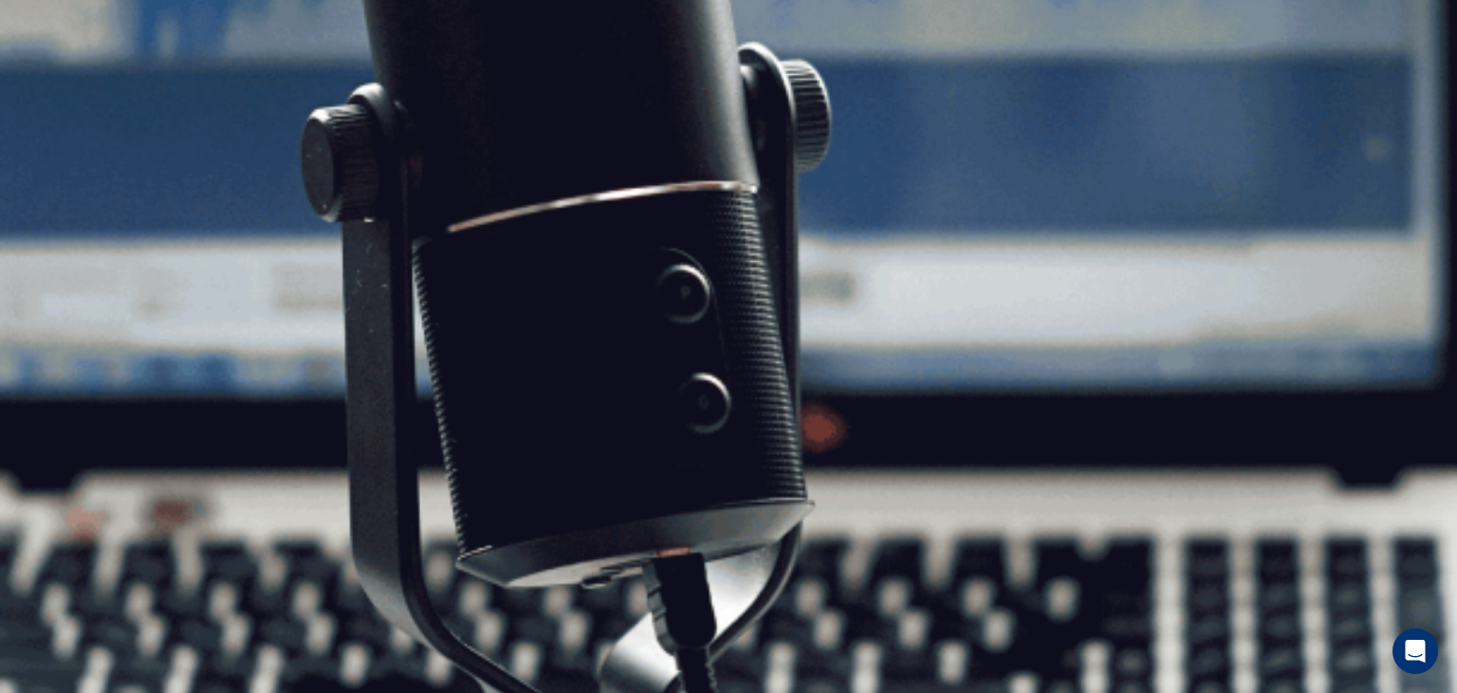
click at [59, 98] on button "Continuar" at bounding box center [29, 136] width 59 height 76
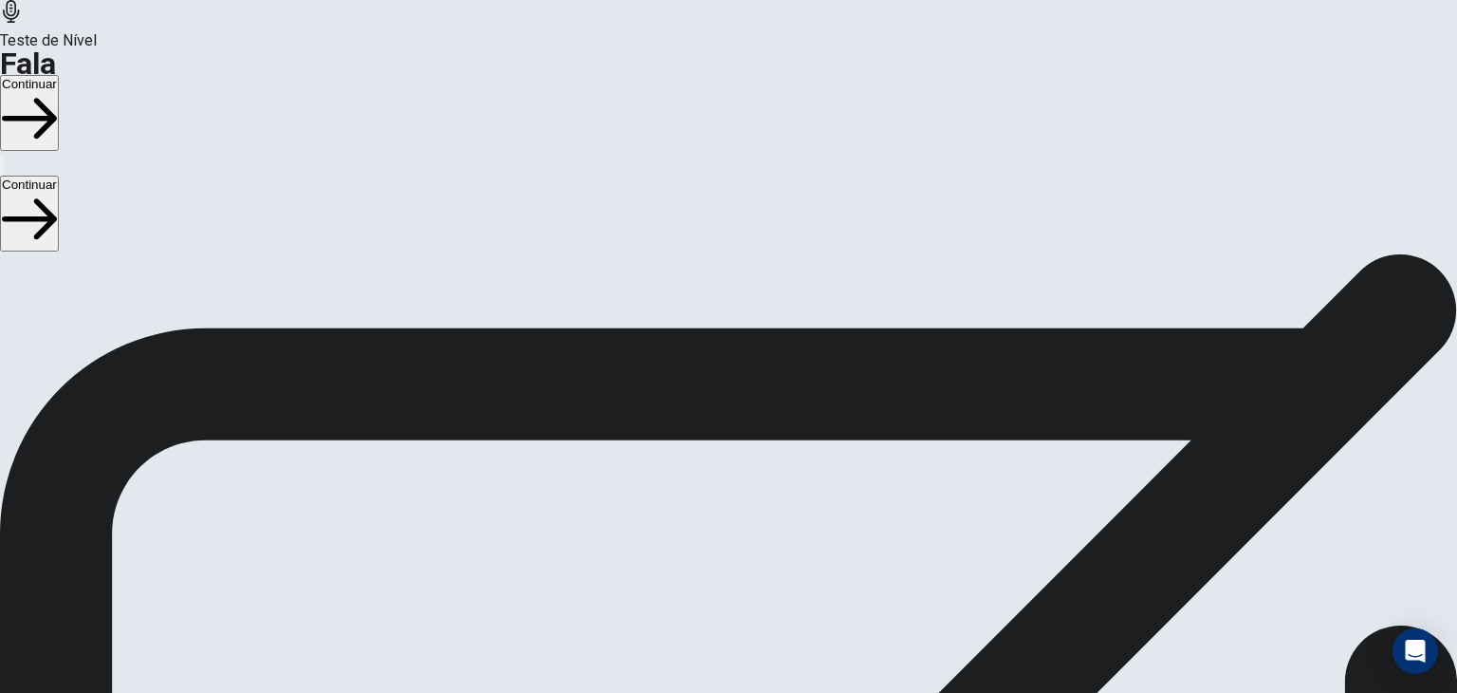
scroll to position [0, 0]
drag, startPoint x: 1154, startPoint y: 6, endPoint x: 1149, endPoint y: 27, distance: 21.4
click at [1149, 27] on div "Teste de Nível Fala Continuar" at bounding box center [728, 88] width 1457 height 176
click at [59, 75] on button "Continuar" at bounding box center [29, 113] width 59 height 76
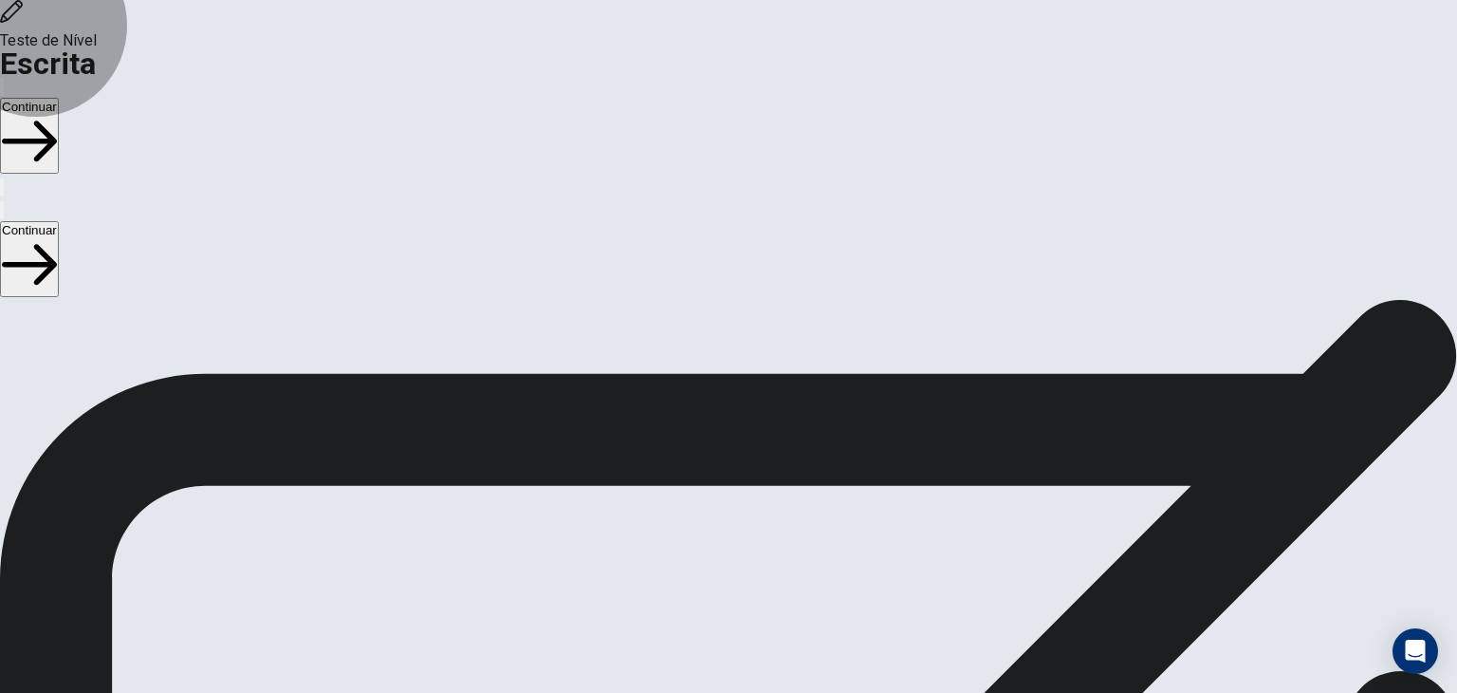
click at [59, 98] on button "Continuar" at bounding box center [29, 136] width 59 height 76
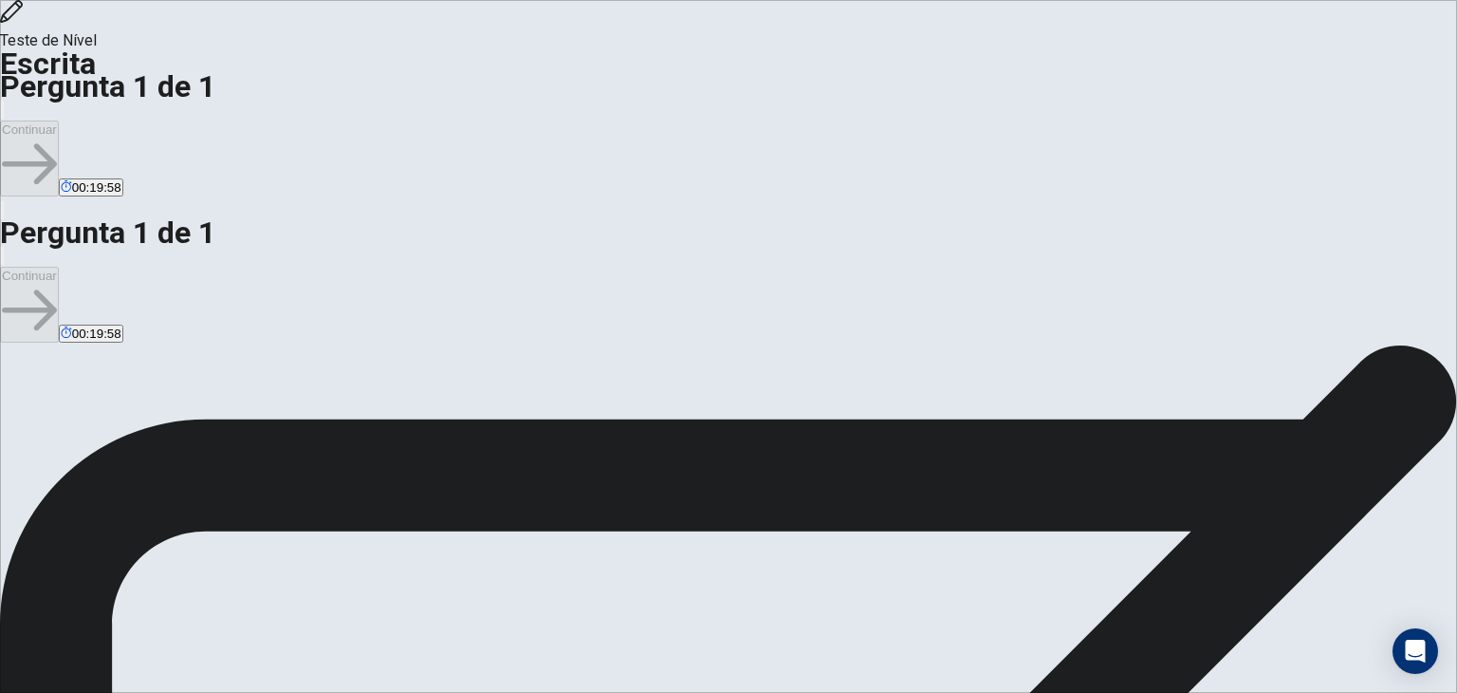
type textarea "*"
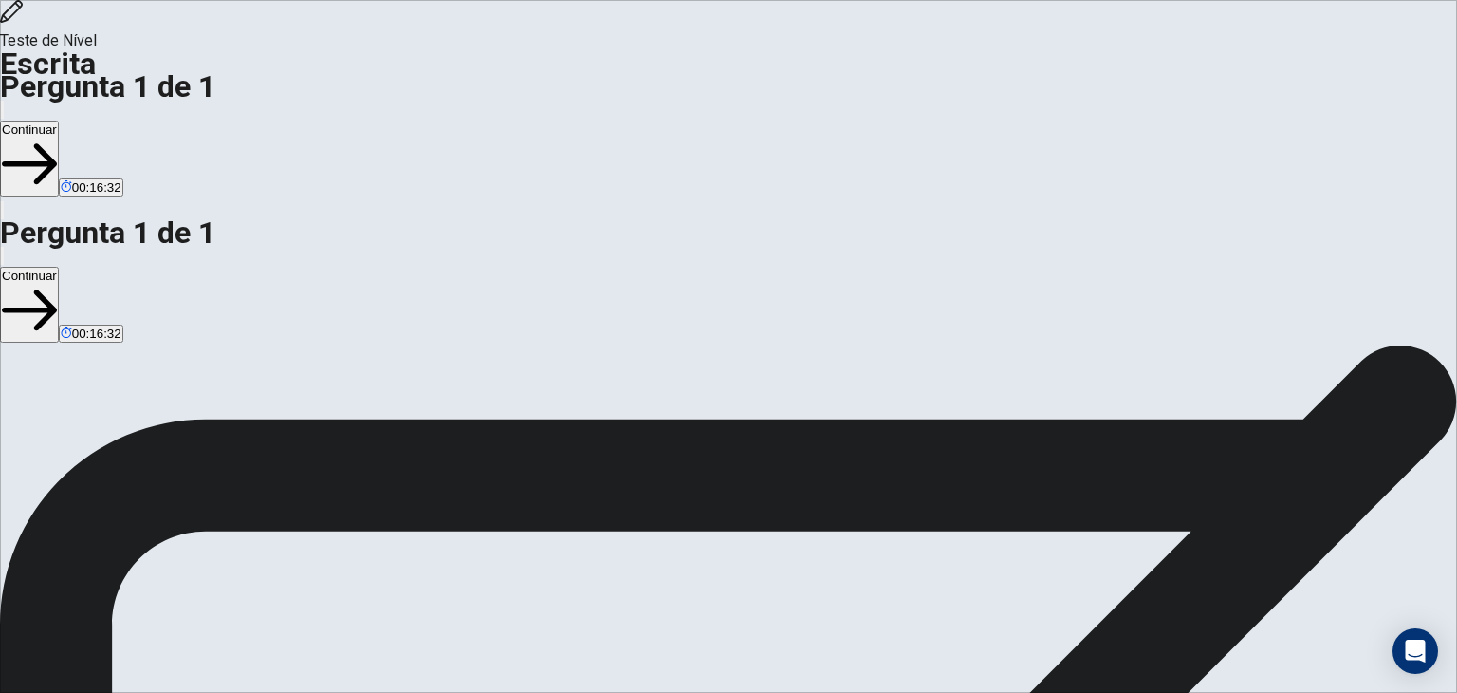
drag, startPoint x: 1105, startPoint y: 232, endPoint x: 1034, endPoint y: 244, distance: 72.1
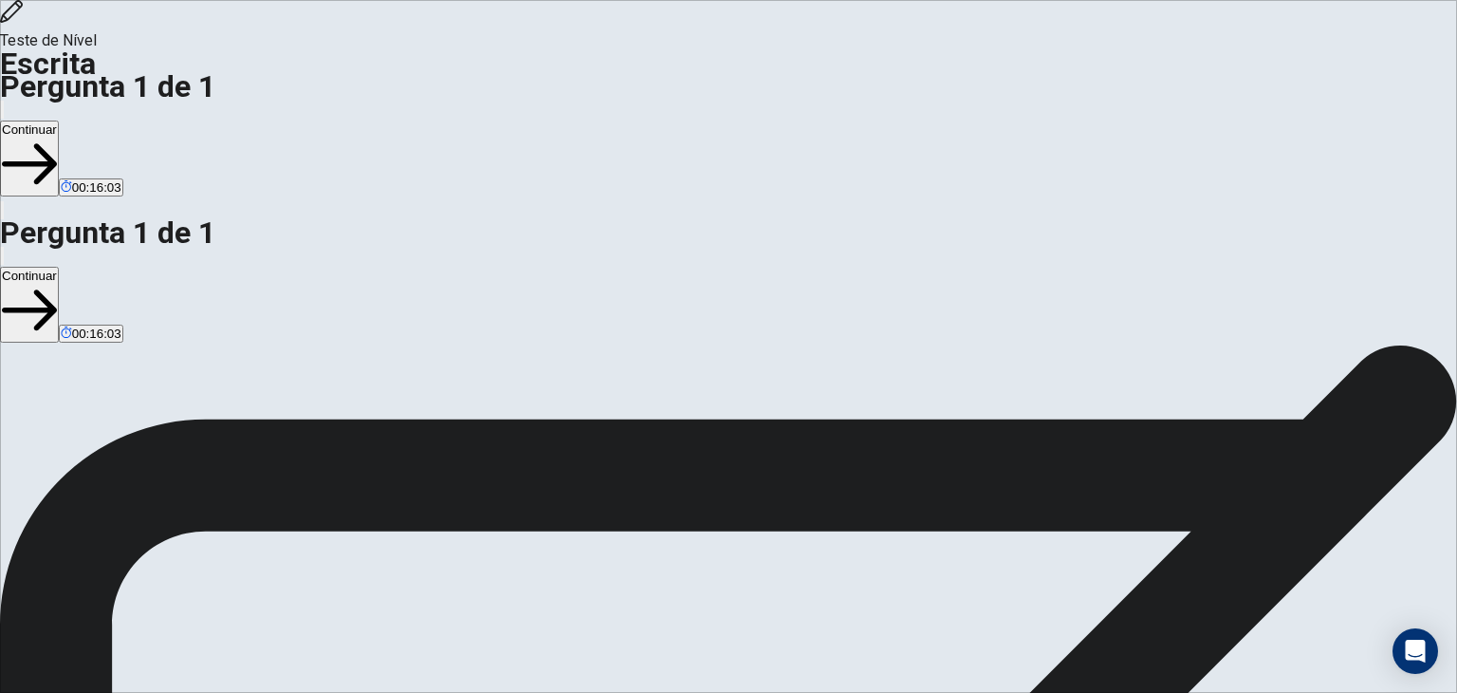
drag, startPoint x: 1123, startPoint y: 346, endPoint x: 1233, endPoint y: 396, distance: 120.6
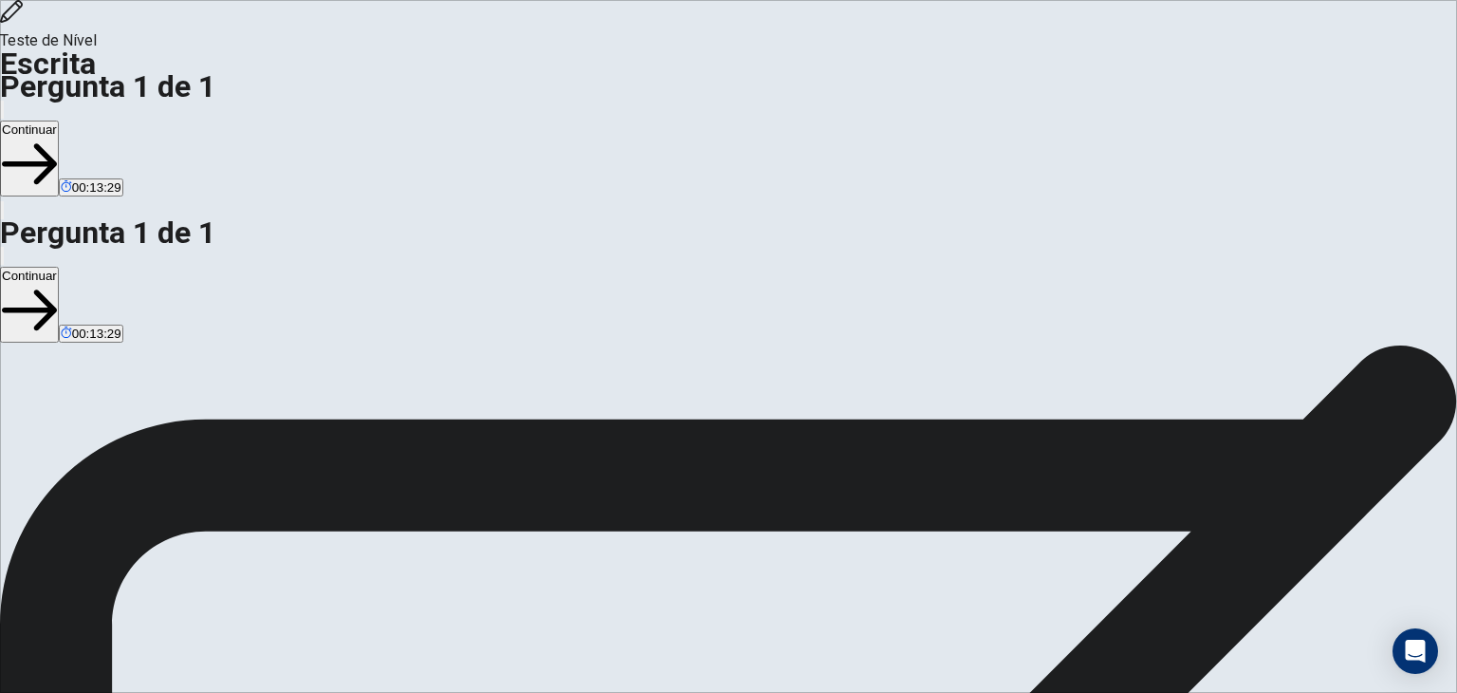
drag, startPoint x: 833, startPoint y: 320, endPoint x: 881, endPoint y: 328, distance: 49.1
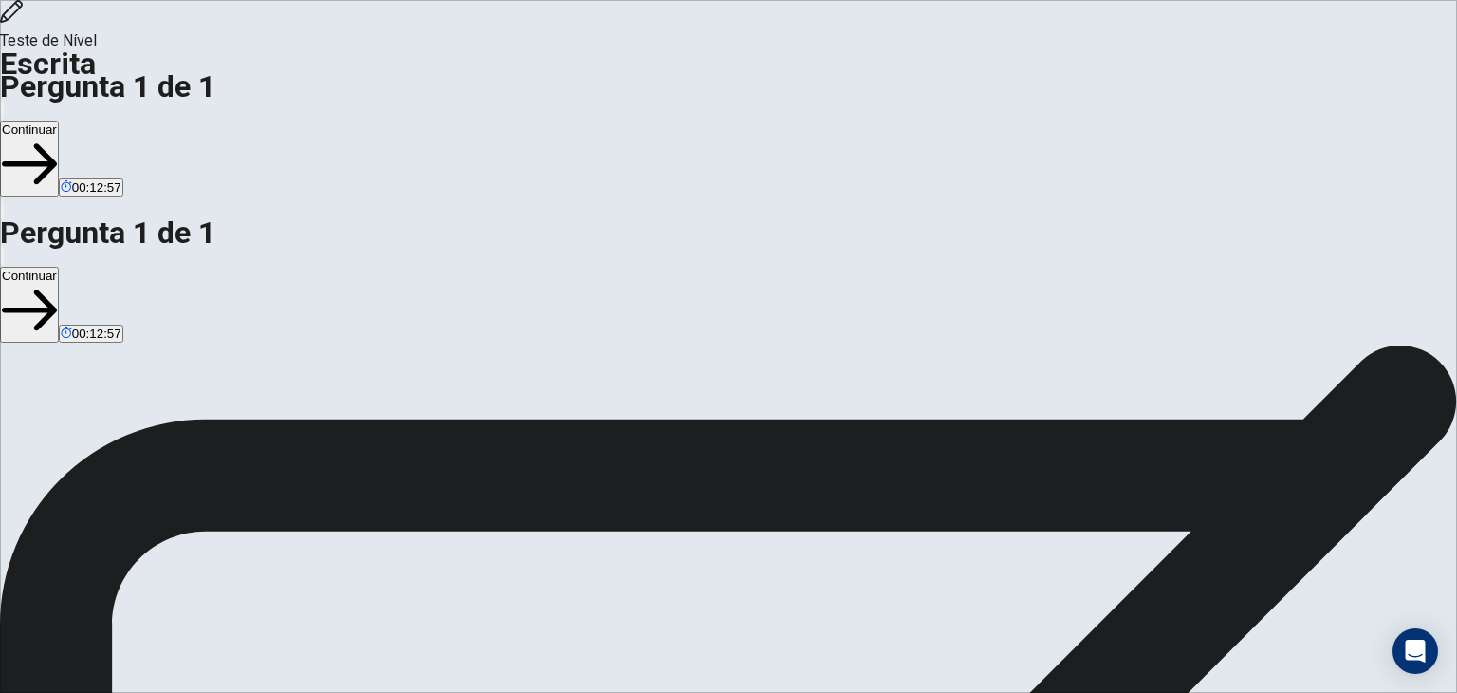
type textarea "**********"
click at [59, 120] on button "Continuar" at bounding box center [29, 158] width 59 height 76
